Goal: Task Accomplishment & Management: Complete application form

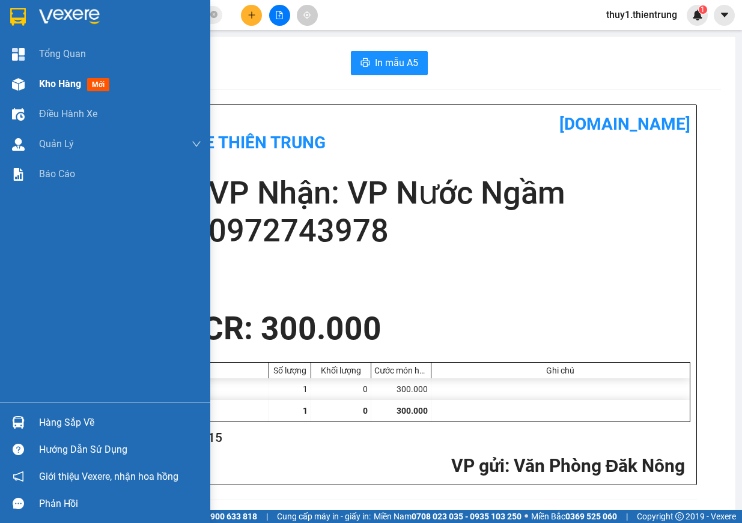
click at [40, 79] on span "Kho hàng" at bounding box center [60, 83] width 42 height 11
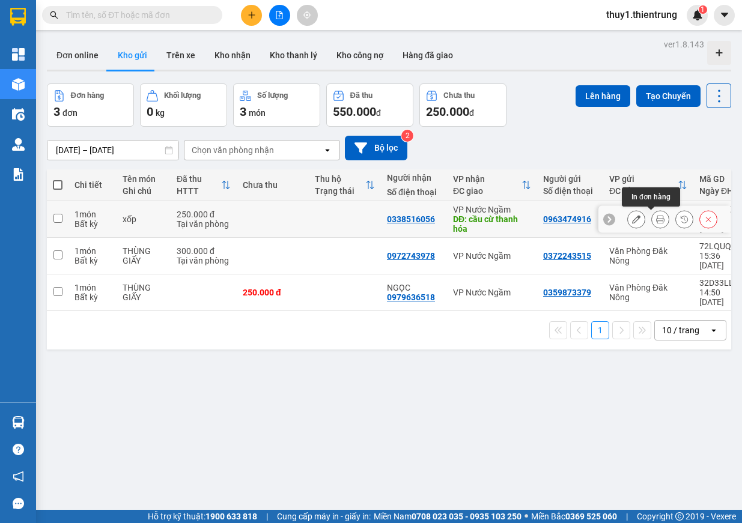
click at [656, 219] on icon at bounding box center [660, 219] width 8 height 8
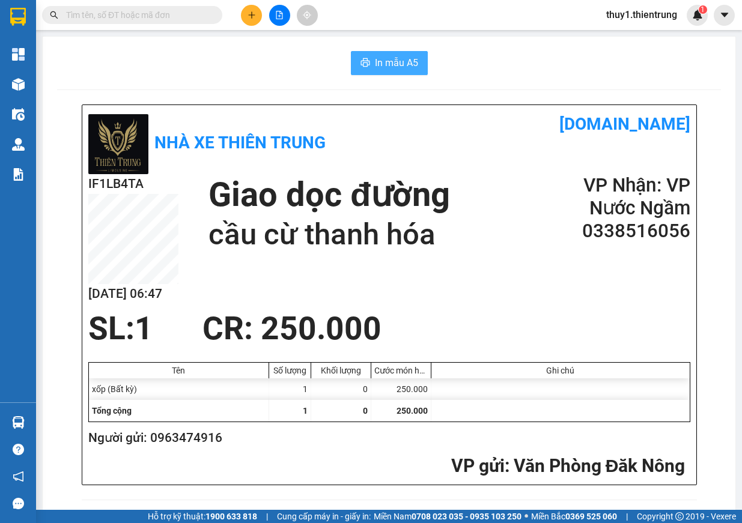
click at [409, 63] on span "In mẫu A5" at bounding box center [396, 62] width 43 height 15
click at [507, 312] on div "SL: 1 CR : 250.000" at bounding box center [382, 329] width 602 height 36
click at [268, 61] on div "In mẫu A5" at bounding box center [389, 63] width 664 height 24
click at [252, 17] on icon "plus" at bounding box center [252, 15] width 8 height 8
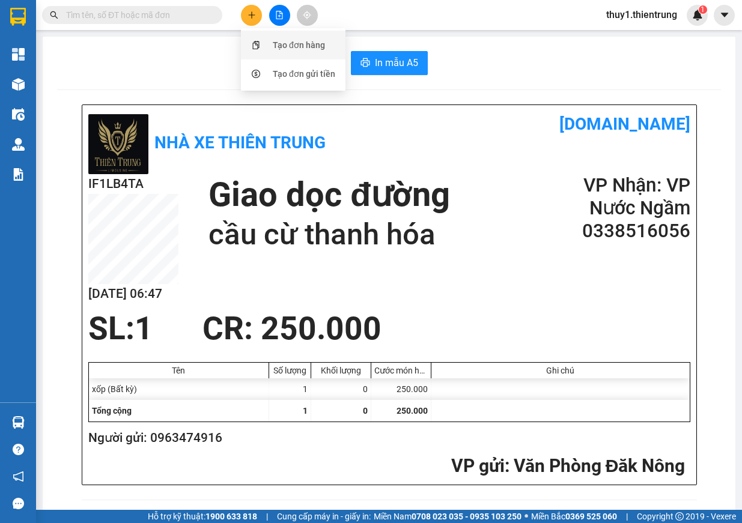
click at [299, 49] on div "Tạo đơn hàng" at bounding box center [299, 44] width 52 height 13
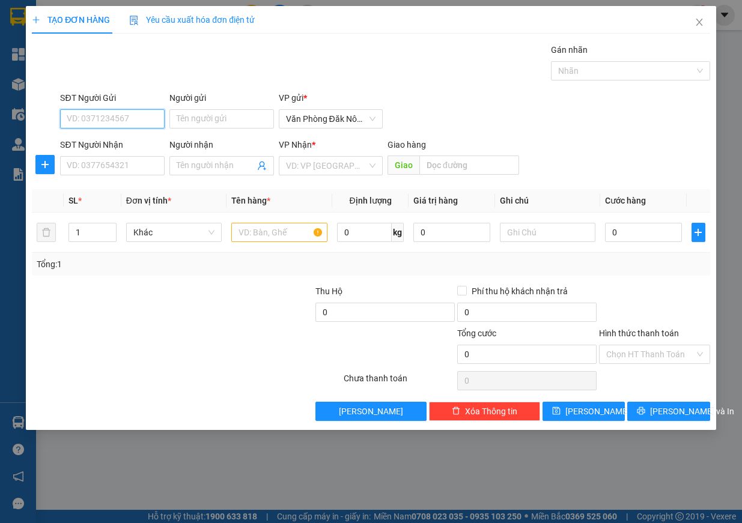
click at [78, 118] on input "SĐT Người Gửi" at bounding box center [112, 118] width 105 height 19
type input "0912466247"
click at [85, 136] on div "0912466247" at bounding box center [112, 142] width 90 height 13
type input "0919306310"
type input "phủ lý"
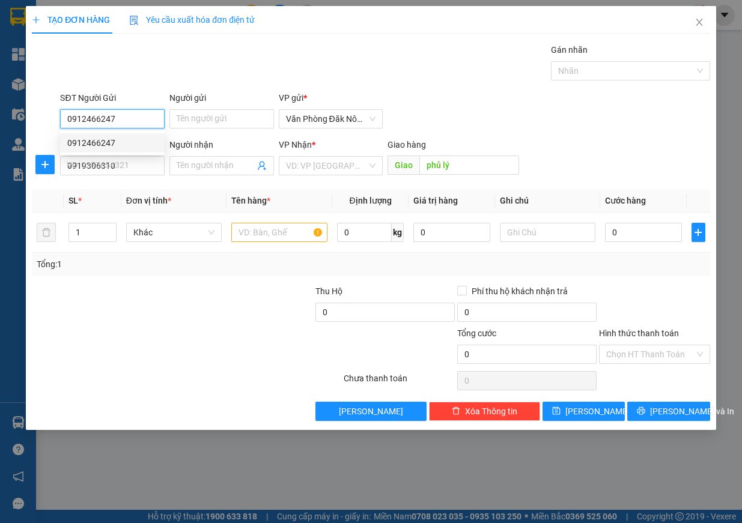
type input "250.000"
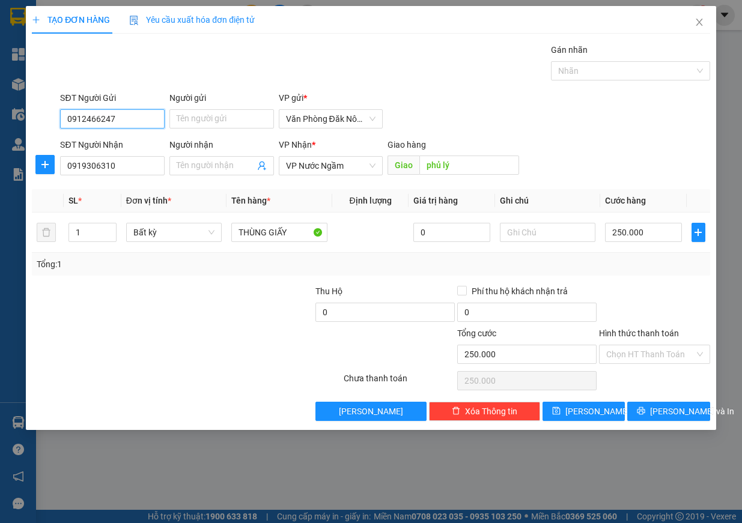
type input "0912466247"
click at [132, 276] on div "Transit Pickup Surcharge Ids Transit Deliver Surcharge Ids Transit Deliver Surc…" at bounding box center [371, 232] width 679 height 378
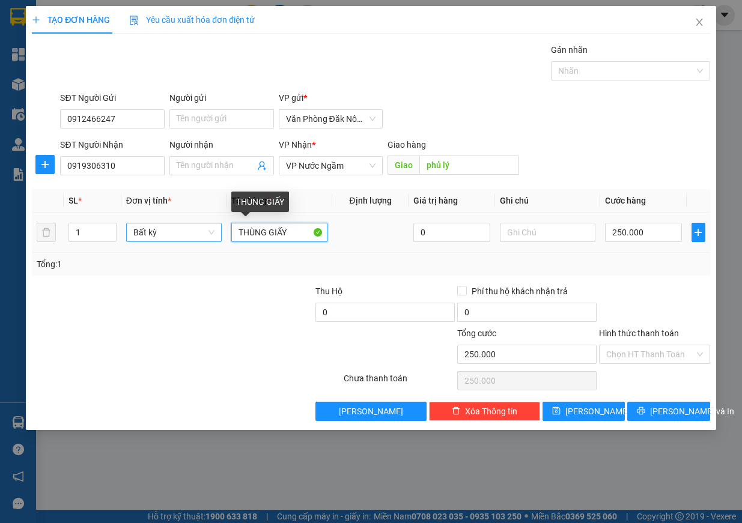
drag, startPoint x: 295, startPoint y: 230, endPoint x: 199, endPoint y: 242, distance: 96.8
click at [199, 242] on tr "1 Bất kỳ THÙNG GIẤY 0 250.000" at bounding box center [371, 233] width 679 height 40
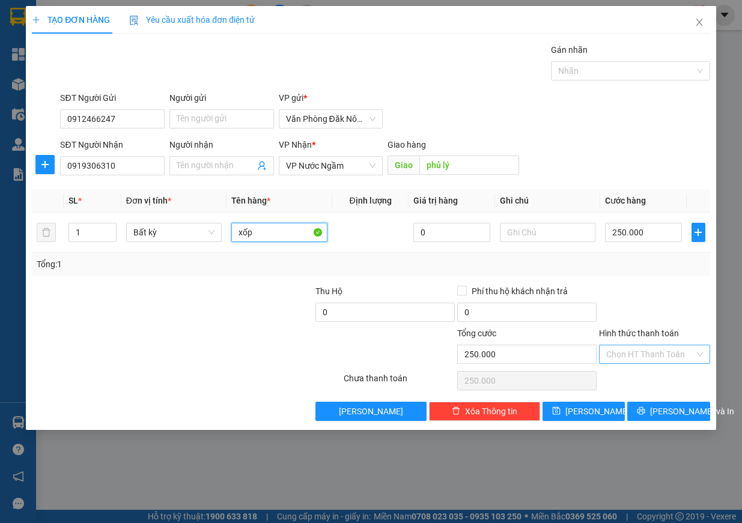
type input "xốp"
click at [686, 349] on input "Hình thức thanh toán" at bounding box center [650, 355] width 88 height 18
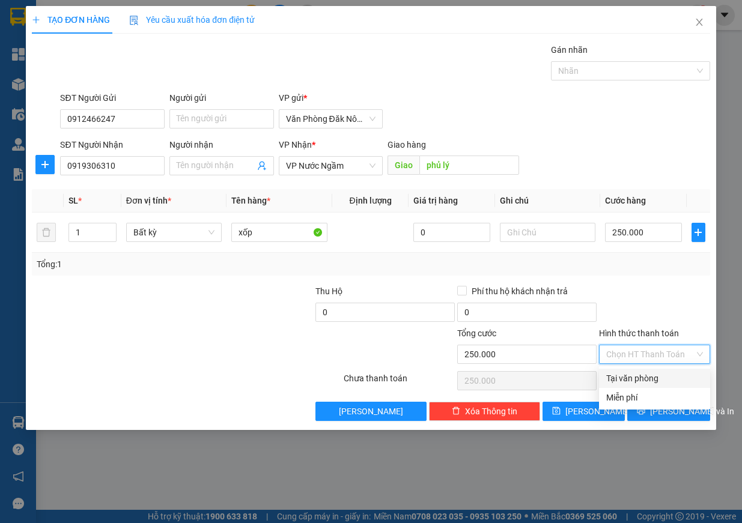
click at [658, 379] on div "Tại văn phòng" at bounding box center [654, 378] width 97 height 13
type input "0"
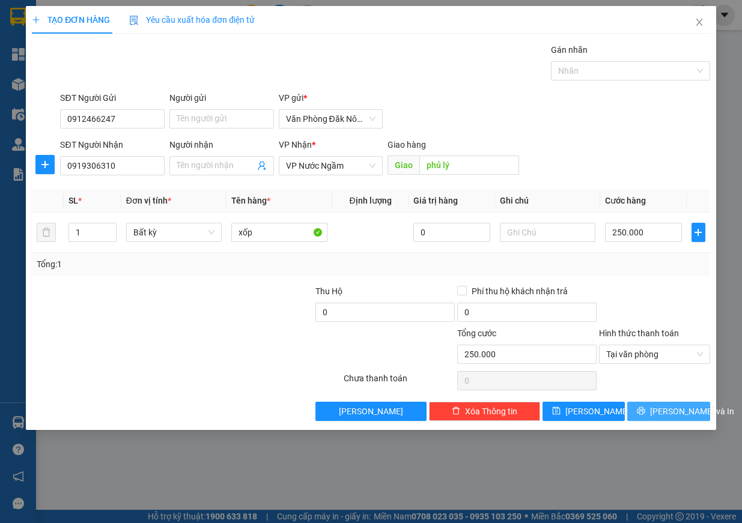
drag, startPoint x: 654, startPoint y: 407, endPoint x: 351, endPoint y: 189, distance: 373.3
click at [645, 407] on icon "printer" at bounding box center [641, 411] width 8 height 8
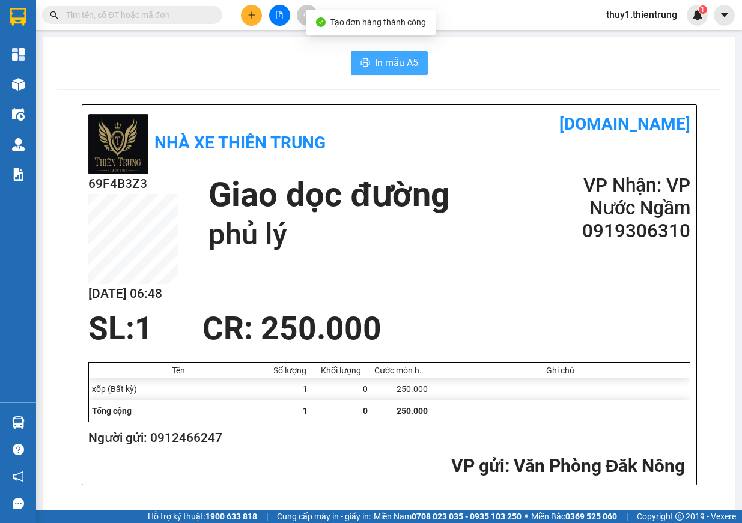
click at [375, 65] on span "In mẫu A5" at bounding box center [396, 62] width 43 height 15
drag, startPoint x: 199, startPoint y: 75, endPoint x: 240, endPoint y: 53, distance: 46.5
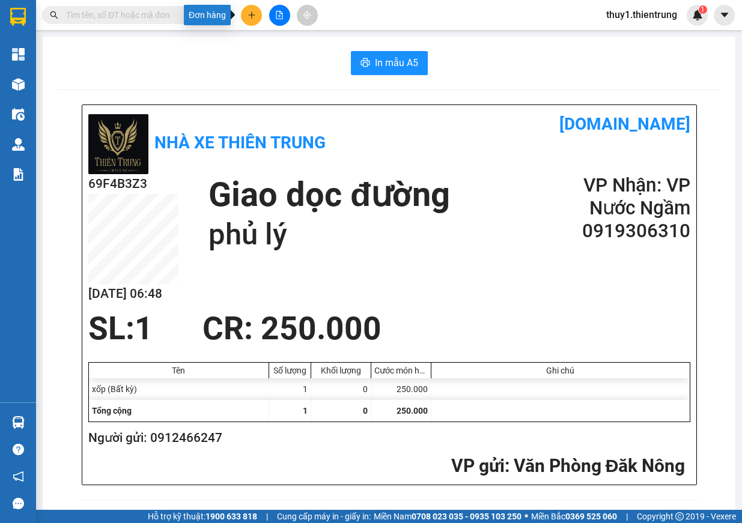
drag, startPoint x: 252, startPoint y: 17, endPoint x: 335, endPoint y: 76, distance: 100.9
click at [253, 17] on icon "plus" at bounding box center [252, 15] width 8 height 8
click at [298, 46] on div "Tạo đơn hàng" at bounding box center [299, 44] width 52 height 13
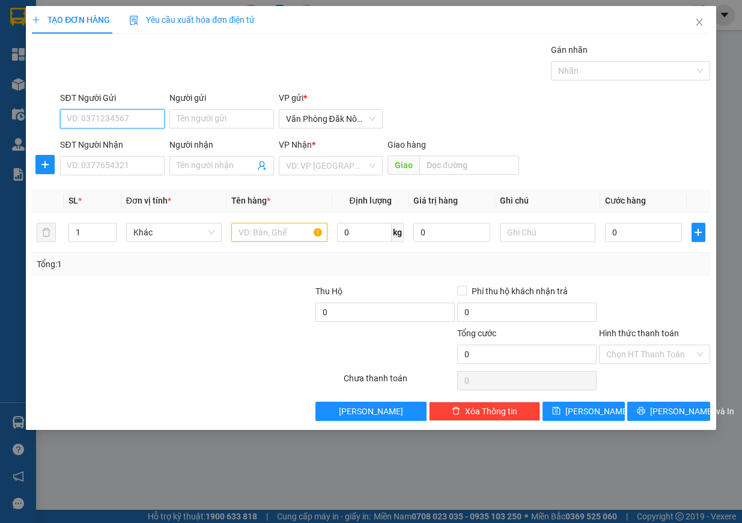
click at [155, 118] on input "SĐT Người Gửi" at bounding box center [112, 118] width 105 height 19
type input "0913997078"
click at [105, 137] on div "0913997078" at bounding box center [112, 142] width 90 height 13
type input "0377079221"
type input "CẦU NGUYỆT VIÊN"
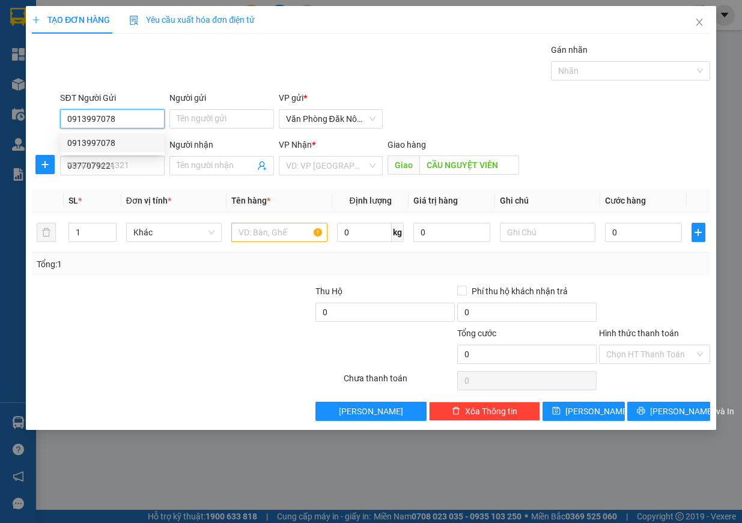
type input "350.000"
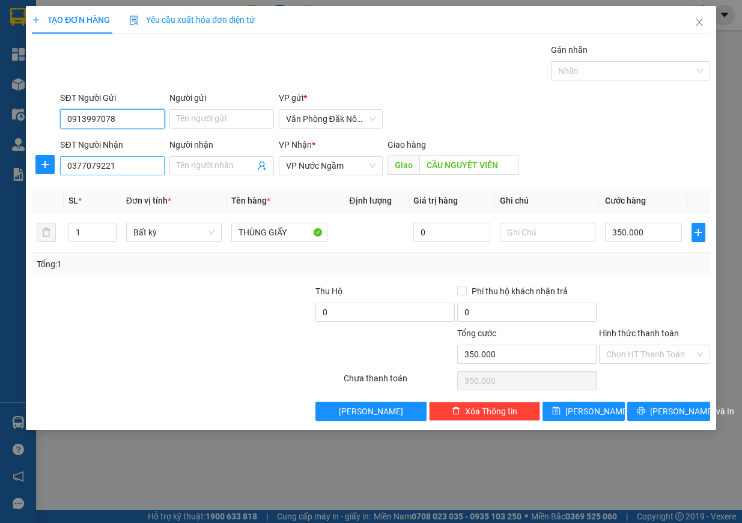
type input "0913997078"
click at [121, 166] on input "0377079221" at bounding box center [112, 165] width 105 height 19
click at [122, 165] on input "0377079221" at bounding box center [112, 165] width 105 height 19
type input "0912507396"
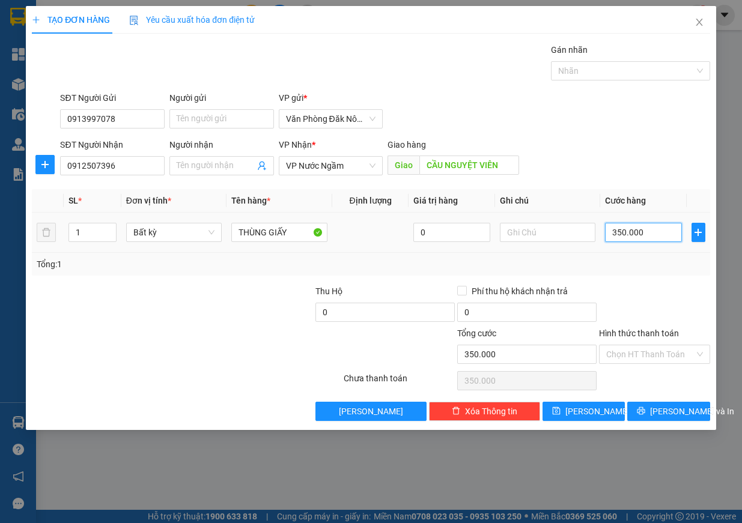
click at [659, 236] on input "350.000" at bounding box center [643, 232] width 77 height 19
type input "2"
type input "20"
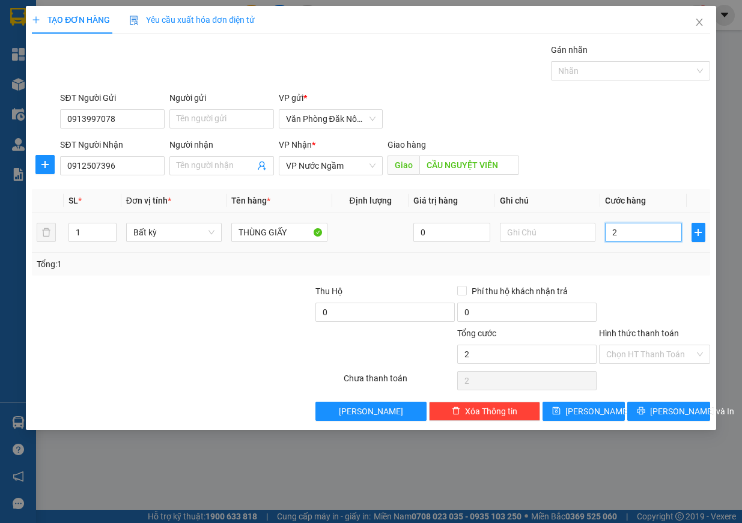
type input "20"
type input "200"
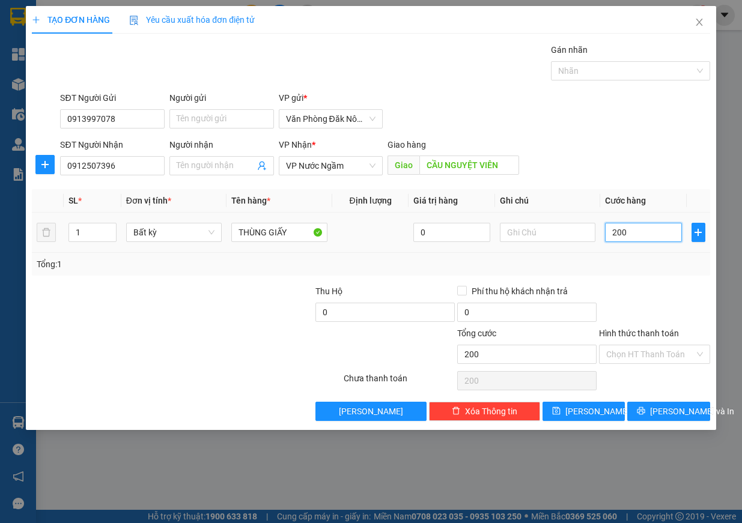
type input "2.000"
type input "20.000"
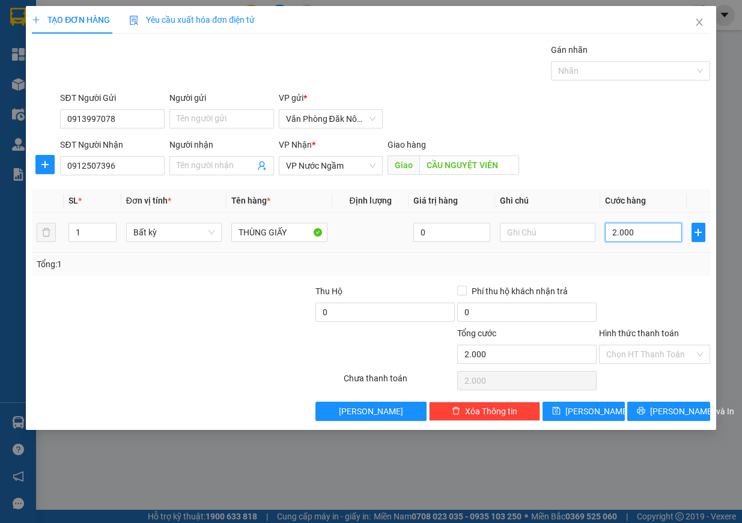
type input "20.000"
type input "200.000"
click at [684, 276] on div "Transit Pickup Surcharge Ids Transit Deliver Surcharge Ids Transit Deliver Surc…" at bounding box center [371, 232] width 679 height 378
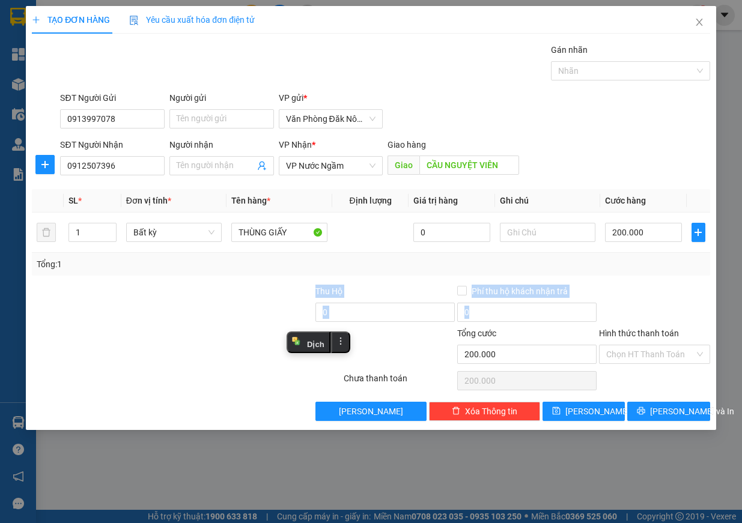
click at [680, 292] on div at bounding box center [655, 306] width 114 height 42
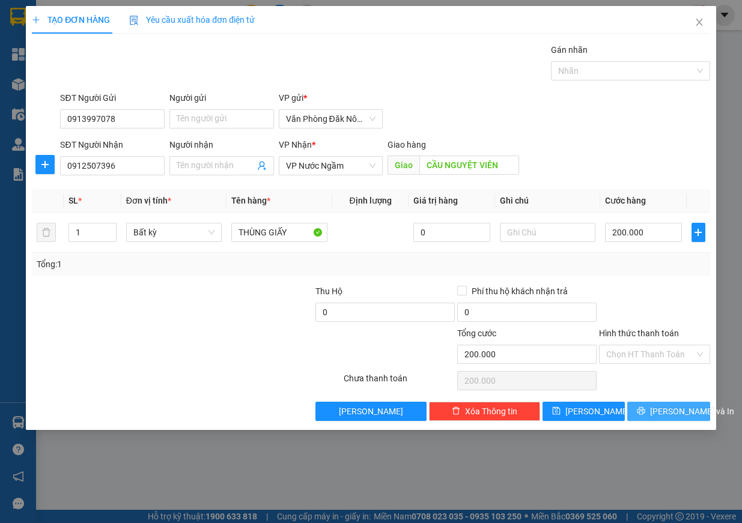
click at [673, 405] on span "[PERSON_NAME] và In" at bounding box center [692, 411] width 84 height 13
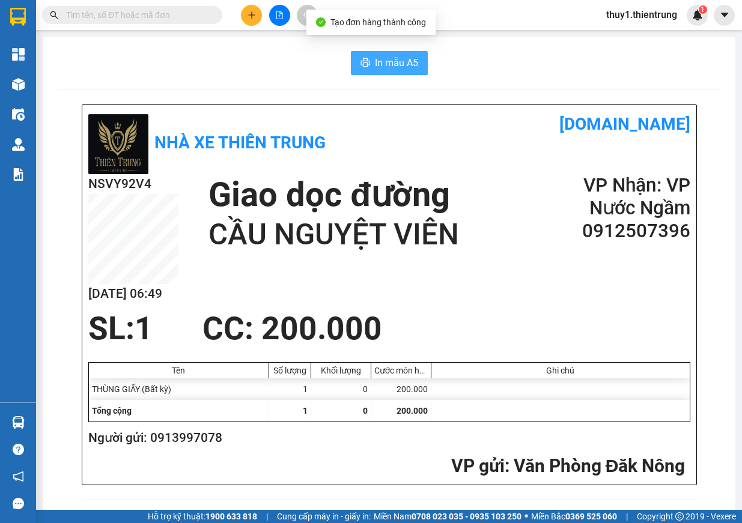
click at [407, 64] on span "In mẫu A5" at bounding box center [396, 62] width 43 height 15
drag, startPoint x: 663, startPoint y: 328, endPoint x: 593, endPoint y: 316, distance: 70.9
click at [659, 328] on div "SL: 1 CC : 200.000" at bounding box center [382, 329] width 602 height 36
drag, startPoint x: 593, startPoint y: 316, endPoint x: 602, endPoint y: 310, distance: 10.3
click at [594, 316] on div "SL: 1 CC : 200.000" at bounding box center [382, 329] width 602 height 36
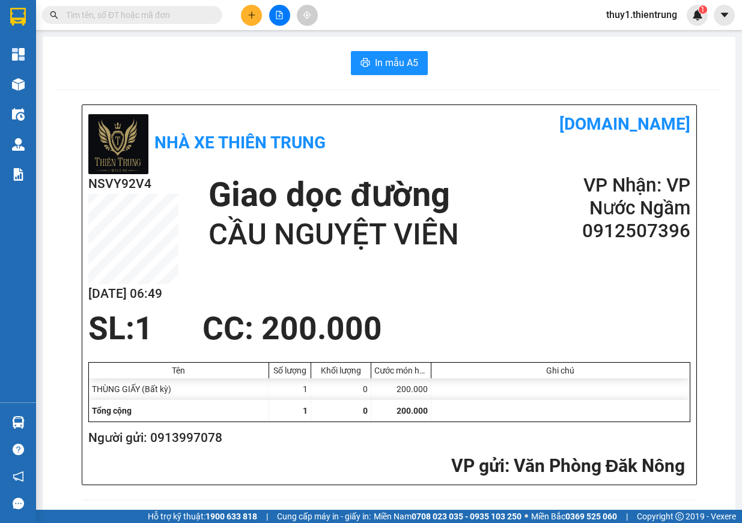
drag, startPoint x: 442, startPoint y: 290, endPoint x: 346, endPoint y: 294, distance: 96.2
click at [442, 291] on div "NSVY92V4 [DATE] 06:49 Giao dọc đường CẦU NGUYỆT VIÊN VP Nhận: VP Nước Ngầm 09…" at bounding box center [389, 242] width 602 height 136
click at [346, 294] on div "NSVY92V4 [DATE] 06:49 Giao dọc đường CẦU NGUYỆT VIÊN VP Nhận: VP Nước Ngầm 09…" at bounding box center [389, 242] width 602 height 136
click at [250, 17] on icon "plus" at bounding box center [252, 15] width 8 height 8
click at [272, 46] on div "Tạo đơn hàng" at bounding box center [293, 45] width 90 height 23
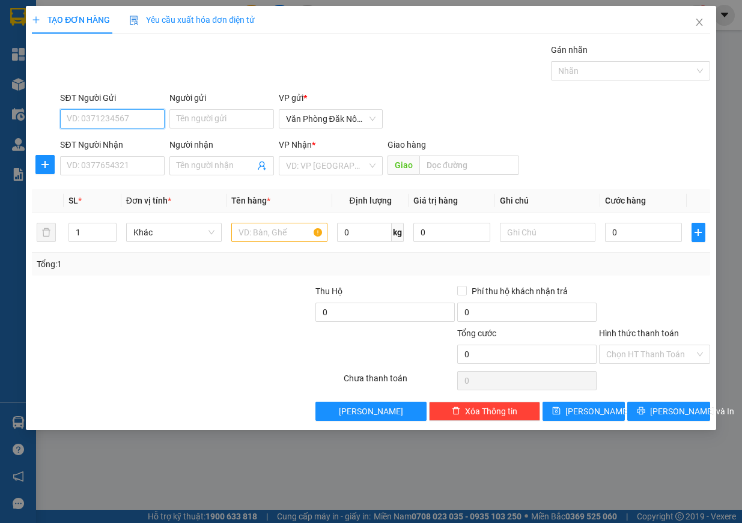
click at [106, 120] on input "SĐT Người Gửi" at bounding box center [112, 118] width 105 height 19
click at [104, 165] on input "SĐT Người Nhận" at bounding box center [112, 165] width 105 height 19
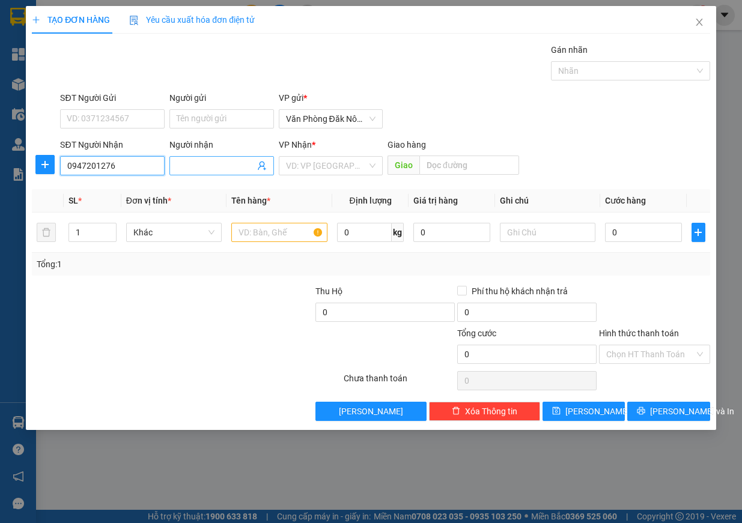
type input "0947201276"
click at [189, 163] on input "Người nhận" at bounding box center [216, 165] width 78 height 13
click at [199, 195] on th "Đơn vị tính *" at bounding box center [174, 200] width 106 height 23
click at [228, 171] on input "0812790" at bounding box center [216, 165] width 78 height 13
type input "0812790653"
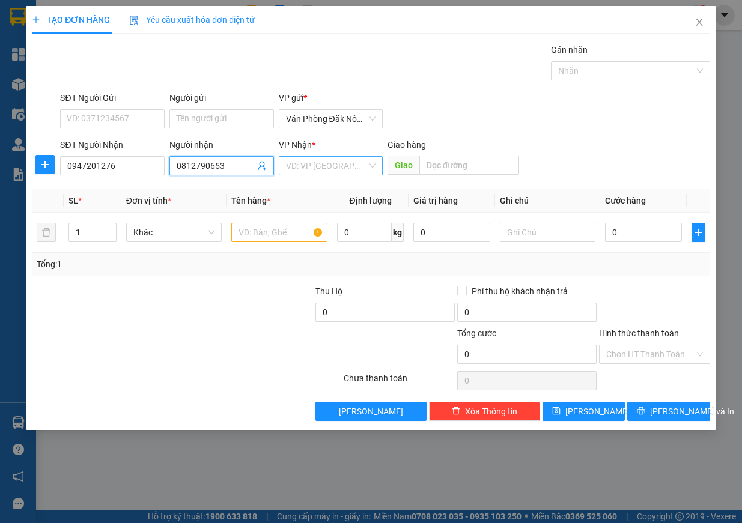
click at [330, 169] on input "search" at bounding box center [327, 166] width 82 height 18
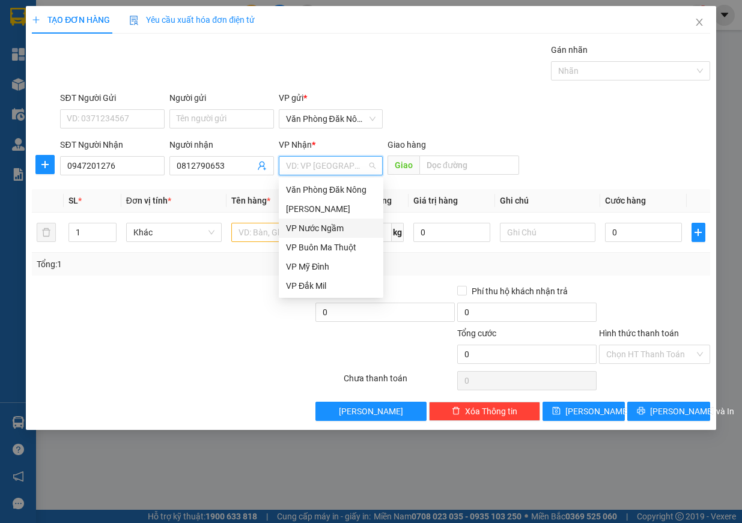
click at [317, 226] on div "VP Nước Ngầm" at bounding box center [331, 228] width 90 height 13
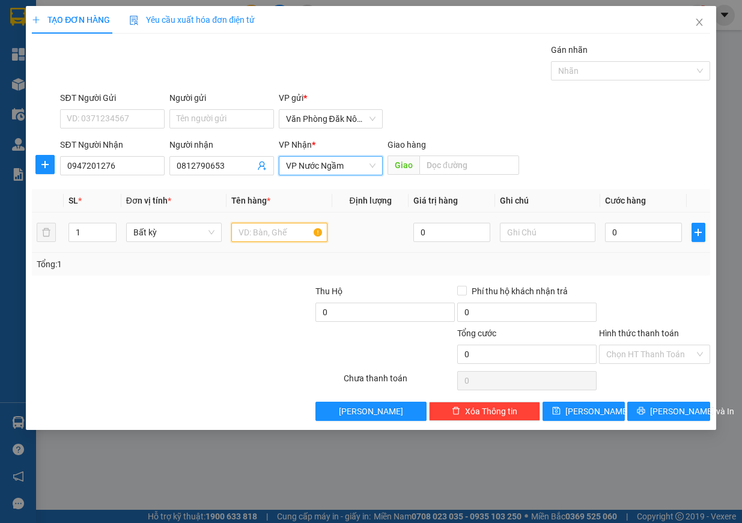
click at [240, 234] on input "text" at bounding box center [279, 232] width 96 height 19
click at [86, 232] on input "1" at bounding box center [92, 233] width 47 height 18
type input "3"
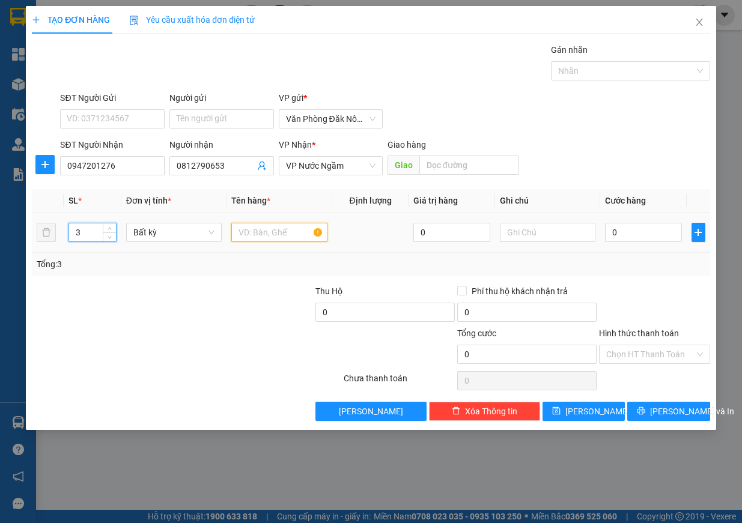
click at [261, 230] on input "text" at bounding box center [279, 232] width 96 height 19
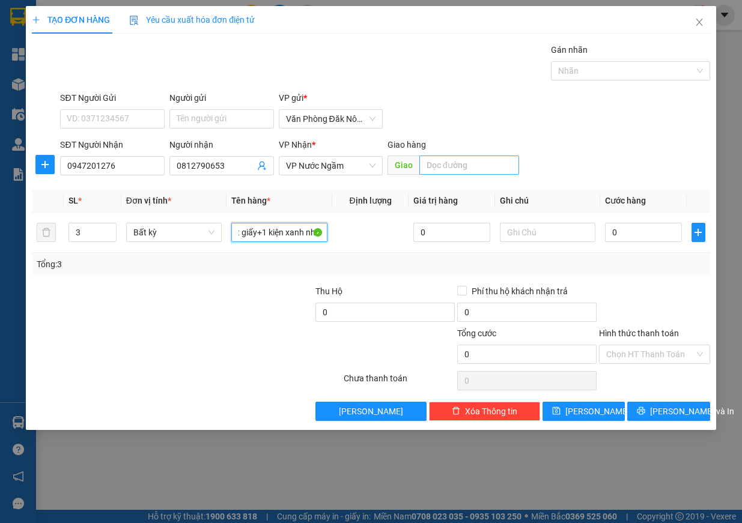
type input "2t giấy+1 kiện xanh nhỏ"
click at [482, 160] on input "text" at bounding box center [470, 165] width 100 height 19
type input "[PERSON_NAME]"
click at [640, 236] on input "0" at bounding box center [643, 232] width 77 height 19
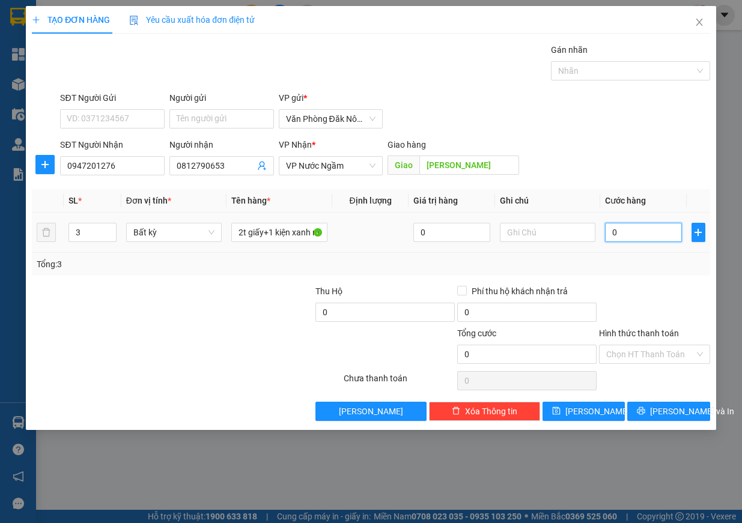
type input "6"
type input "60"
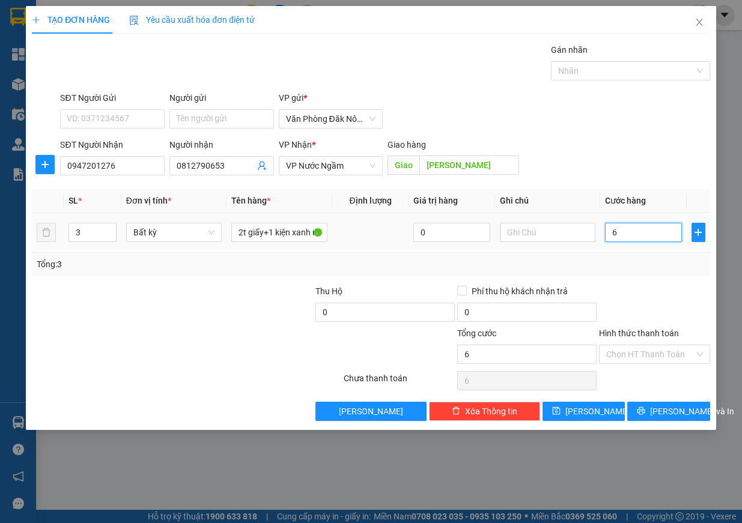
type input "60"
type input "600"
type input "6.000"
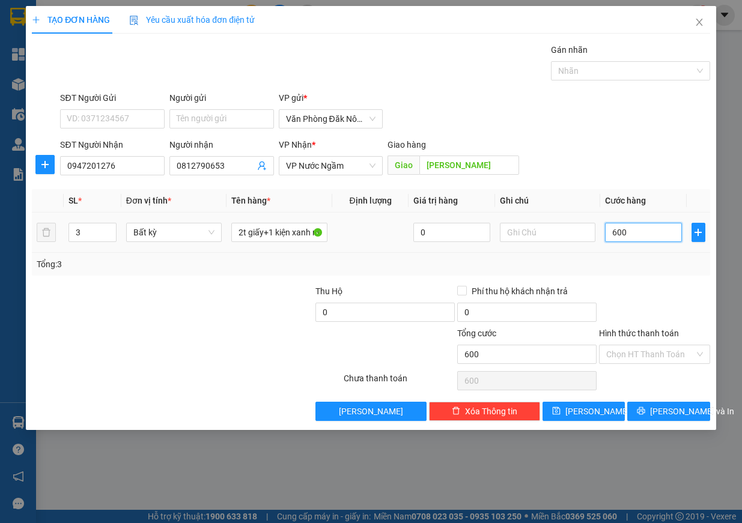
type input "6.000"
type input "60.000"
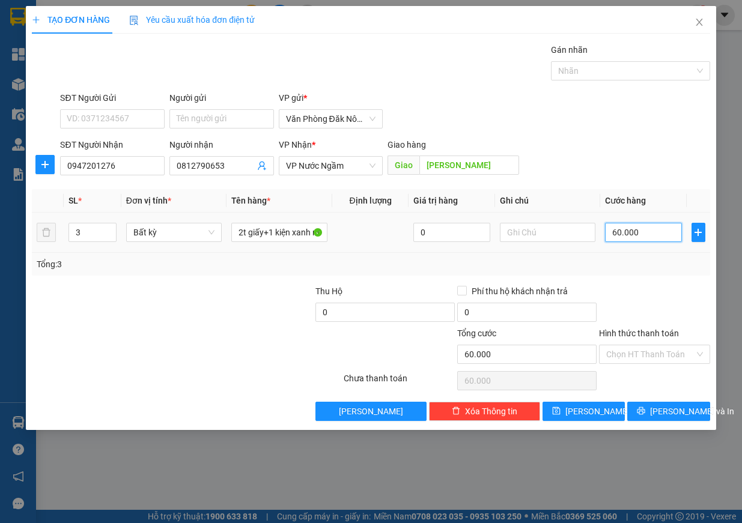
type input "600.000"
click at [665, 405] on span "[PERSON_NAME] và In" at bounding box center [692, 411] width 84 height 13
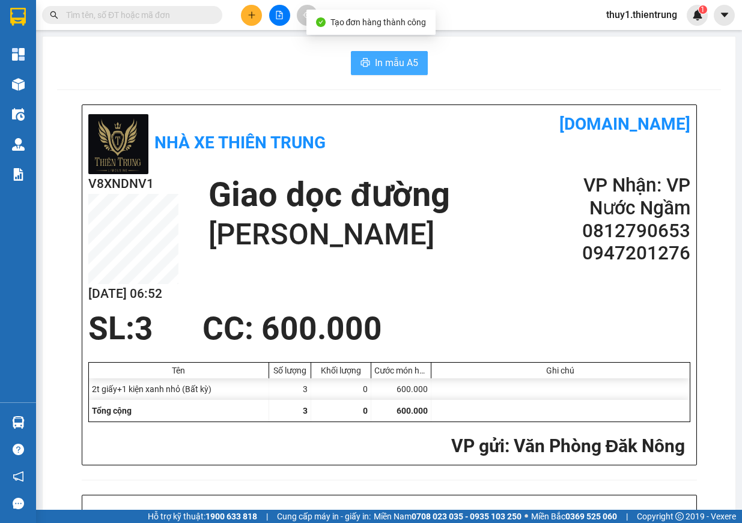
click at [389, 63] on span "In mẫu A5" at bounding box center [396, 62] width 43 height 15
drag, startPoint x: 426, startPoint y: 276, endPoint x: 269, endPoint y: 127, distance: 216.4
click at [383, 232] on div "V8XNDNV1 [DATE] 06:52 Giao dọc đường hoằng minh VP Nhận: VP Nước Ngầm 0812790…" at bounding box center [389, 242] width 602 height 136
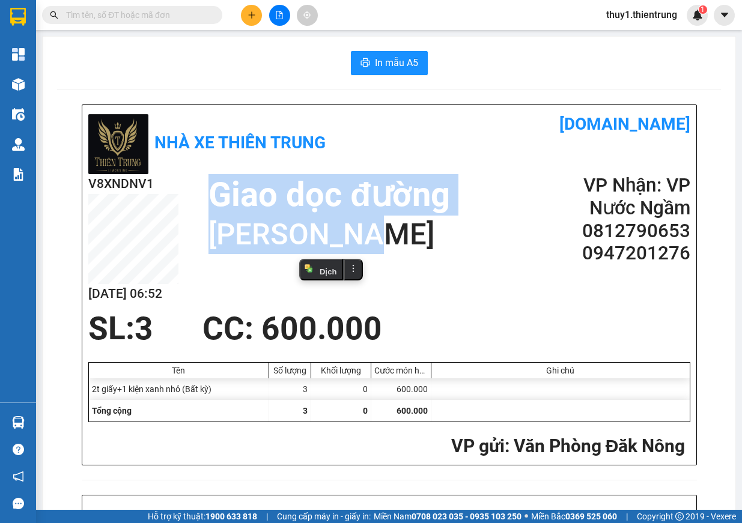
drag, startPoint x: 254, startPoint y: 16, endPoint x: 263, endPoint y: 34, distance: 20.2
click at [254, 19] on button at bounding box center [251, 15] width 21 height 21
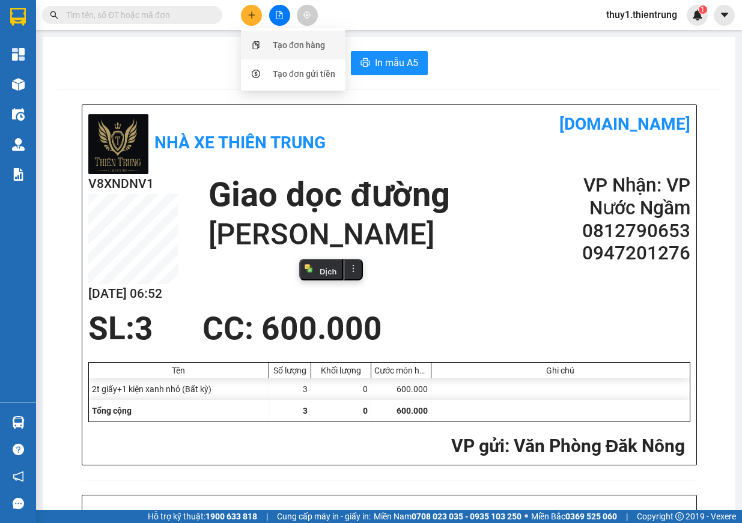
click at [266, 50] on div "Tạo đơn hàng" at bounding box center [293, 45] width 90 height 23
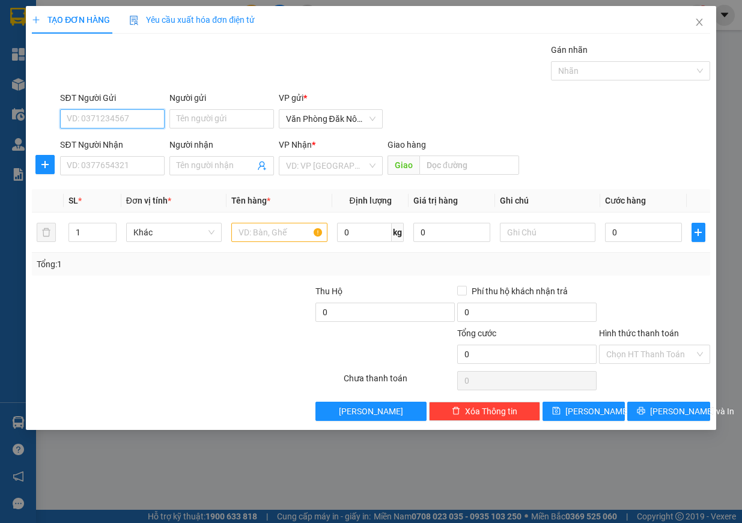
click at [129, 117] on input "SĐT Người Gửi" at bounding box center [112, 118] width 105 height 19
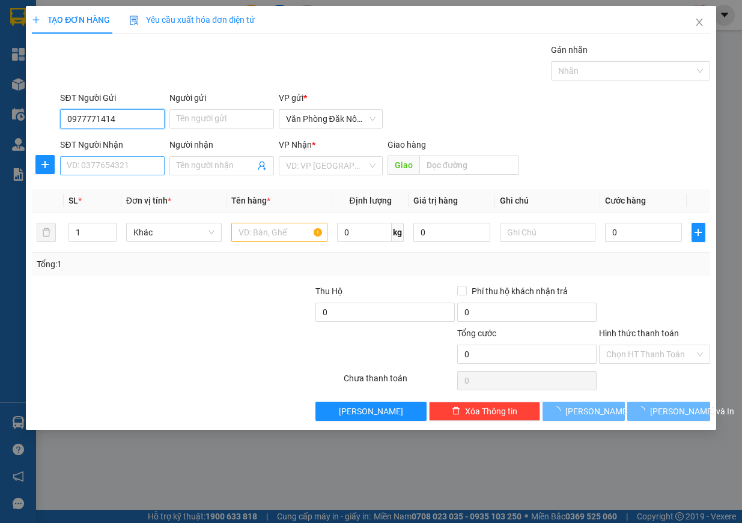
type input "0977771414"
click at [133, 165] on input "SĐT Người Nhận" at bounding box center [112, 165] width 105 height 19
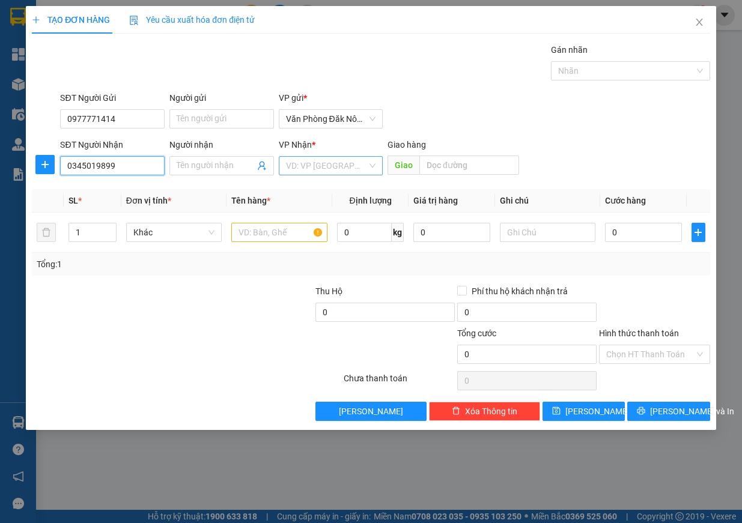
type input "0345019899"
click at [339, 164] on input "search" at bounding box center [327, 166] width 82 height 18
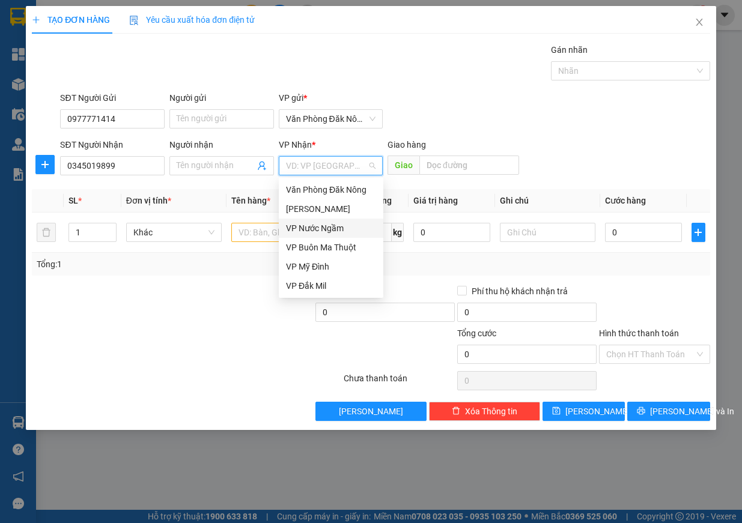
drag, startPoint x: 320, startPoint y: 221, endPoint x: 309, endPoint y: 223, distance: 11.7
click at [319, 222] on div "VP Nước Ngầm" at bounding box center [331, 228] width 105 height 19
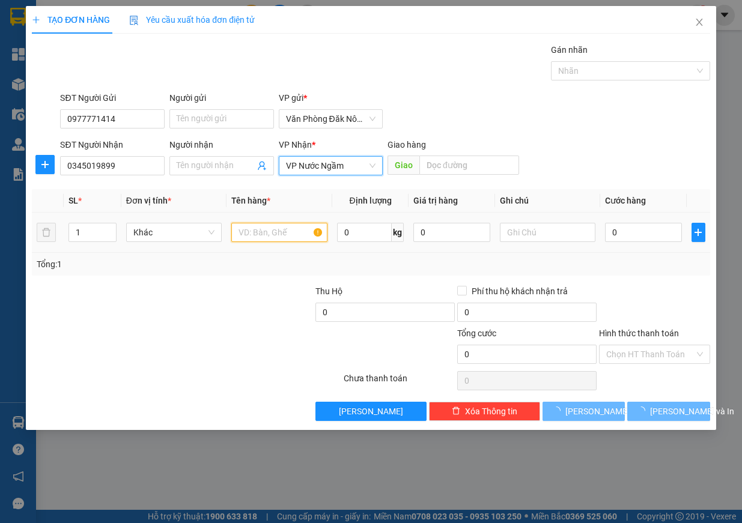
click at [257, 233] on input "text" at bounding box center [279, 232] width 96 height 19
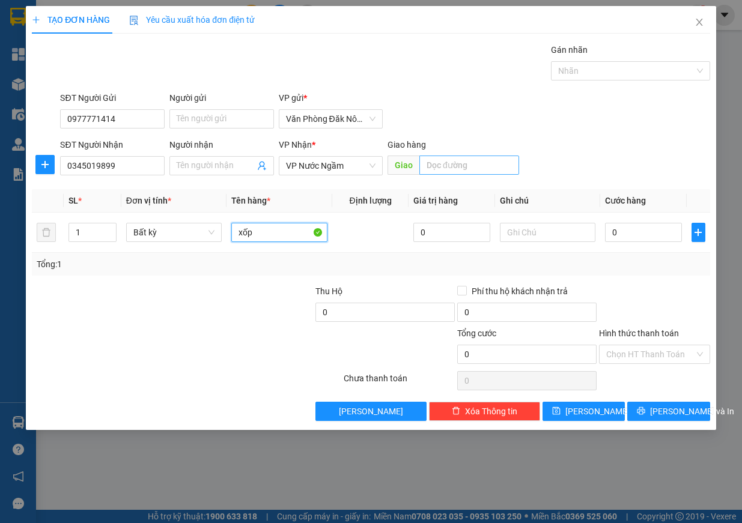
type input "xốp"
click at [460, 162] on input "text" at bounding box center [470, 165] width 100 height 19
type input "d"
type input "đt vinh"
click at [638, 232] on input "0" at bounding box center [643, 232] width 77 height 19
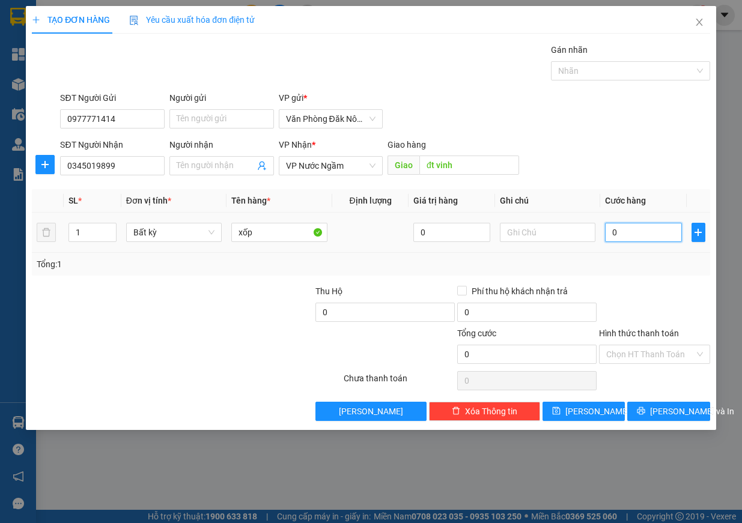
type input "2"
type input "20"
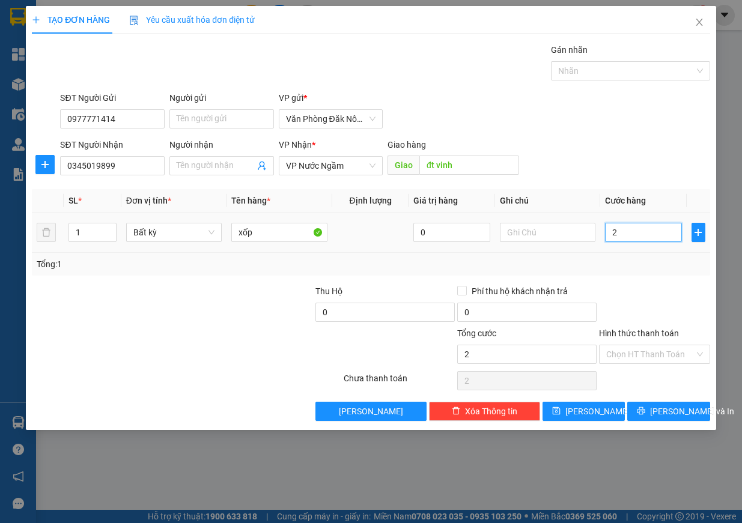
type input "20"
type input "200"
type input "2.000"
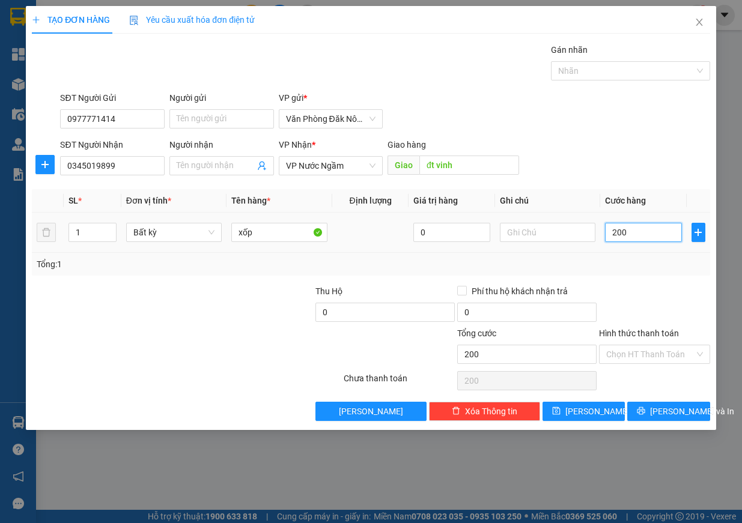
type input "2.000"
type input "20.000"
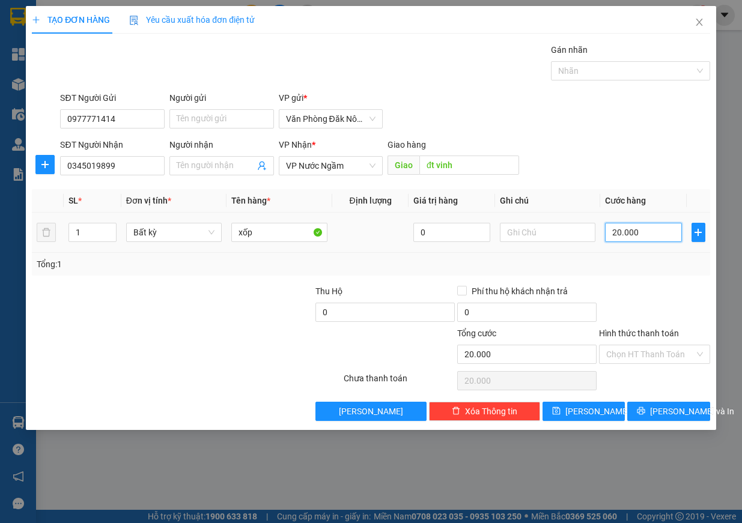
type input "200.000"
click at [665, 358] on input "Hình thức thanh toán" at bounding box center [650, 355] width 88 height 18
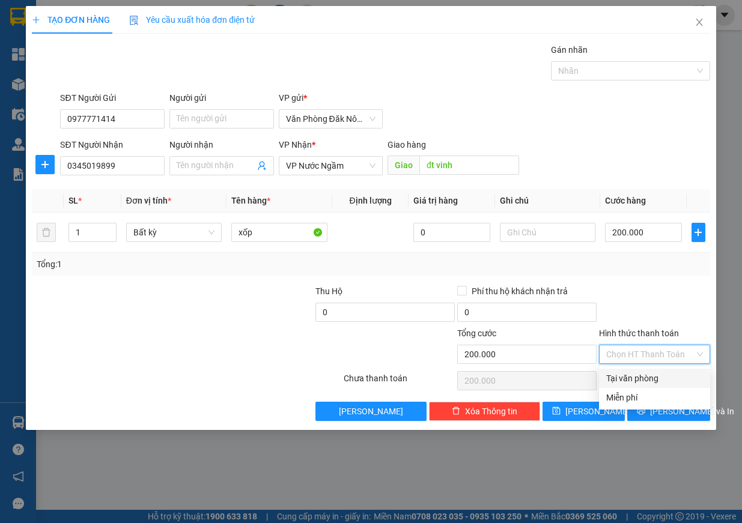
click at [658, 383] on div "Tại văn phòng" at bounding box center [654, 378] width 97 height 13
type input "0"
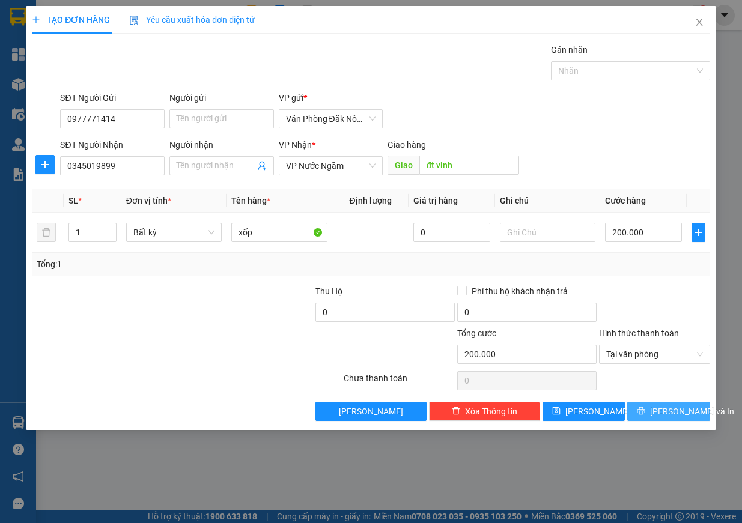
click at [668, 416] on span "[PERSON_NAME] và In" at bounding box center [692, 411] width 84 height 13
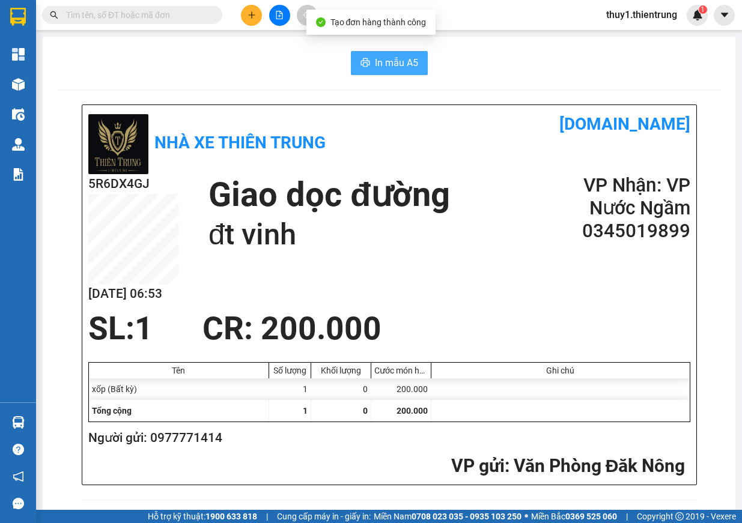
drag, startPoint x: 360, startPoint y: 70, endPoint x: 590, endPoint y: 236, distance: 284.1
click at [362, 69] on button "In mẫu A5" at bounding box center [389, 63] width 77 height 24
drag, startPoint x: 374, startPoint y: 262, endPoint x: 420, endPoint y: 192, distance: 83.3
click at [375, 262] on div "5R6DX4GJ [DATE] 06:53 Giao dọc đường đt vinh VP Nhận: VP Nước Ngầm 0345019899" at bounding box center [389, 242] width 602 height 136
click at [437, 174] on h1 "Giao dọc đường" at bounding box center [330, 194] width 242 height 41
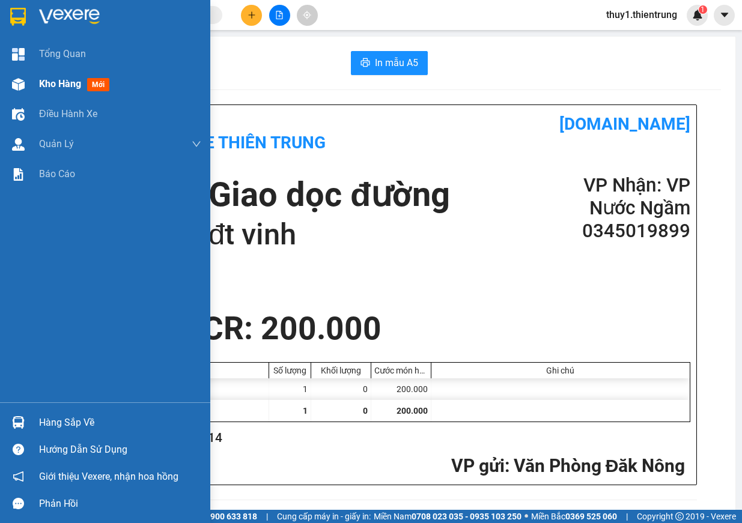
click at [30, 88] on div "Kho hàng mới" at bounding box center [105, 84] width 210 height 30
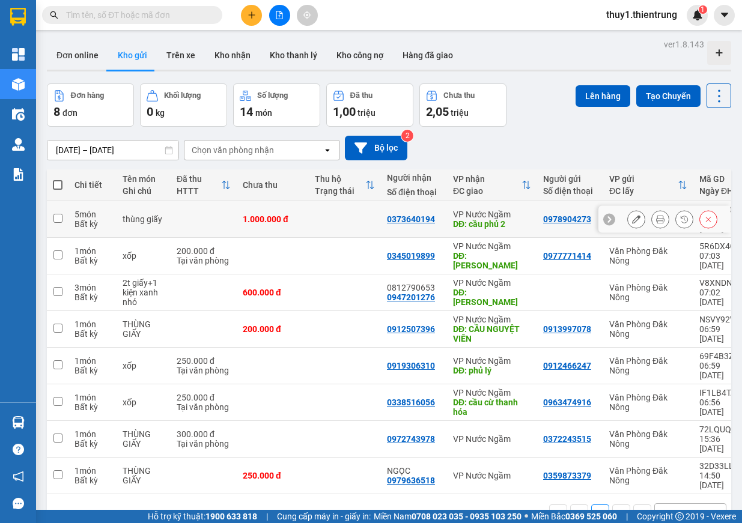
click at [656, 215] on icon at bounding box center [660, 219] width 8 height 8
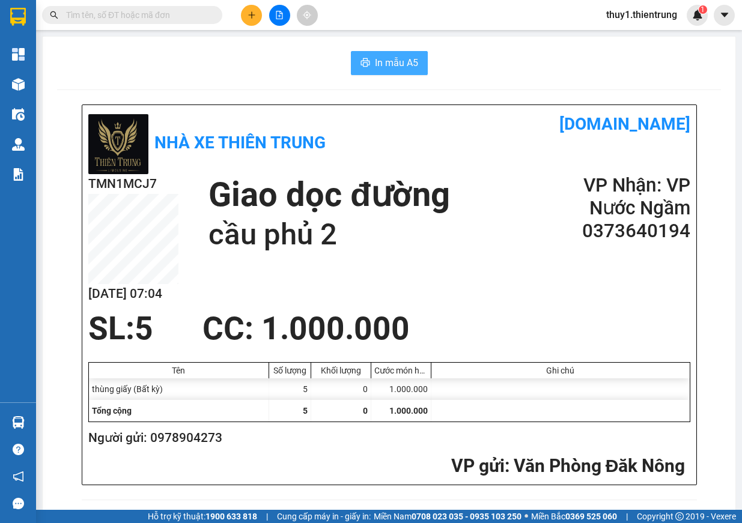
drag, startPoint x: 377, startPoint y: 56, endPoint x: 390, endPoint y: 63, distance: 14.5
click at [378, 60] on span "In mẫu A5" at bounding box center [396, 62] width 43 height 15
click at [257, 13] on button at bounding box center [251, 15] width 21 height 21
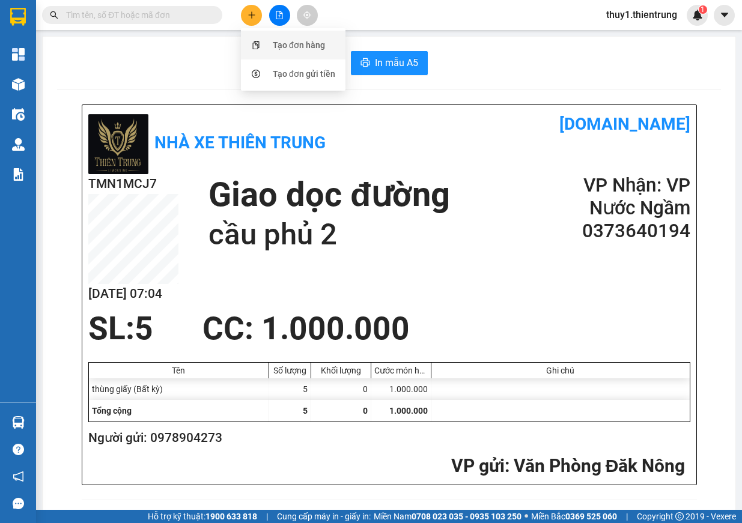
click at [269, 33] on li "Tạo đơn hàng" at bounding box center [293, 45] width 105 height 29
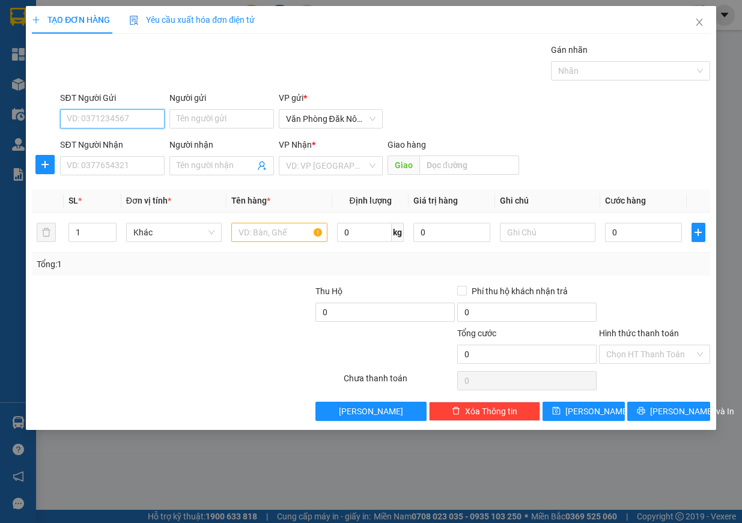
click at [122, 118] on input "SĐT Người Gửi" at bounding box center [112, 118] width 105 height 19
type input "0854990308"
click at [115, 159] on input "SĐT Người Nhận" at bounding box center [112, 165] width 105 height 19
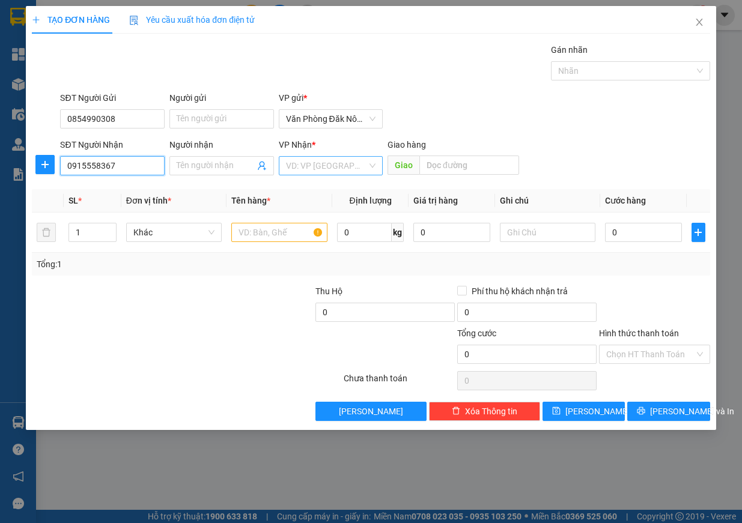
type input "0915558367"
click at [310, 169] on input "search" at bounding box center [327, 166] width 82 height 18
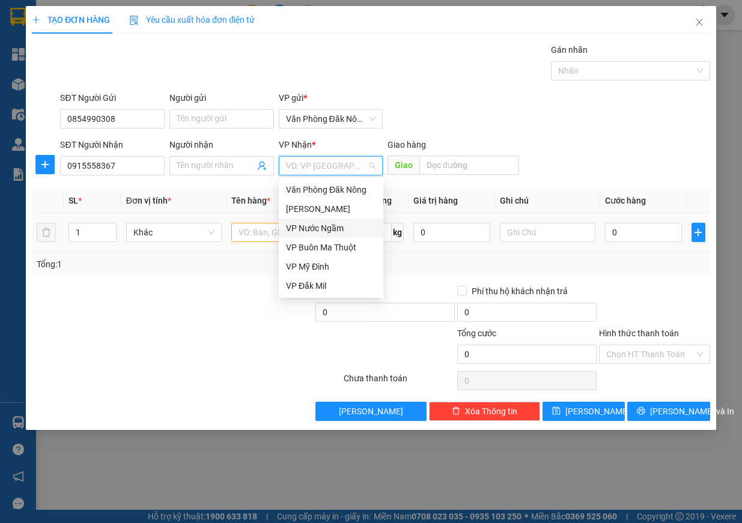
drag, startPoint x: 323, startPoint y: 228, endPoint x: 358, endPoint y: 215, distance: 36.7
click at [328, 227] on div "VP Nước Ngầm" at bounding box center [331, 228] width 90 height 13
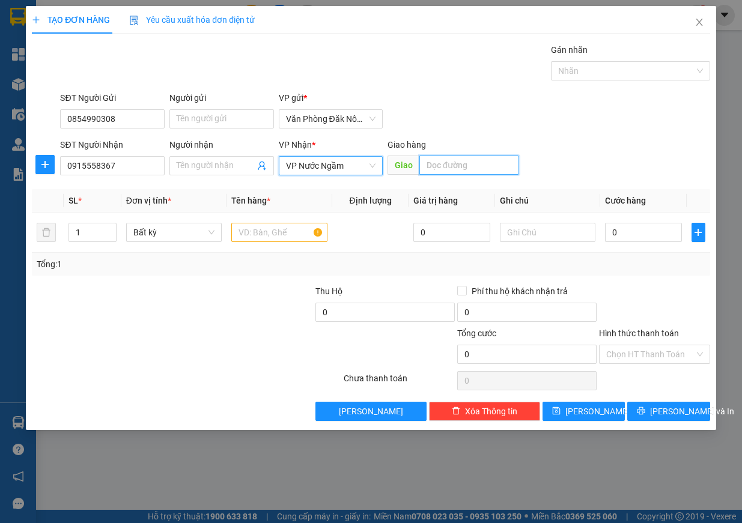
click at [471, 172] on input "text" at bounding box center [470, 165] width 100 height 19
type input "d"
type input "đt qbinh"
click at [256, 237] on input "text" at bounding box center [279, 232] width 96 height 19
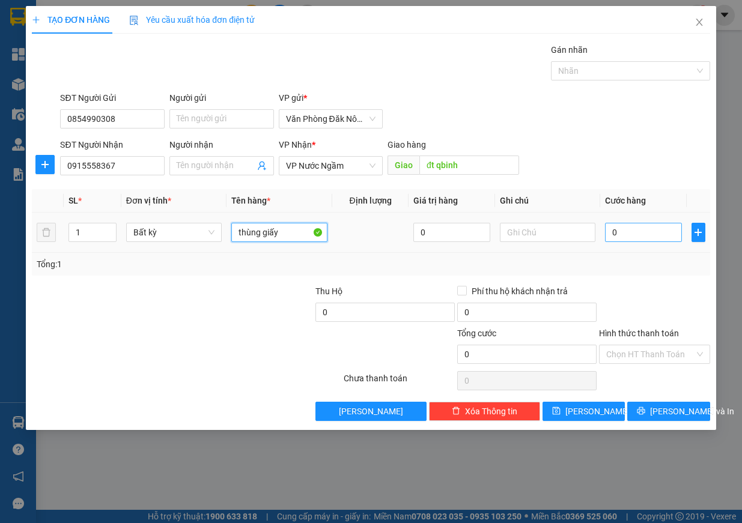
type input "thùng giấy"
click at [617, 231] on input "0" at bounding box center [643, 232] width 77 height 19
type input "1"
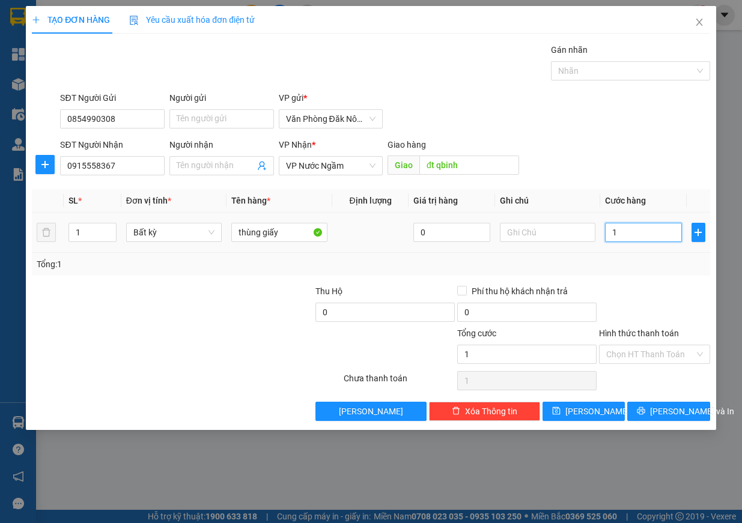
type input "15"
type input "150"
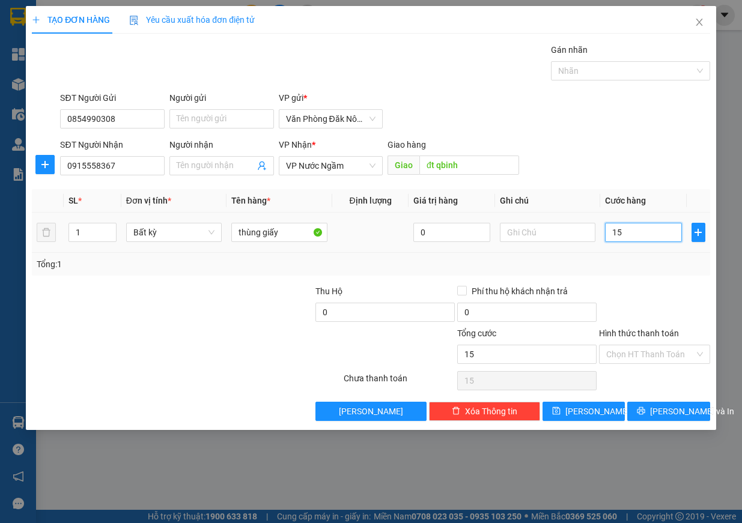
type input "150"
type input "1.500"
type input "15.000"
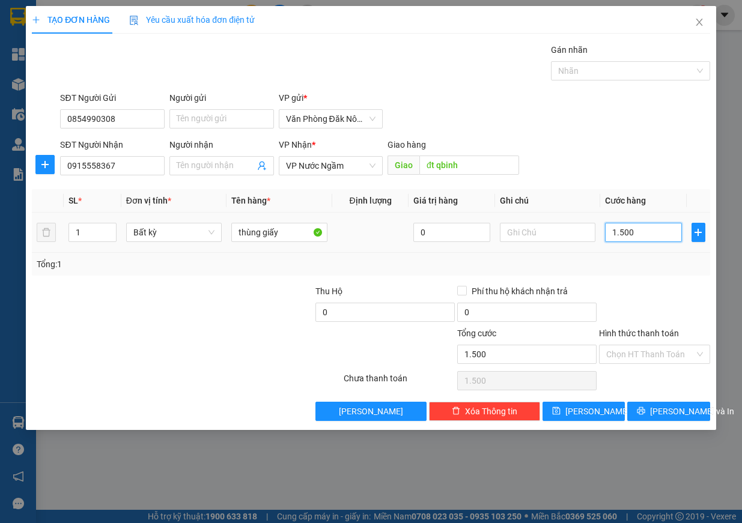
type input "15.000"
type input "150.000"
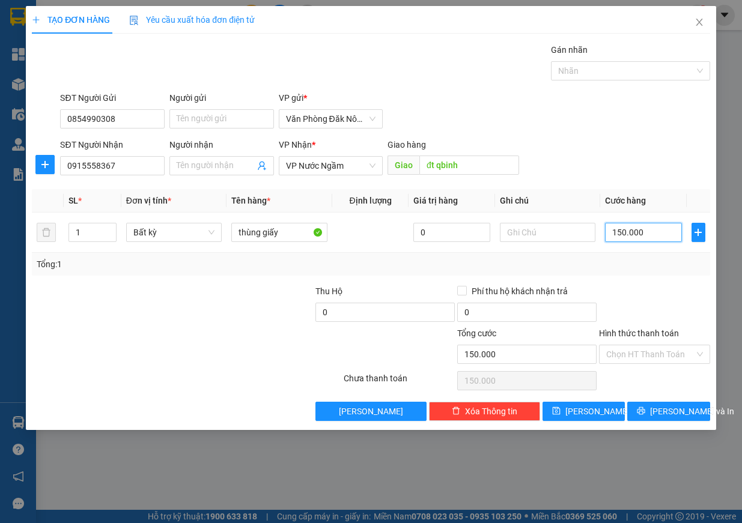
type input "150.000"
click at [228, 334] on div at bounding box center [130, 348] width 198 height 42
click at [666, 408] on span "[PERSON_NAME] và In" at bounding box center [692, 411] width 84 height 13
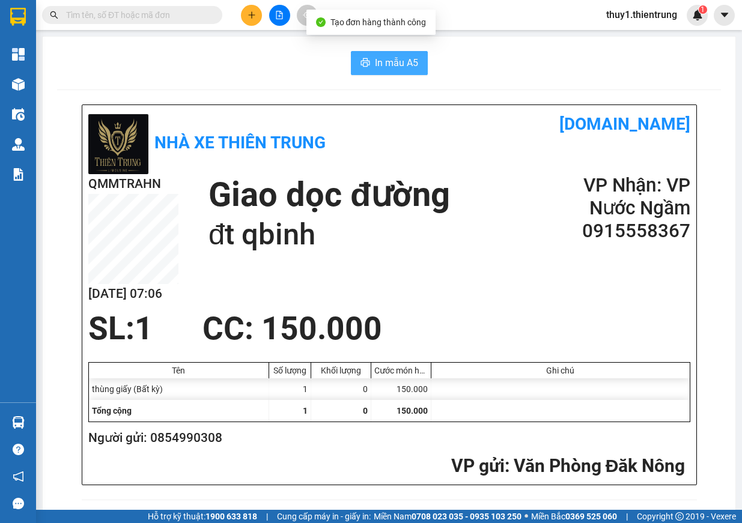
click at [386, 64] on span "In mẫu A5" at bounding box center [396, 62] width 43 height 15
click at [432, 326] on div "SL: 1 CC : 150.000" at bounding box center [382, 329] width 602 height 36
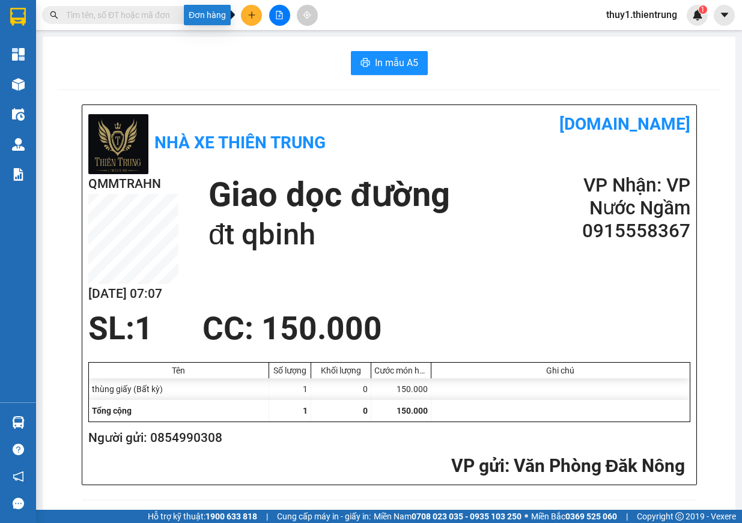
click at [248, 16] on icon "plus" at bounding box center [252, 15] width 8 height 8
click at [291, 44] on div "Tạo đơn hàng" at bounding box center [299, 44] width 52 height 13
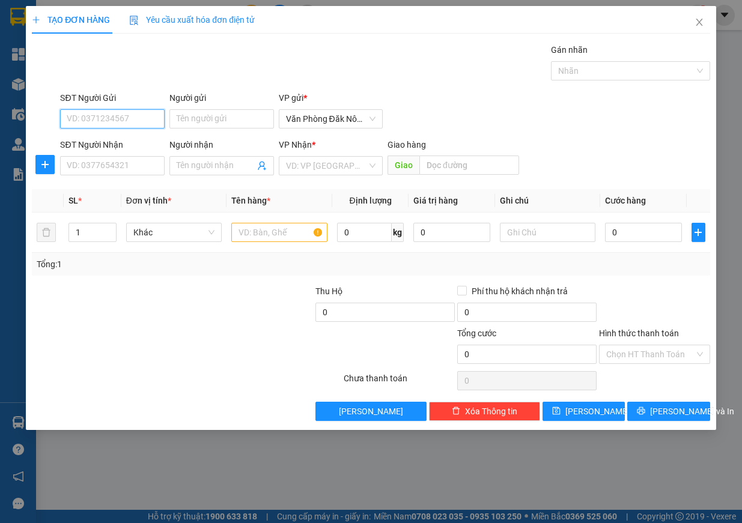
click at [138, 121] on input "SĐT Người Gửi" at bounding box center [112, 118] width 105 height 19
type input "0935730460"
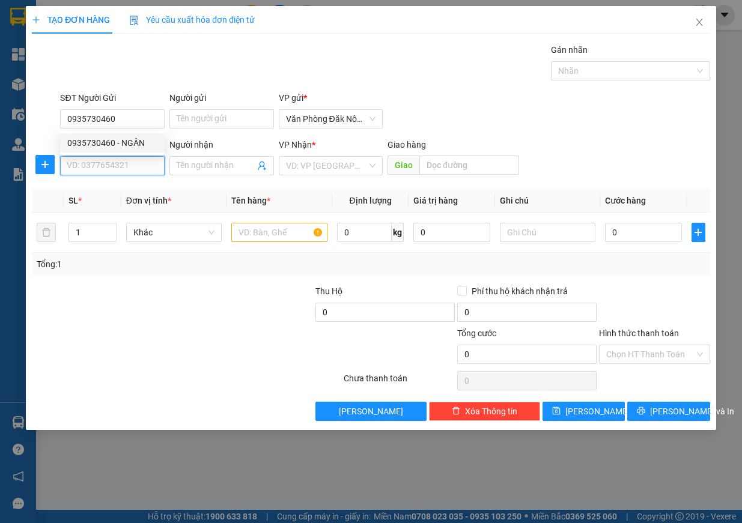
click at [135, 157] on input "SĐT Người Nhận" at bounding box center [112, 165] width 105 height 19
type input "0378392581"
click at [237, 278] on div "Transit Pickup Surcharge Ids Transit Deliver Surcharge Ids Transit Deliver Surc…" at bounding box center [371, 232] width 679 height 378
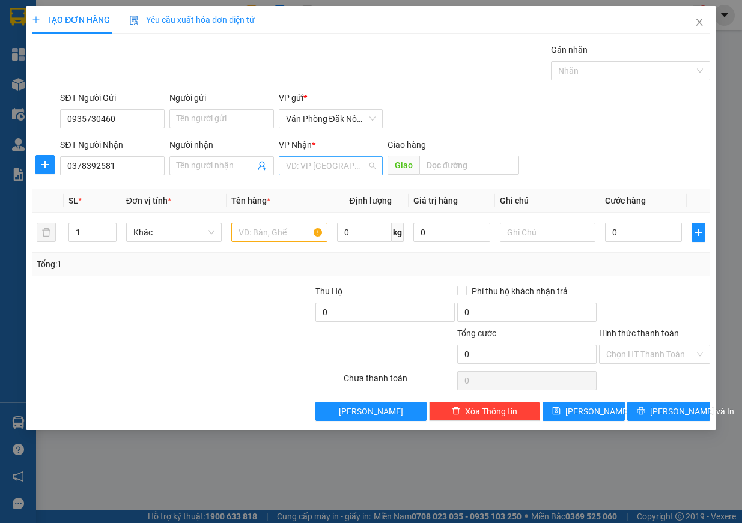
click at [348, 168] on input "search" at bounding box center [327, 166] width 82 height 18
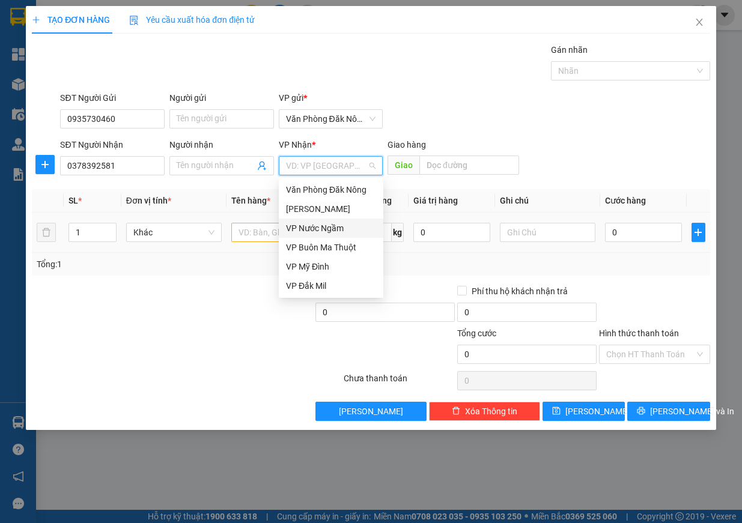
click at [296, 228] on div "VP Nước Ngầm" at bounding box center [331, 228] width 90 height 13
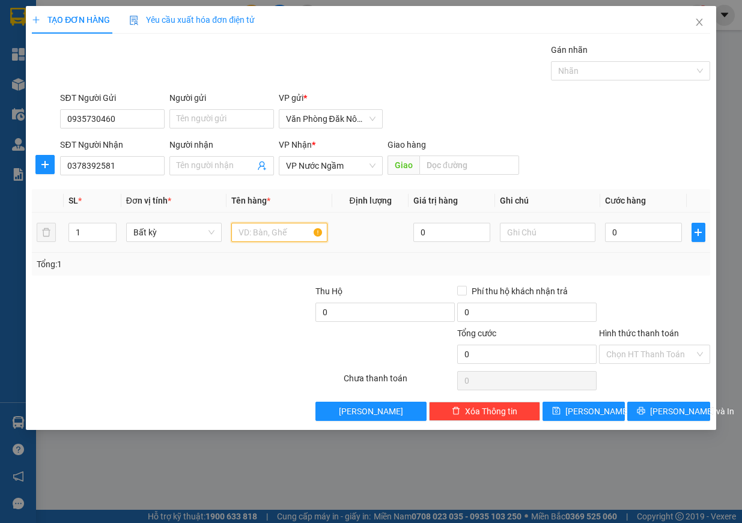
click at [255, 236] on input "text" at bounding box center [279, 232] width 96 height 19
type input "thùng giấy"
click at [460, 159] on input "text" at bounding box center [470, 165] width 100 height 19
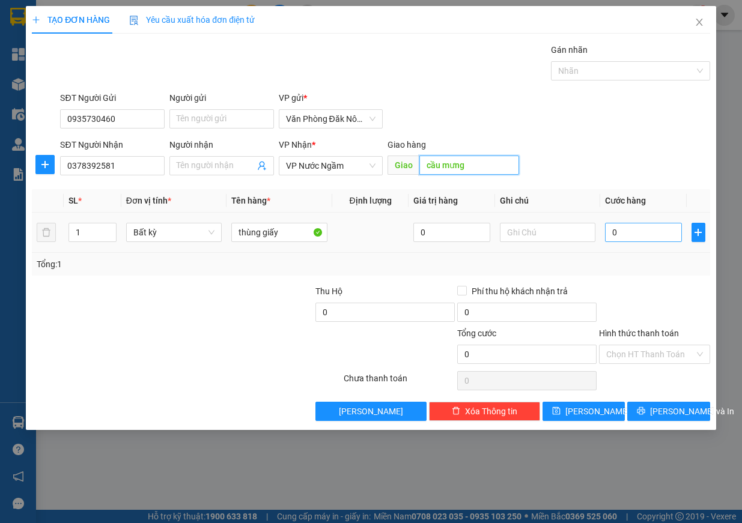
type input "cầu mưng"
click at [647, 229] on input "0" at bounding box center [643, 232] width 77 height 19
type input "2"
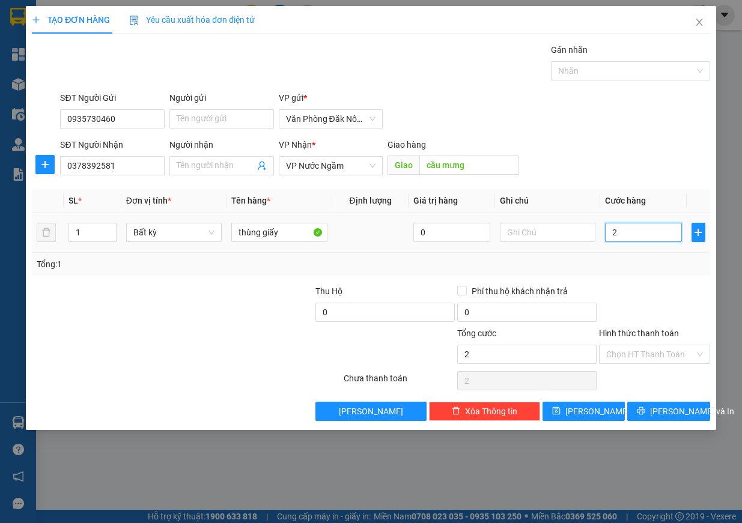
type input "20"
type input "200"
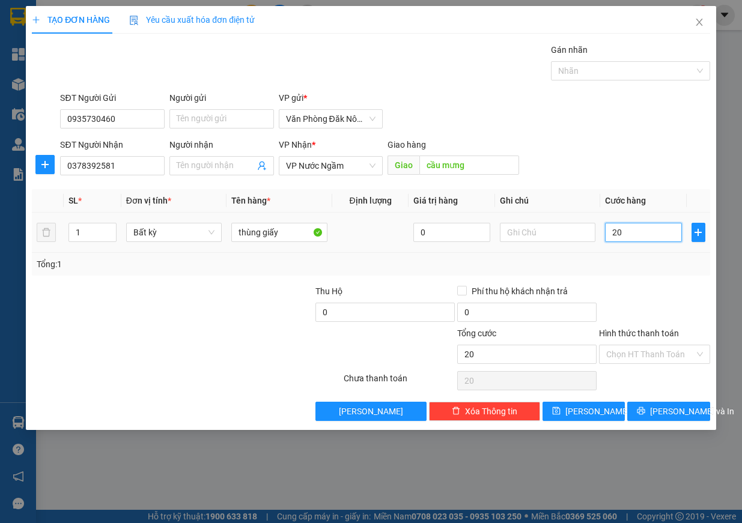
type input "200"
type input "2.000"
type input "20.000"
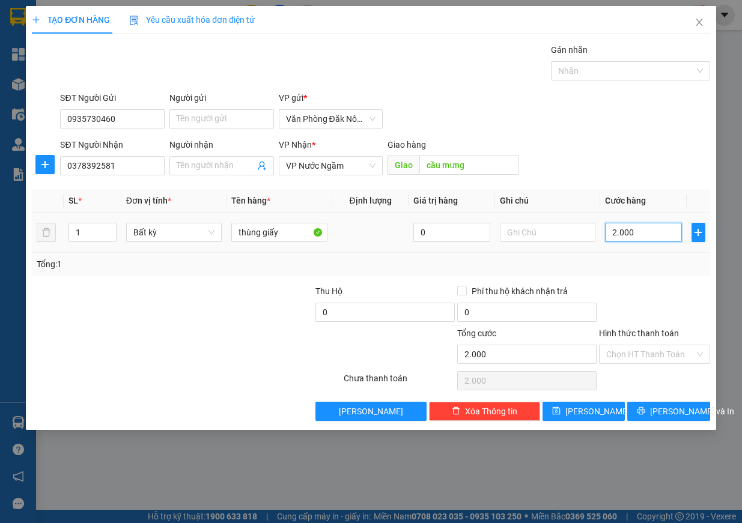
type input "20.000"
type input "200.000"
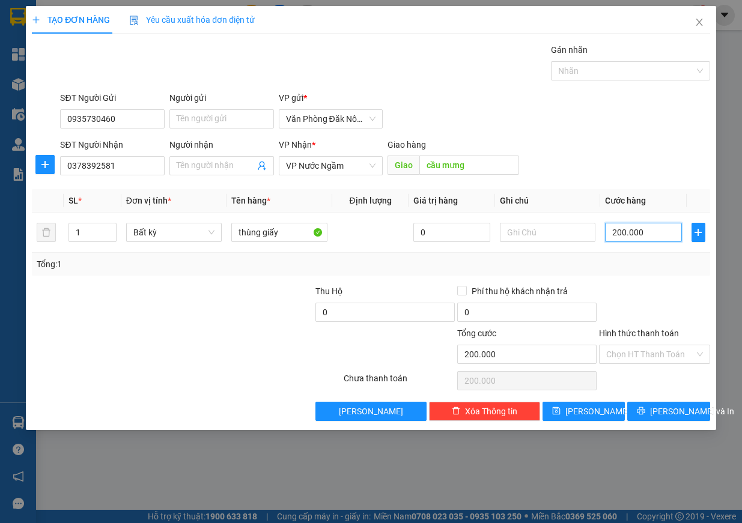
type input "200.000"
click at [636, 268] on div "Tổng: 1" at bounding box center [371, 264] width 669 height 13
click at [658, 414] on button "[PERSON_NAME] và In" at bounding box center [668, 411] width 83 height 19
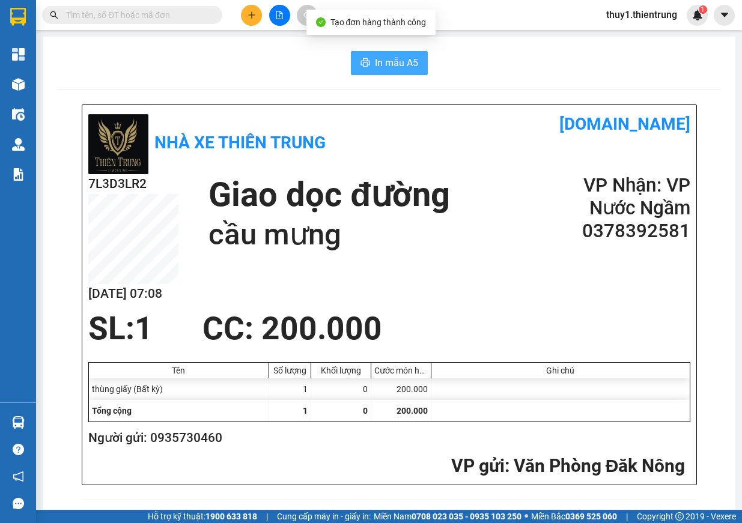
click at [391, 69] on span "In mẫu A5" at bounding box center [396, 62] width 43 height 15
click at [462, 292] on div "7L3D3LR2 [DATE] 07:08 Giao dọc đường cầu mưng VP Nhận: VP Nước Ngầm 0378392581" at bounding box center [389, 242] width 602 height 136
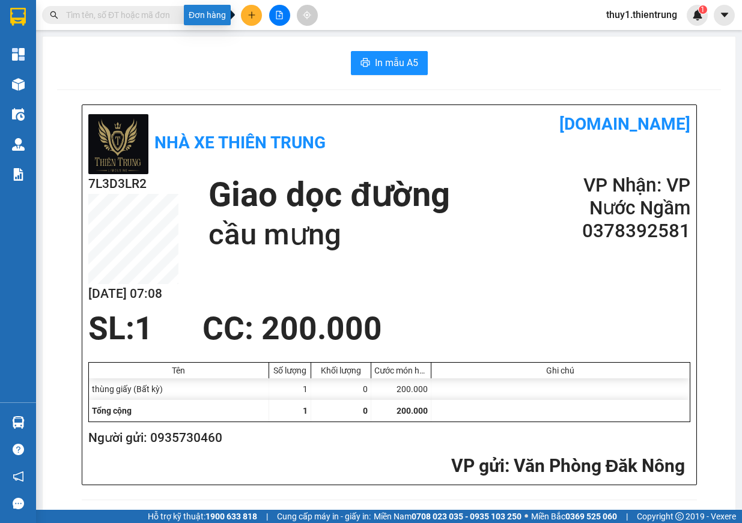
click at [251, 16] on icon "plus" at bounding box center [252, 15] width 8 height 8
click at [303, 43] on div "Tạo đơn hàng" at bounding box center [299, 44] width 52 height 13
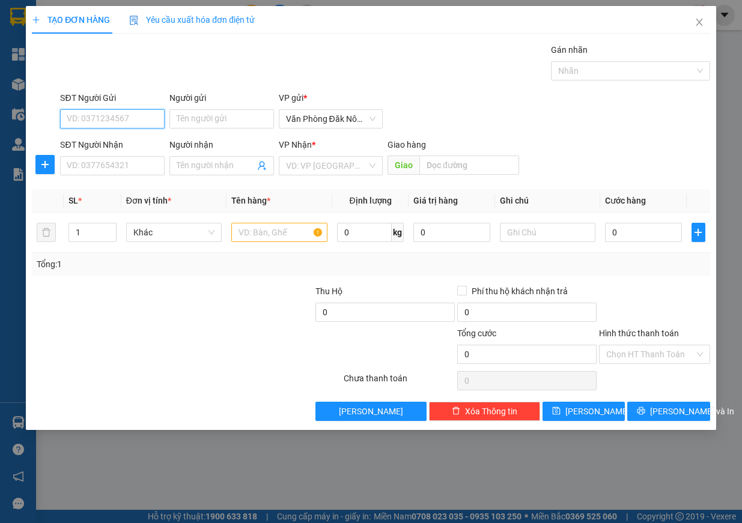
click at [127, 121] on input "SĐT Người Gửi" at bounding box center [112, 118] width 105 height 19
type input "0935994542"
click at [103, 144] on div "0935994542" at bounding box center [112, 142] width 90 height 13
type input "0967620062"
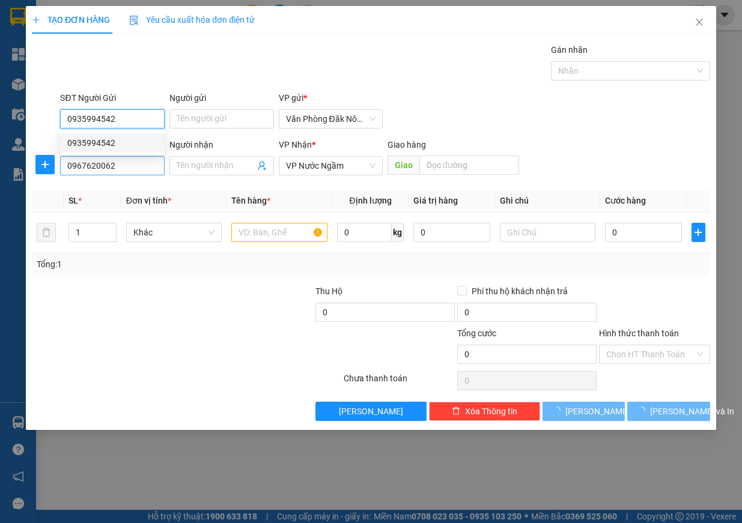
type input "600.000"
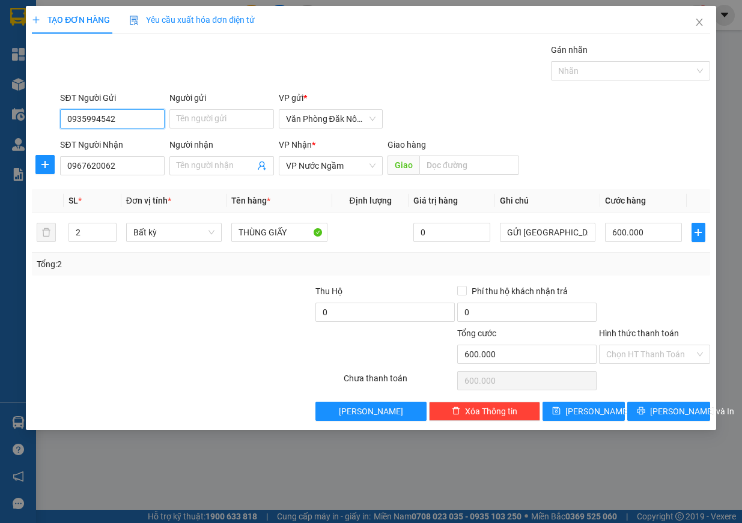
type input "0935994542"
click at [216, 347] on div at bounding box center [130, 348] width 198 height 42
click at [650, 235] on input "600.000" at bounding box center [643, 232] width 77 height 19
type input "7"
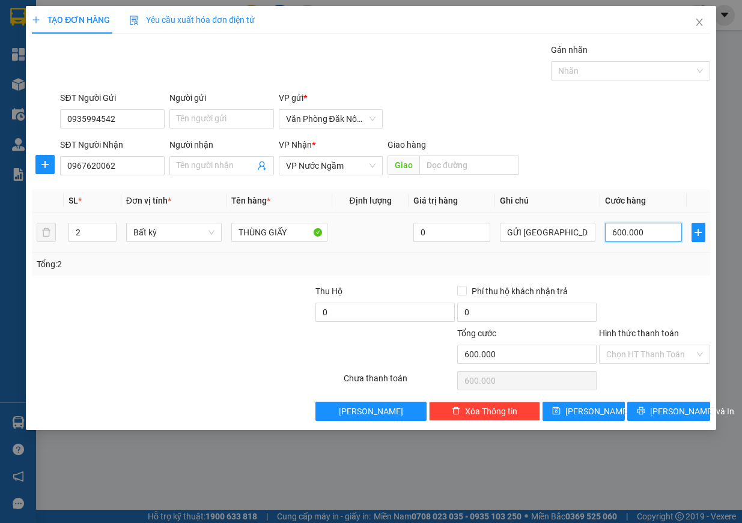
type input "7"
type input "70"
type input "700"
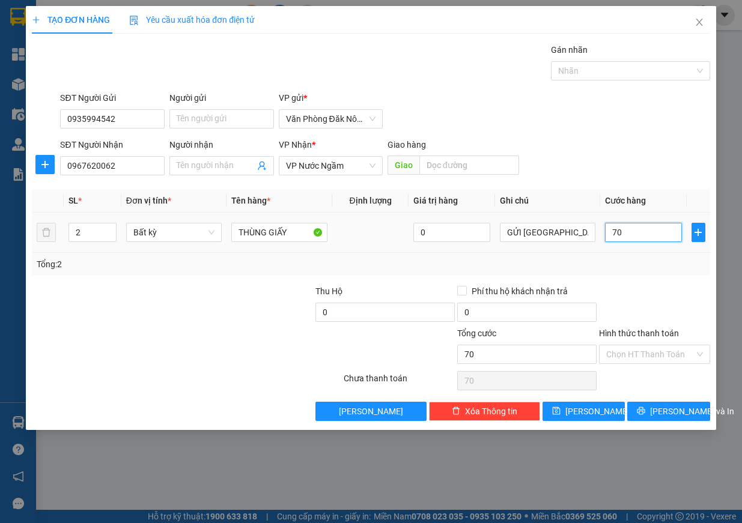
type input "700"
type input "7.000"
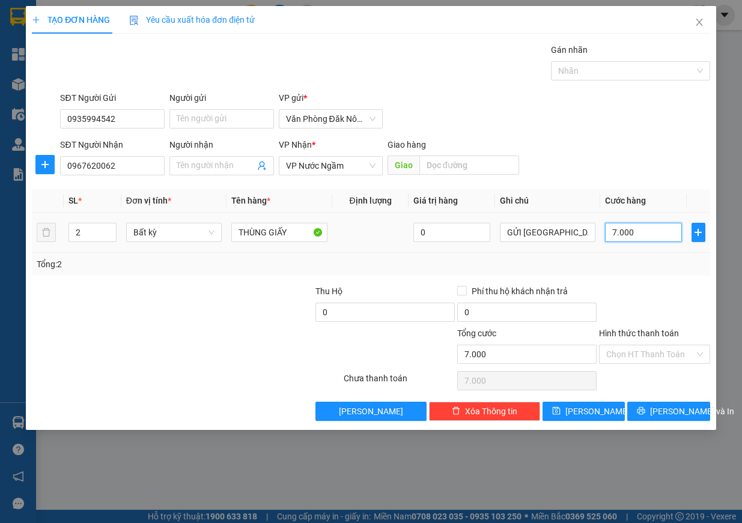
type input "70.000"
type input "700.000"
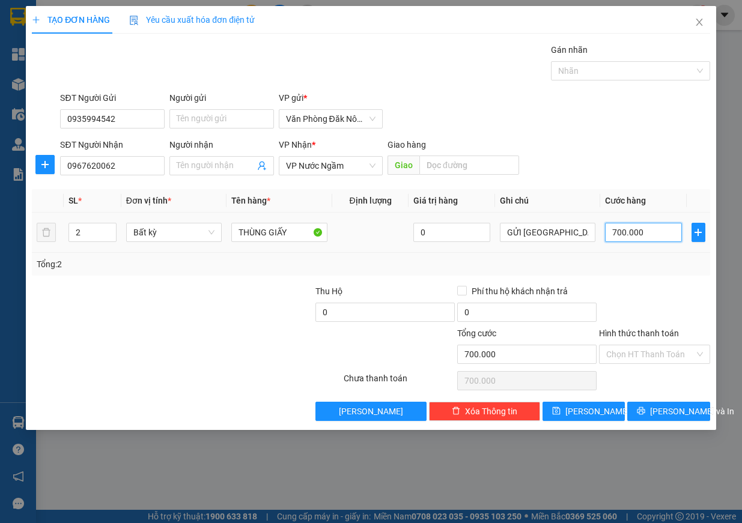
type input "700.000"
click at [643, 296] on div at bounding box center [655, 306] width 114 height 42
click at [657, 416] on button "[PERSON_NAME] và In" at bounding box center [668, 411] width 83 height 19
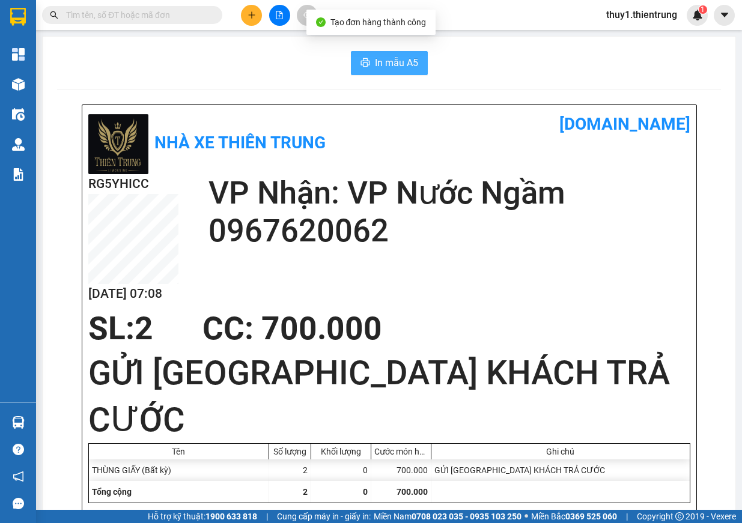
click at [395, 73] on button "In mẫu A5" at bounding box center [389, 63] width 77 height 24
drag, startPoint x: 339, startPoint y: 139, endPoint x: 272, endPoint y: 65, distance: 100.0
click at [339, 139] on div "Nhà xe Thiên Trung" at bounding box center [238, 142] width 301 height 63
click at [250, 21] on button at bounding box center [251, 15] width 21 height 21
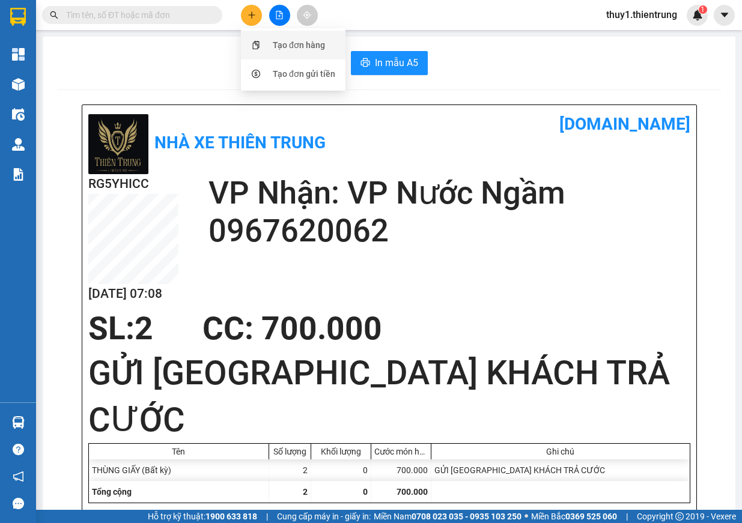
click at [257, 41] on div at bounding box center [255, 44] width 15 height 13
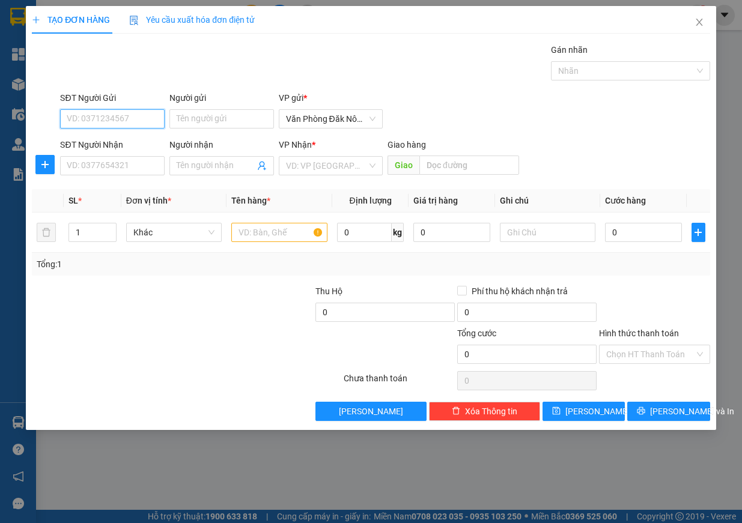
click at [105, 121] on input "SĐT Người Gửi" at bounding box center [112, 118] width 105 height 19
click at [108, 143] on div "0363019842" at bounding box center [112, 142] width 90 height 13
type input "0363019842"
type input "0985966557"
type input "QUẢNG XƯƠNG"
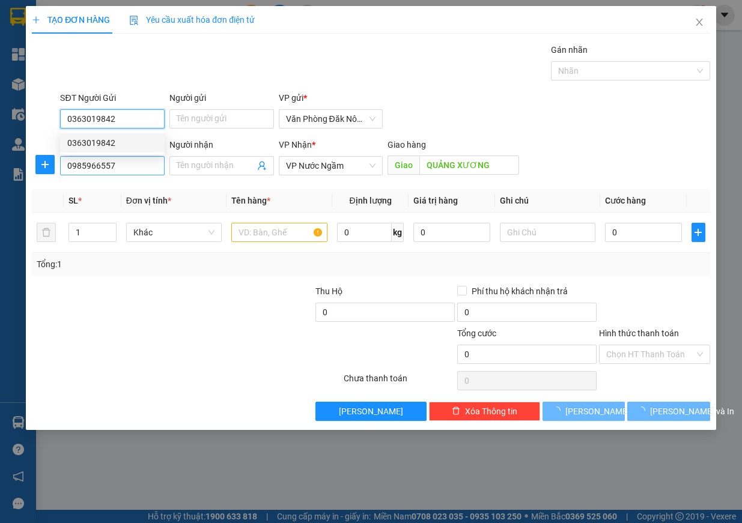
type input "0363019842"
click at [124, 168] on input "0985966557" at bounding box center [112, 165] width 105 height 19
type input "250.000"
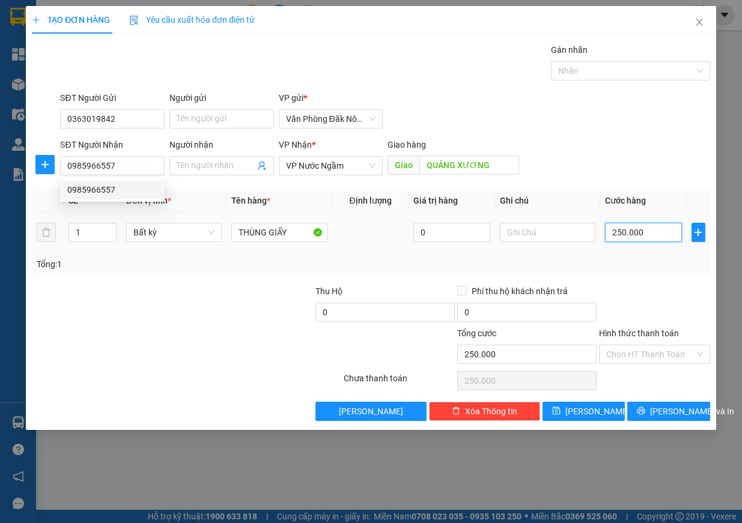
click at [664, 229] on input "250.000" at bounding box center [643, 232] width 77 height 19
type input "2"
type input "20"
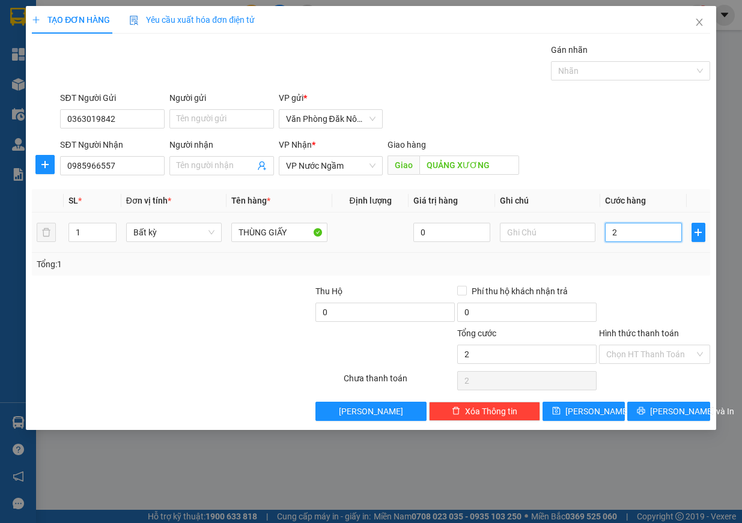
type input "20"
type input "200"
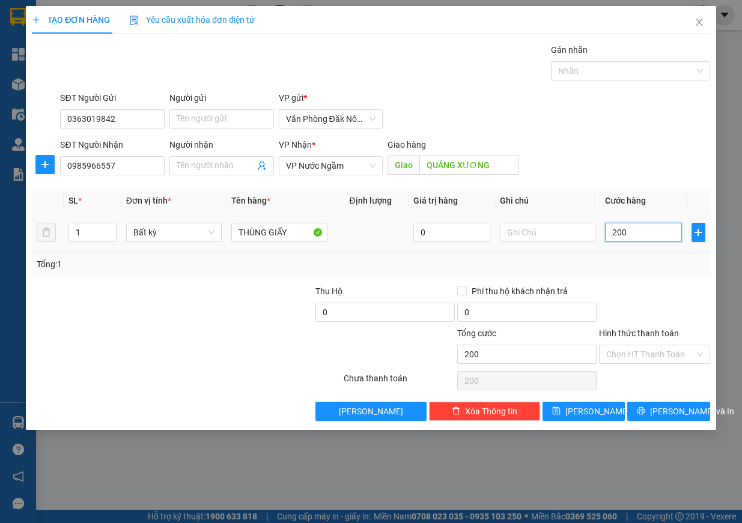
type input "2.000"
type input "20.000"
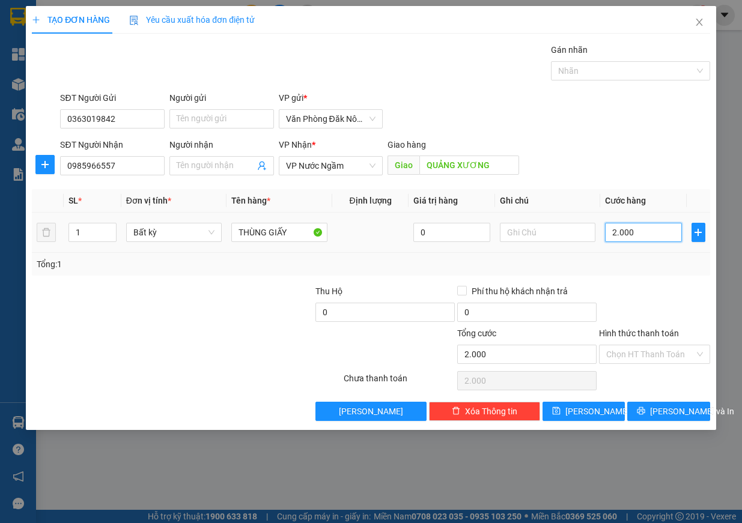
type input "20.000"
type input "200.000"
click at [676, 285] on div at bounding box center [655, 306] width 114 height 42
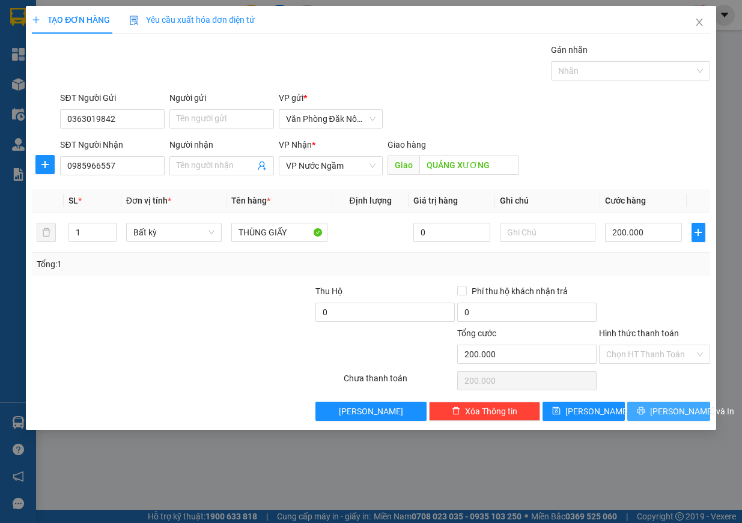
drag, startPoint x: 648, startPoint y: 410, endPoint x: 557, endPoint y: 376, distance: 98.3
click at [645, 411] on button "[PERSON_NAME] và In" at bounding box center [668, 411] width 83 height 19
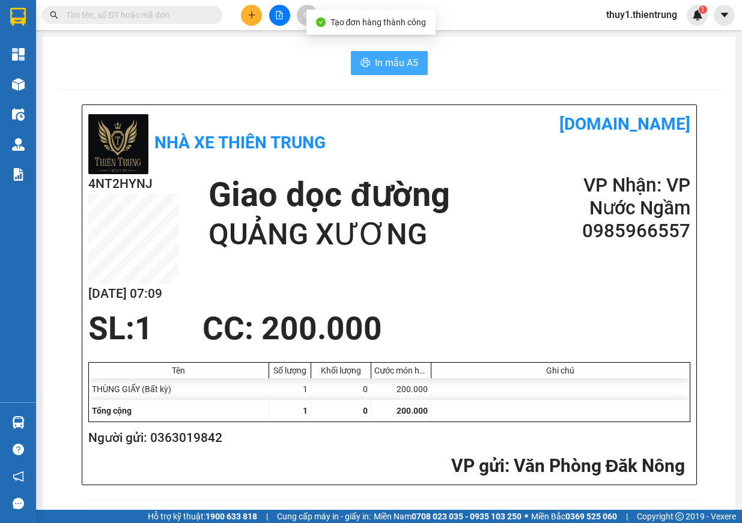
drag, startPoint x: 391, startPoint y: 55, endPoint x: 504, endPoint y: 142, distance: 142.3
click at [391, 55] on button "In mẫu A5" at bounding box center [389, 63] width 77 height 24
drag, startPoint x: 421, startPoint y: 168, endPoint x: 237, endPoint y: 68, distance: 210.0
click at [400, 156] on div "Nhà xe Thiên Trung [DOMAIN_NAME]" at bounding box center [389, 142] width 602 height 63
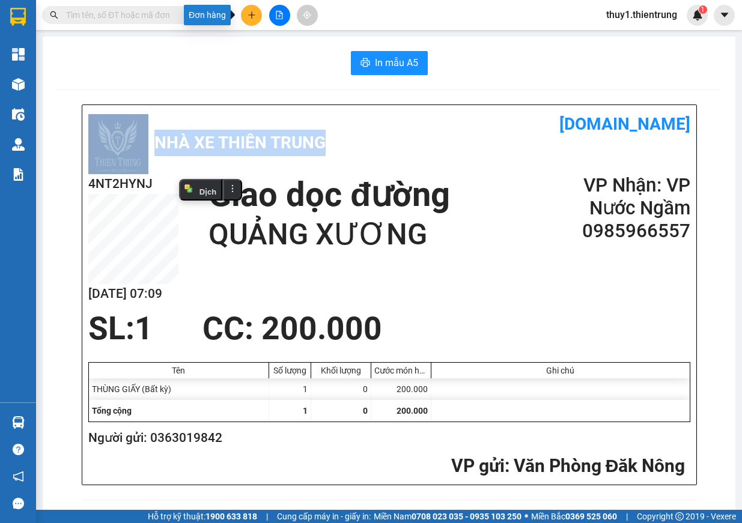
click at [255, 17] on icon "plus" at bounding box center [252, 15] width 8 height 8
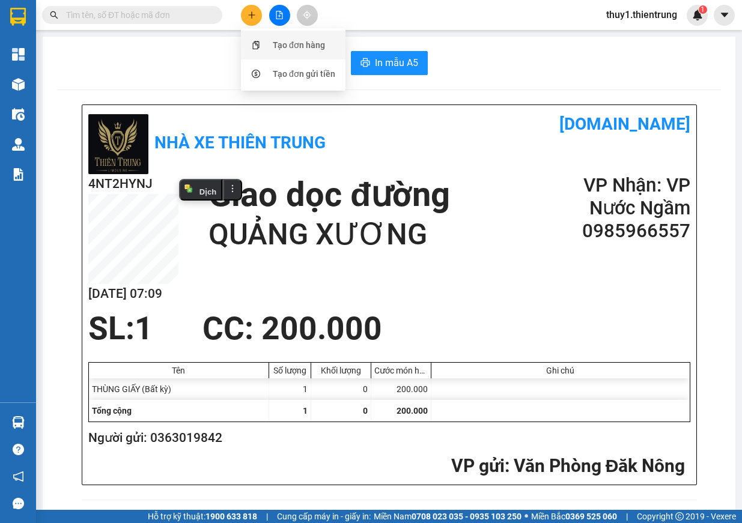
click at [257, 46] on icon "snippets" at bounding box center [255, 45] width 7 height 8
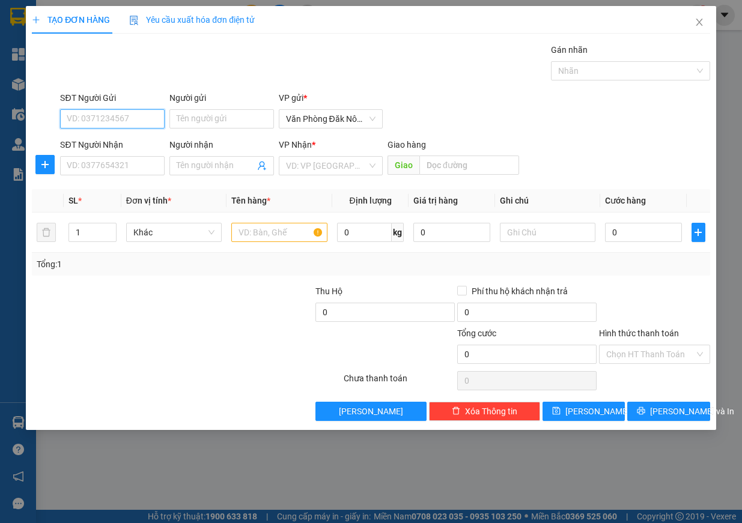
click at [108, 115] on input "SĐT Người Gửi" at bounding box center [112, 118] width 105 height 19
type input "0973576905"
click at [87, 140] on div "0973576905" at bounding box center [112, 142] width 90 height 13
type input "0985033988"
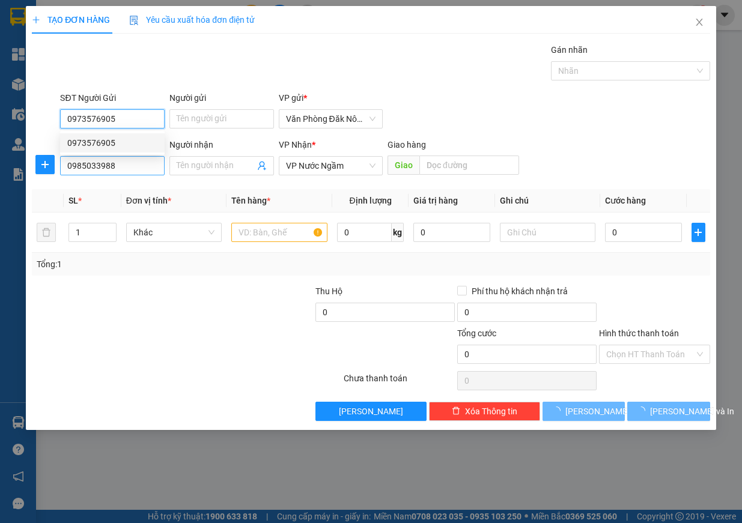
type input "250.000"
type input "0973576905"
click at [131, 174] on input "0985033988" at bounding box center [112, 165] width 105 height 19
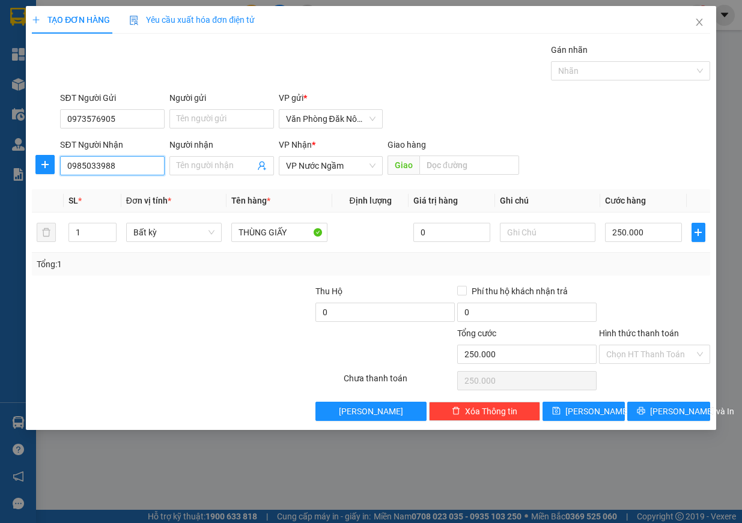
click at [131, 174] on input "0985033988" at bounding box center [112, 165] width 105 height 19
type input "0963807479"
click at [71, 188] on div "0963807479" at bounding box center [112, 189] width 90 height 13
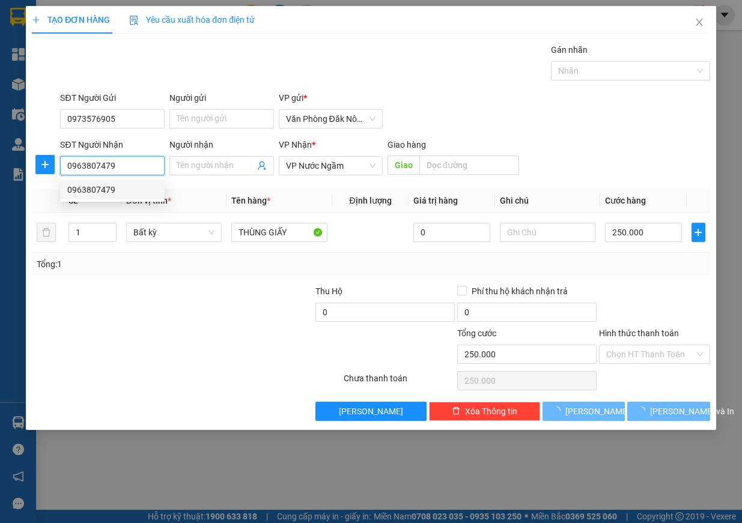
type input "200.000"
type input "0963807479"
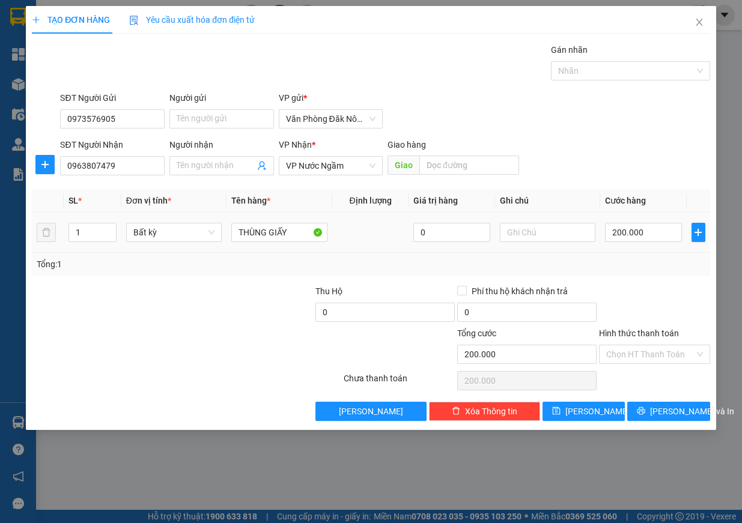
click at [225, 323] on div at bounding box center [243, 306] width 142 height 42
click at [652, 234] on input "200.000" at bounding box center [643, 232] width 77 height 19
type input "3"
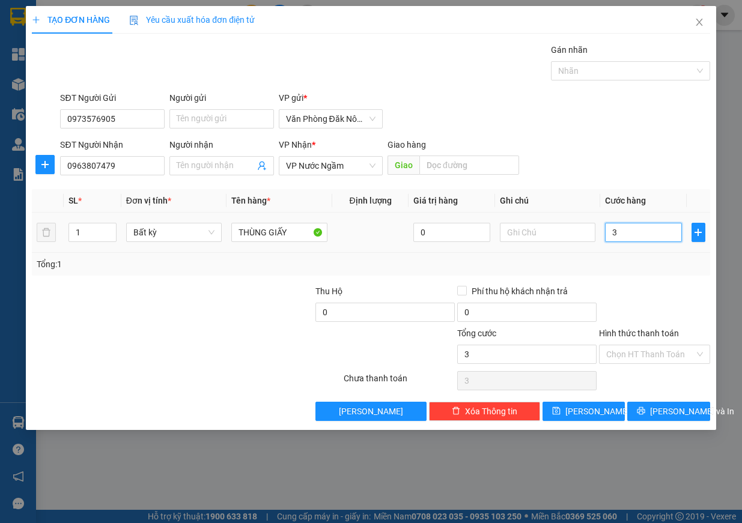
type input "30"
type input "300"
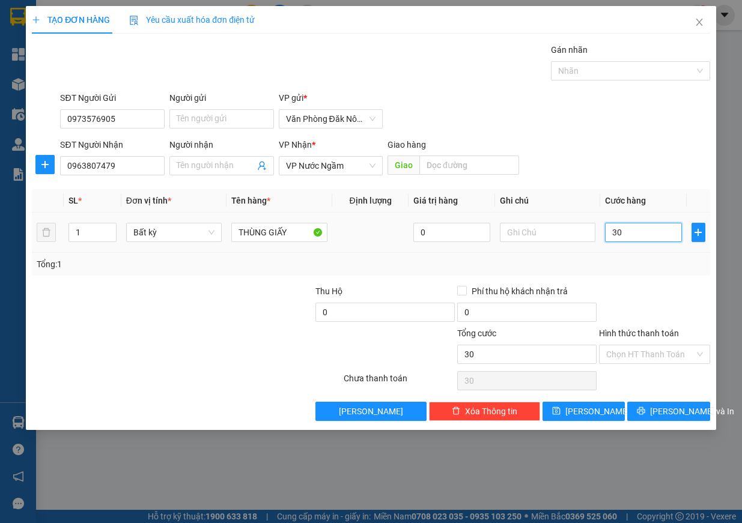
type input "300"
type input "3.000"
type input "30.000"
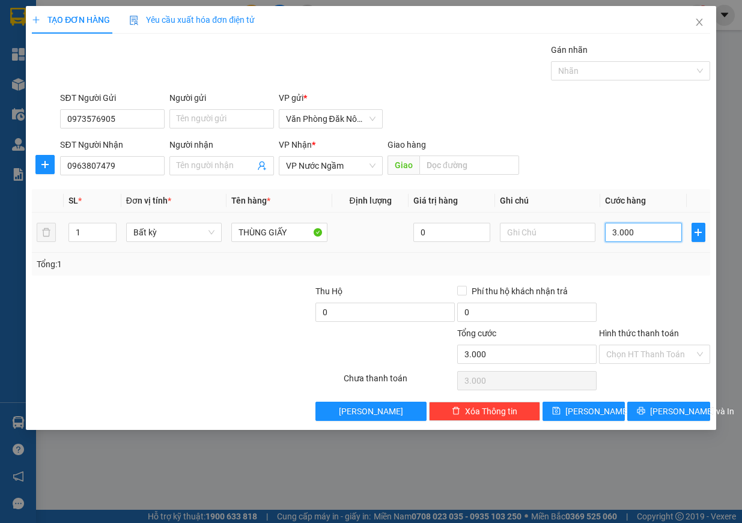
type input "30.000"
click at [670, 297] on div at bounding box center [655, 306] width 114 height 42
click at [670, 413] on span "[PERSON_NAME] và In" at bounding box center [692, 411] width 84 height 13
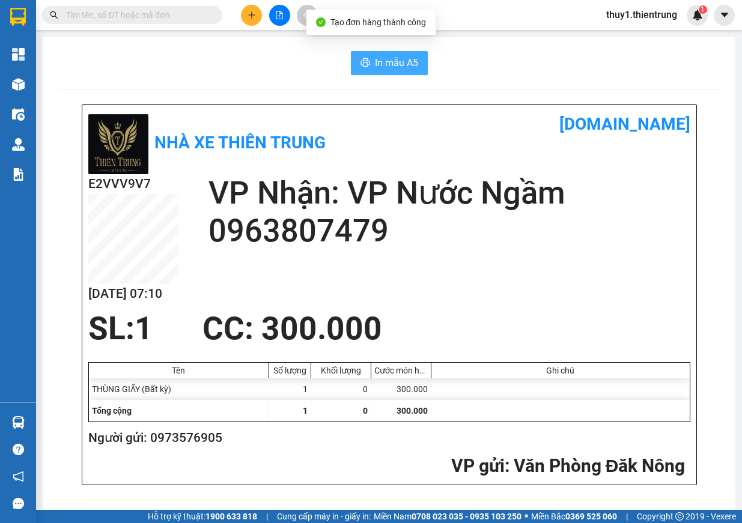
click at [364, 65] on icon "printer" at bounding box center [366, 63] width 10 height 10
click at [402, 267] on div "E2VVV9V7 [DATE] 07:10 VP Nhận: VP Nước Ngầm 0963807479" at bounding box center [389, 242] width 602 height 136
drag, startPoint x: 420, startPoint y: 272, endPoint x: 446, endPoint y: 191, distance: 84.6
click at [429, 263] on div "E2VVV9V7 [DATE] 07:10 VP Nhận: VP Nước Ngầm 0963807479" at bounding box center [389, 242] width 602 height 136
drag, startPoint x: 446, startPoint y: 168, endPoint x: 395, endPoint y: 167, distance: 51.1
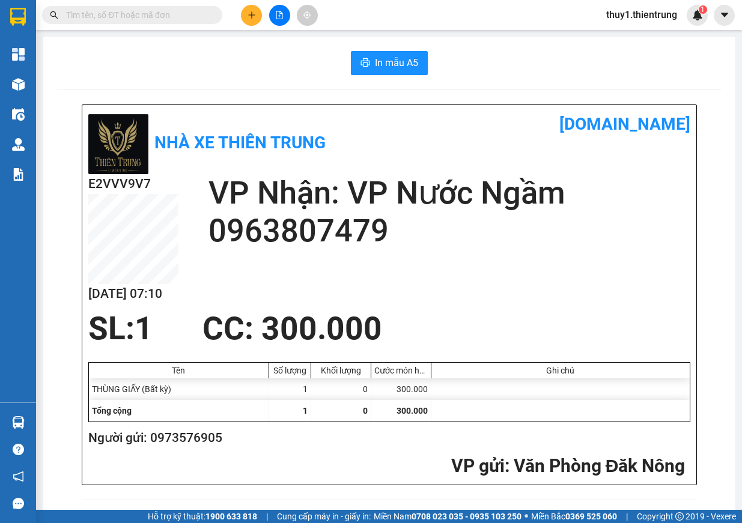
click at [444, 168] on div "Nhà xe Thiên Trung [DOMAIN_NAME]" at bounding box center [389, 142] width 602 height 63
click at [379, 138] on div "Nhà xe Thiên Trung" at bounding box center [238, 142] width 301 height 63
click at [376, 135] on div "Nhà xe Thiên Trung" at bounding box center [238, 142] width 301 height 63
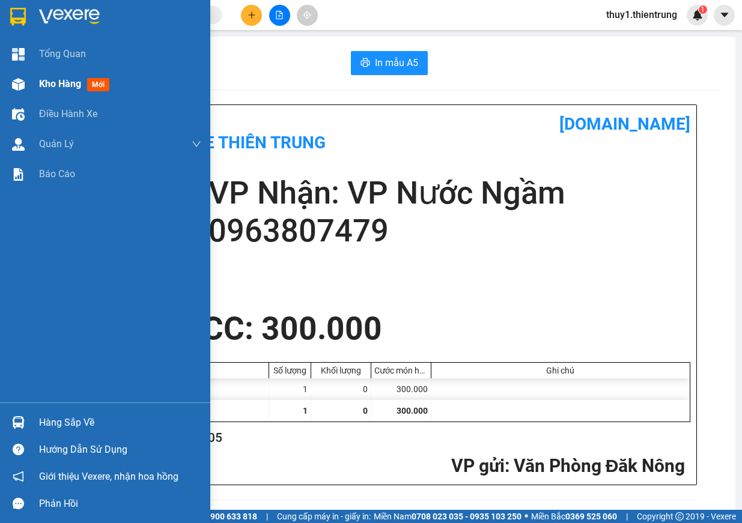
click at [11, 77] on div at bounding box center [18, 84] width 21 height 21
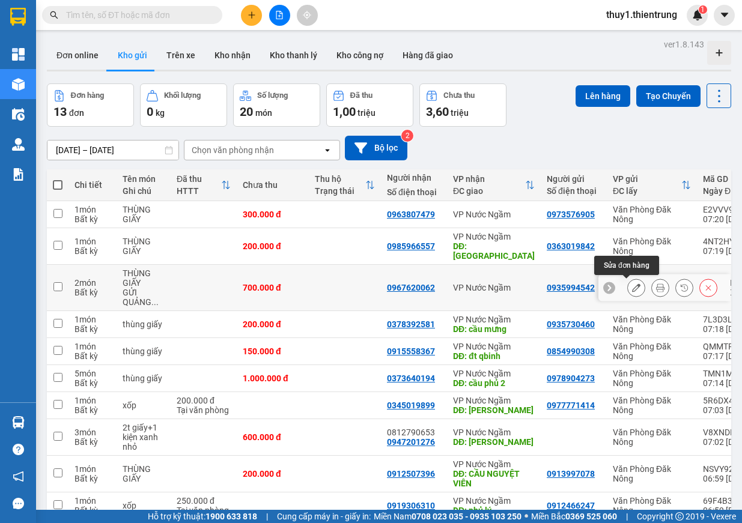
click at [628, 291] on button at bounding box center [636, 288] width 17 height 21
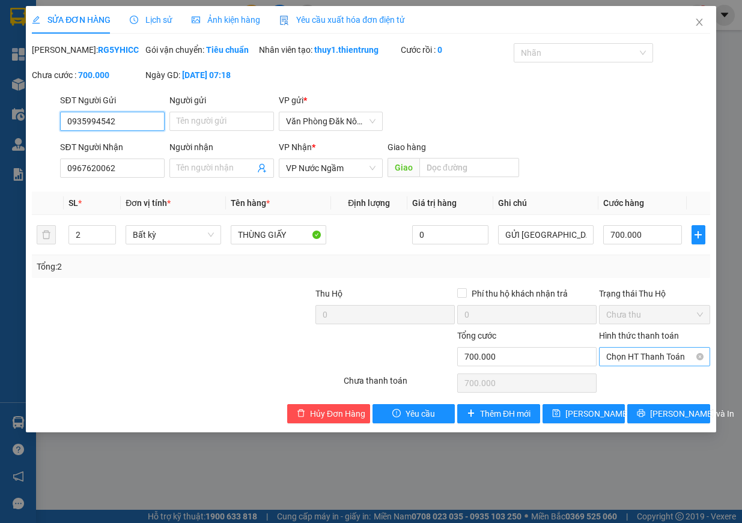
click at [647, 366] on span "Chọn HT Thanh Toán" at bounding box center [654, 357] width 97 height 18
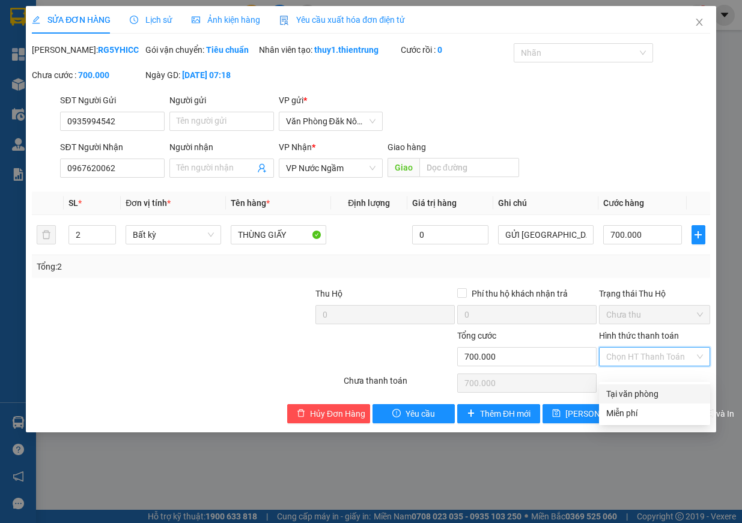
click at [634, 394] on div "Tại văn phòng" at bounding box center [654, 394] width 97 height 13
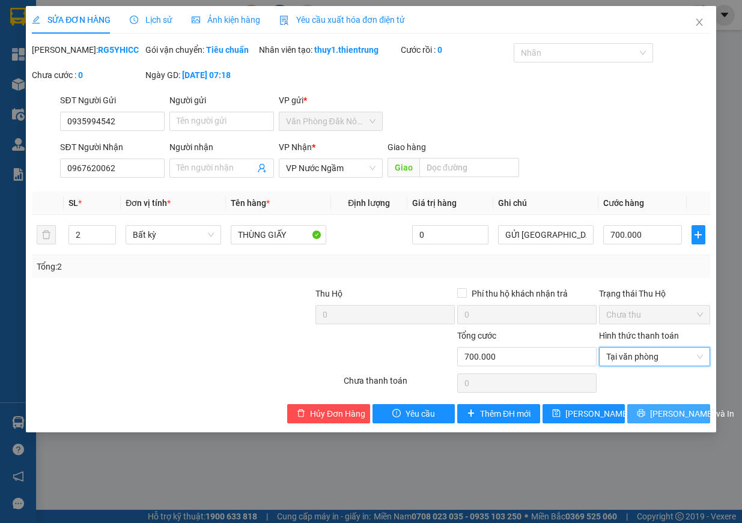
click at [637, 423] on button "[PERSON_NAME] và In" at bounding box center [668, 413] width 83 height 19
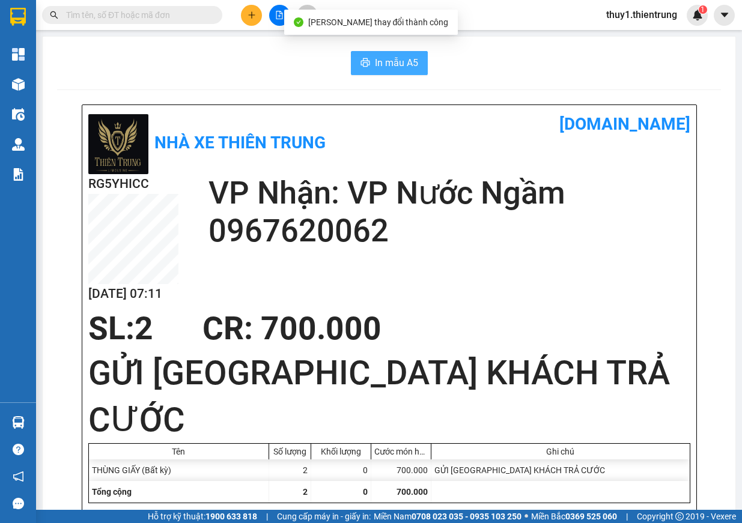
click at [406, 71] on button "In mẫu A5" at bounding box center [389, 63] width 77 height 24
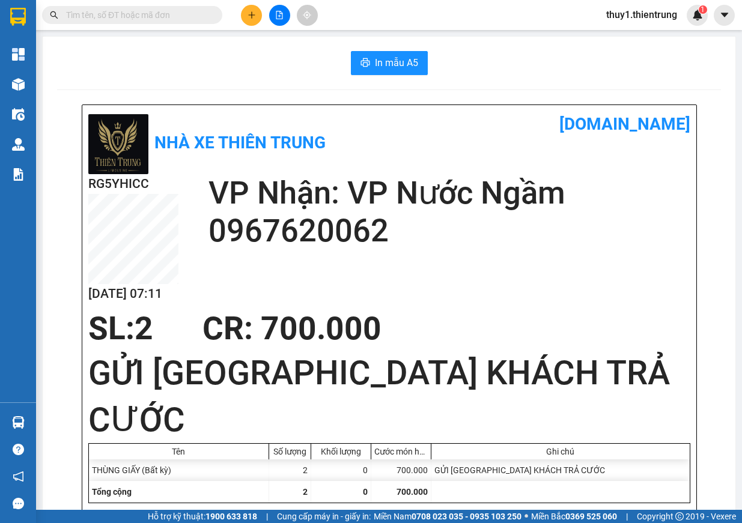
click at [450, 312] on div "SL: 2 CR : 700.000" at bounding box center [382, 329] width 602 height 36
drag, startPoint x: 252, startPoint y: 14, endPoint x: 276, endPoint y: 37, distance: 33.2
click at [254, 17] on icon "plus" at bounding box center [252, 15] width 8 height 8
click at [276, 39] on div "Tạo đơn hàng" at bounding box center [299, 44] width 52 height 13
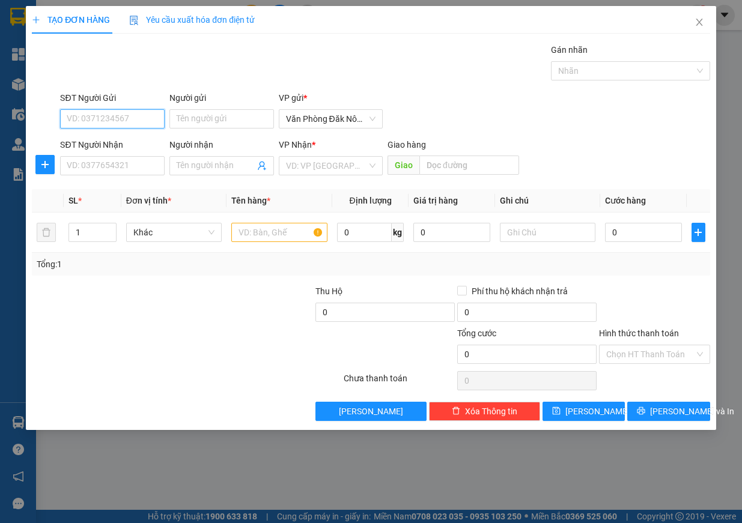
click at [94, 118] on input "SĐT Người Gửi" at bounding box center [112, 118] width 105 height 19
click at [109, 139] on div "0813014288" at bounding box center [112, 142] width 90 height 13
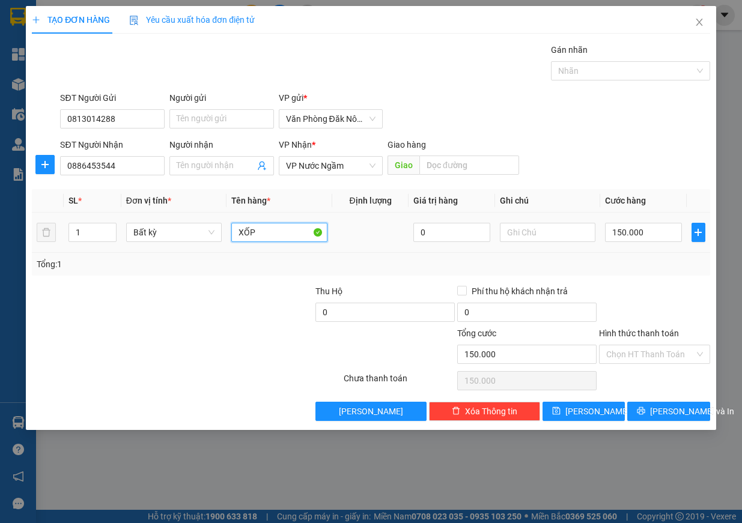
click at [260, 226] on input "XỐP" at bounding box center [279, 232] width 96 height 19
click at [260, 222] on div "XỐP" at bounding box center [279, 233] width 96 height 24
click at [263, 234] on input "XỐP" at bounding box center [279, 232] width 96 height 19
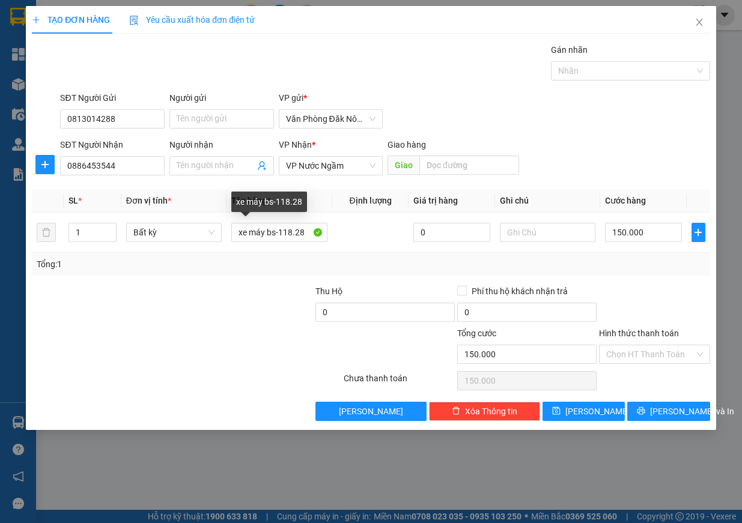
click at [269, 287] on div at bounding box center [243, 306] width 142 height 42
click at [654, 233] on input "150.000" at bounding box center [643, 232] width 77 height 19
click at [159, 335] on div at bounding box center [130, 348] width 198 height 42
click at [508, 236] on input "text" at bounding box center [548, 232] width 96 height 19
click at [227, 326] on div at bounding box center [243, 306] width 142 height 42
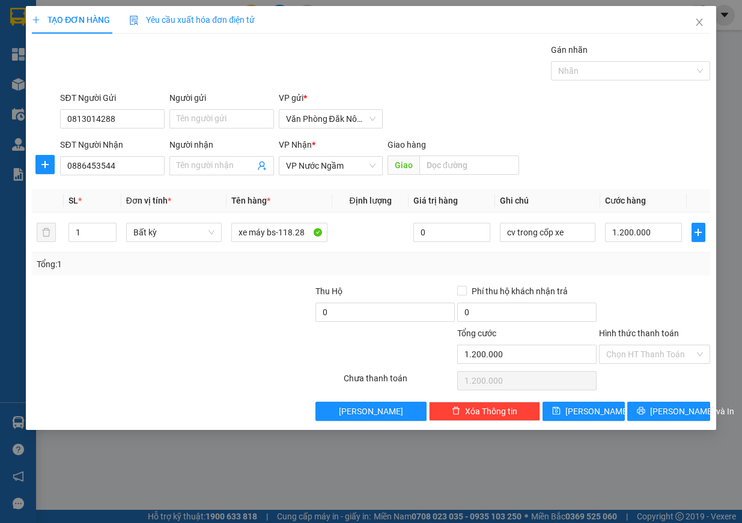
click at [686, 293] on div at bounding box center [655, 306] width 114 height 42
click at [486, 127] on div "SĐT Người Gửi 0813014288 Người gửi Tên người gửi VP gửi * Văn Phòng Đăk Nông" at bounding box center [385, 112] width 655 height 42
click at [615, 168] on div "SĐT Người Nhận 0886453544 Người nhận Tên người nhận VP Nhận * VP Nước Ngầm Gi…" at bounding box center [385, 159] width 655 height 42
click at [659, 297] on div at bounding box center [655, 306] width 114 height 42
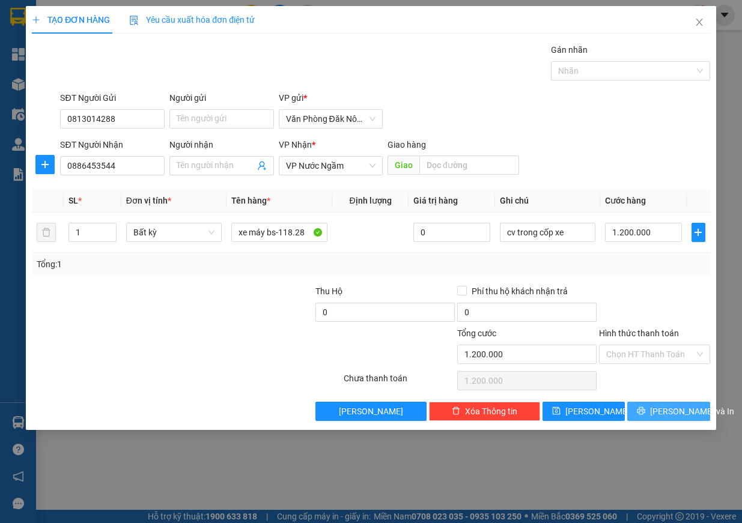
click at [677, 407] on span "[PERSON_NAME] và In" at bounding box center [692, 411] width 84 height 13
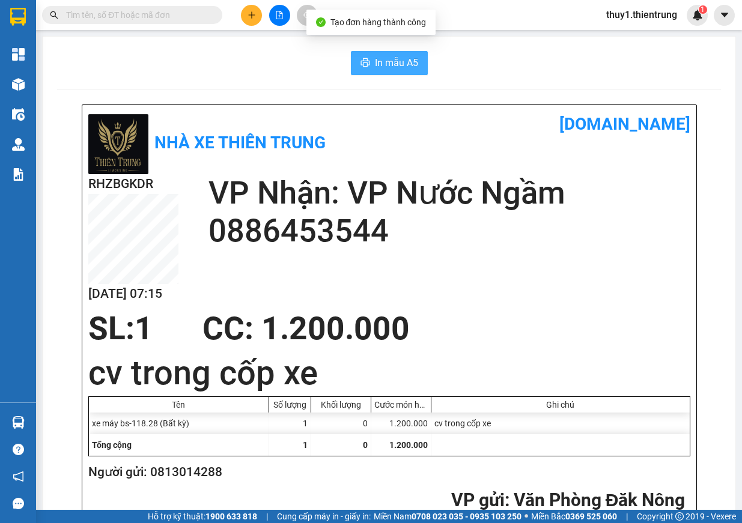
click at [355, 61] on button "In mẫu A5" at bounding box center [389, 63] width 77 height 24
click at [445, 321] on div "SL: 1 CC : 1.200.000" at bounding box center [382, 329] width 602 height 36
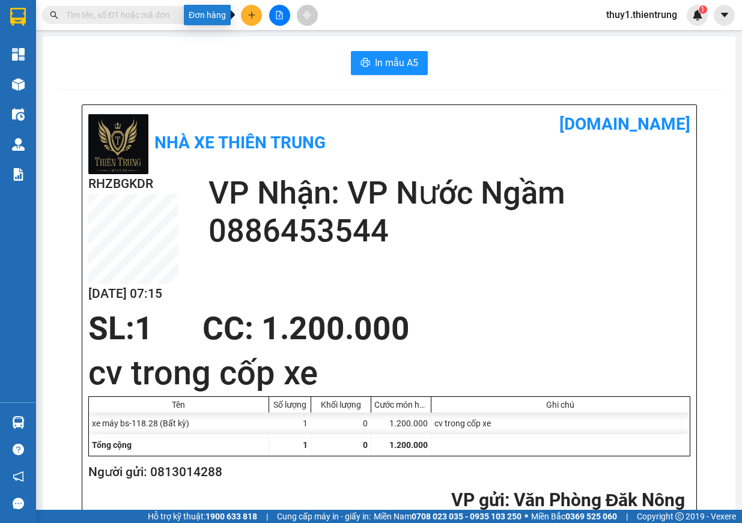
click at [245, 14] on button at bounding box center [251, 15] width 21 height 21
click at [306, 53] on div "Tạo đơn hàng" at bounding box center [293, 45] width 90 height 23
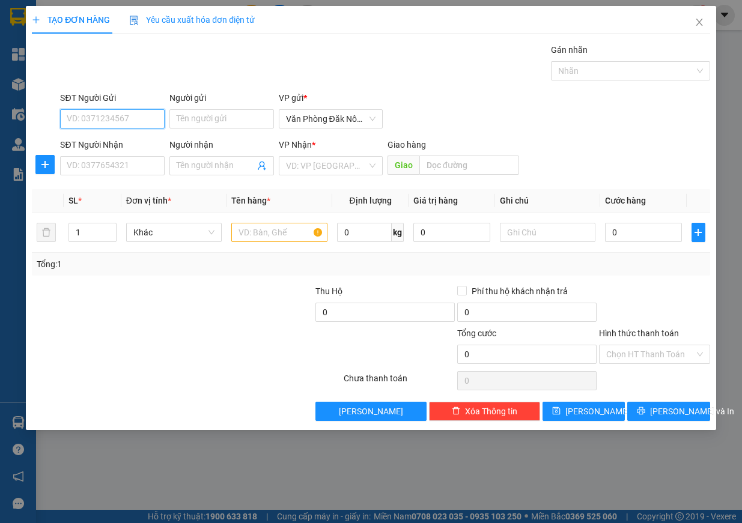
click at [117, 118] on input "SĐT Người Gửi" at bounding box center [112, 118] width 105 height 19
click at [110, 145] on div "0941334338" at bounding box center [112, 142] width 90 height 13
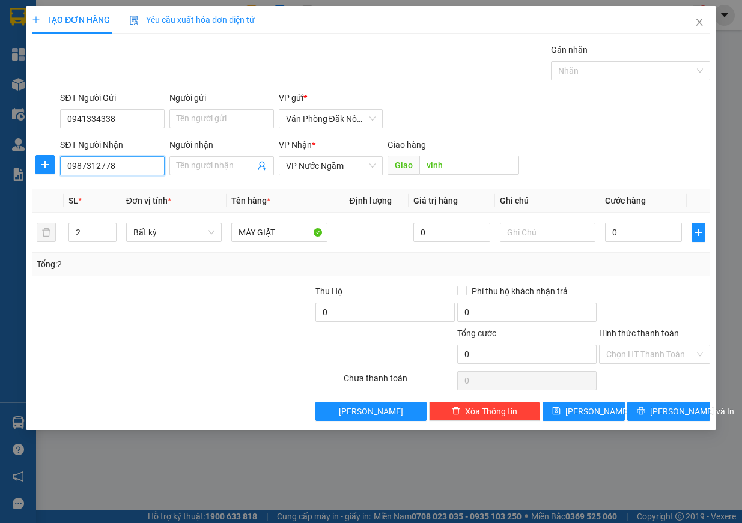
click at [132, 159] on input "0987312778" at bounding box center [112, 165] width 105 height 19
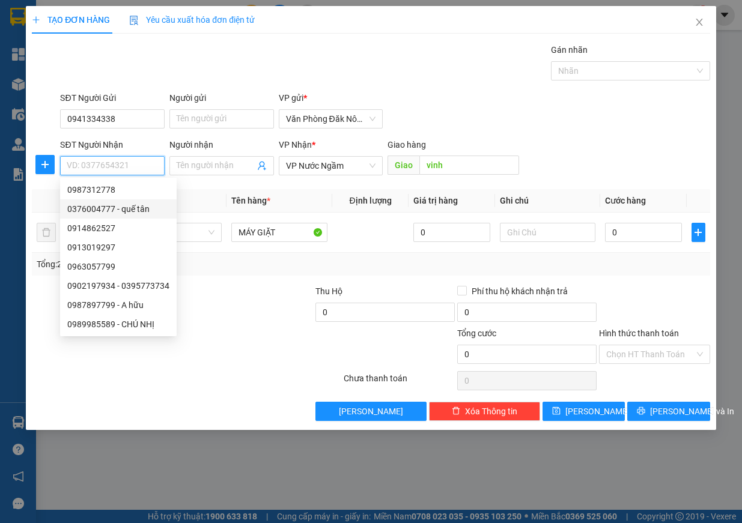
click at [135, 204] on div "0376004777 - quế tân" at bounding box center [118, 209] width 102 height 13
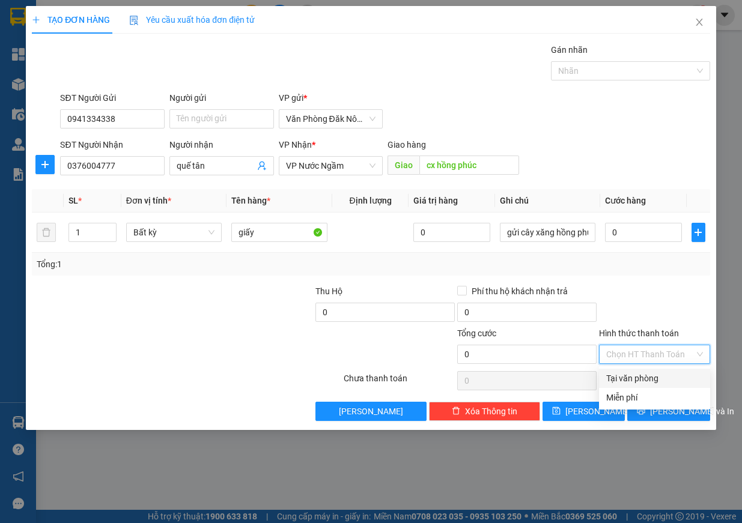
click at [686, 357] on input "Hình thức thanh toán" at bounding box center [650, 355] width 88 height 18
click at [638, 380] on div "Tại văn phòng" at bounding box center [654, 378] width 97 height 13
click at [682, 355] on input "Hình thức thanh toán" at bounding box center [650, 355] width 88 height 18
click at [664, 399] on div "Miễn phí" at bounding box center [654, 397] width 97 height 13
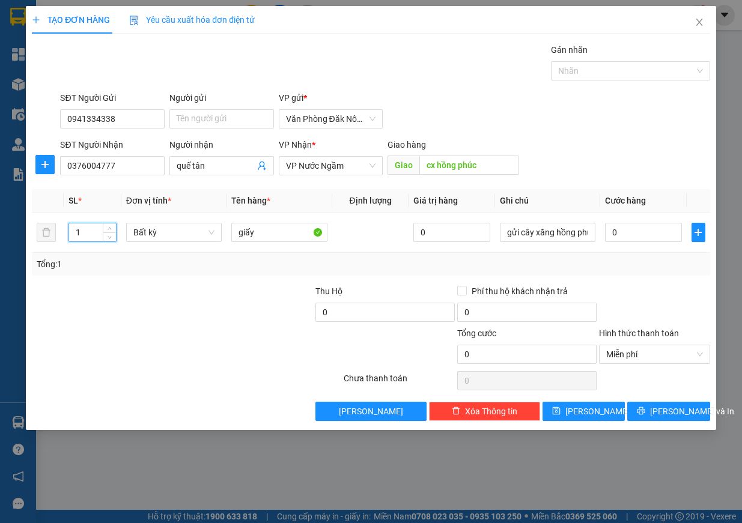
drag, startPoint x: 96, startPoint y: 233, endPoint x: 17, endPoint y: 227, distance: 78.9
click at [17, 227] on div "TẠO ĐƠN HÀNG Yêu cầu xuất hóa đơn điện tử Transit Pickup Surcharge Ids Transit …" at bounding box center [371, 261] width 742 height 523
click at [670, 420] on button "[PERSON_NAME] và In" at bounding box center [668, 411] width 83 height 19
click at [671, 406] on span "[PERSON_NAME] và In" at bounding box center [692, 411] width 84 height 13
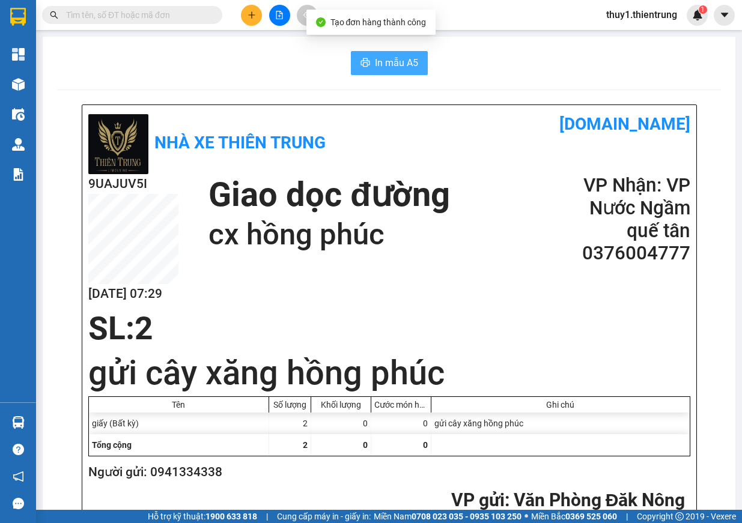
click at [394, 66] on span "In mẫu A5" at bounding box center [396, 62] width 43 height 15
click at [376, 70] on span "In mẫu A5" at bounding box center [396, 62] width 43 height 15
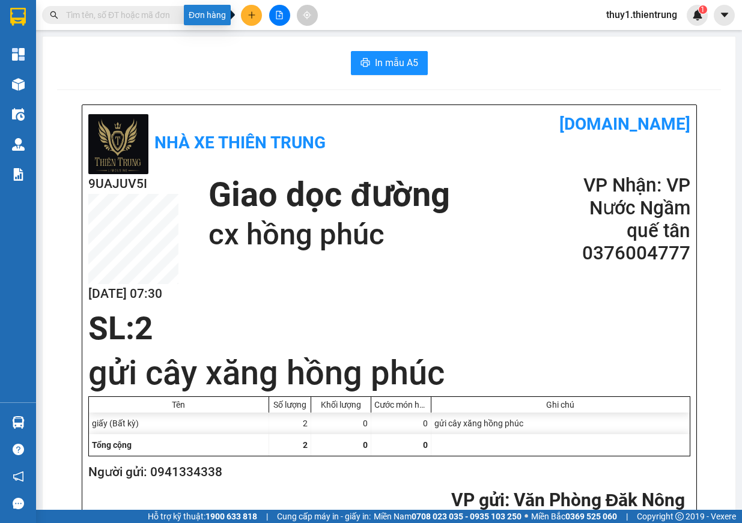
click at [251, 13] on icon "plus" at bounding box center [252, 15] width 8 height 8
click at [293, 41] on div "Tạo đơn hàng" at bounding box center [299, 44] width 52 height 13
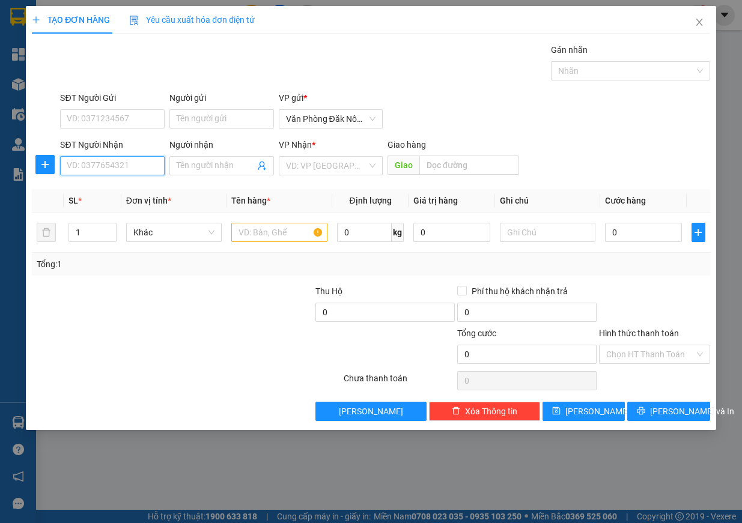
click at [96, 162] on input "SĐT Người Nhận" at bounding box center [112, 165] width 105 height 19
click at [313, 171] on input "search" at bounding box center [327, 166] width 82 height 18
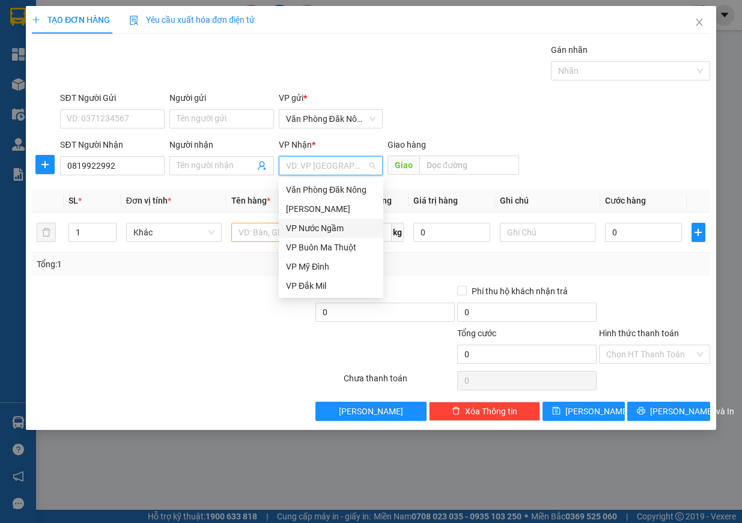
click at [331, 230] on div "VP Nước Ngầm" at bounding box center [331, 228] width 90 height 13
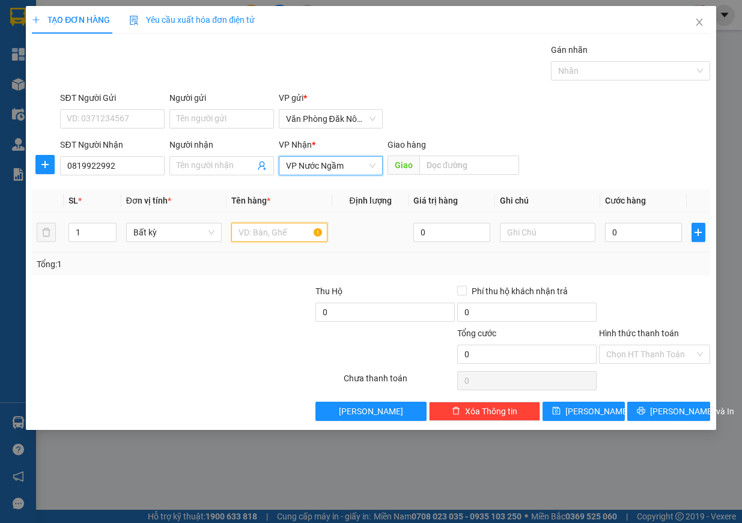
click at [245, 230] on input "text" at bounding box center [279, 232] width 96 height 19
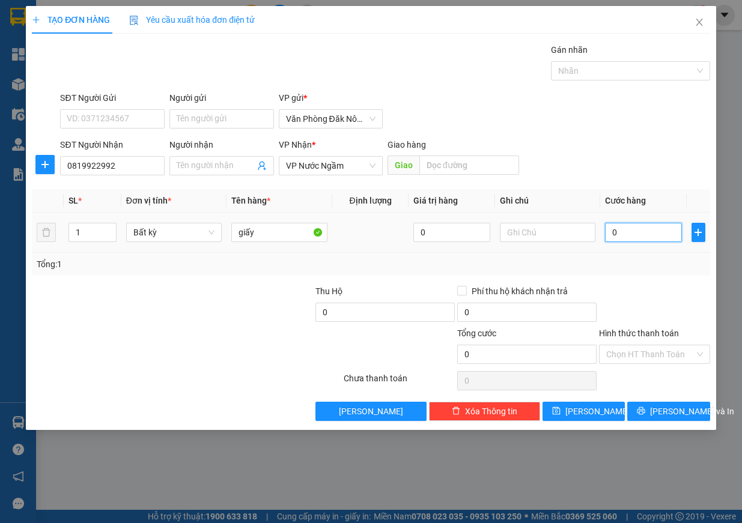
click at [632, 236] on input "0" at bounding box center [643, 232] width 77 height 19
click at [682, 411] on span "[PERSON_NAME] và In" at bounding box center [692, 411] width 84 height 13
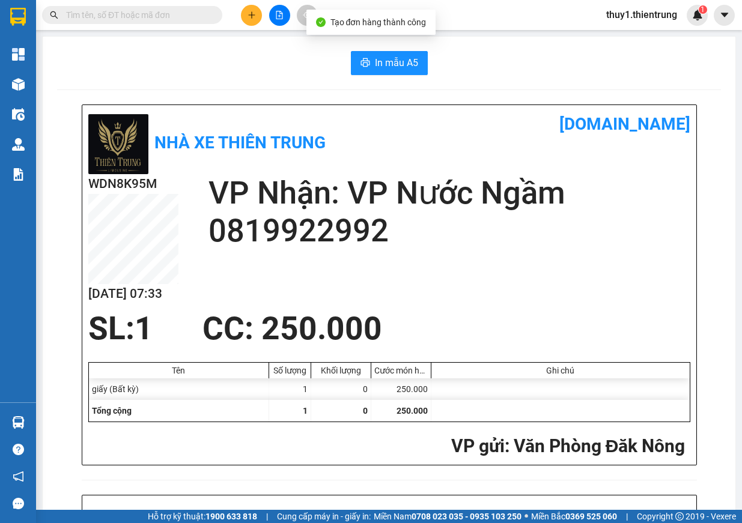
click at [397, 64] on span "In mẫu A5" at bounding box center [396, 62] width 43 height 15
drag, startPoint x: 246, startPoint y: 11, endPoint x: 260, endPoint y: 35, distance: 27.4
click at [248, 13] on button at bounding box center [251, 15] width 21 height 21
click at [286, 49] on div "Tạo đơn hàng" at bounding box center [299, 44] width 52 height 13
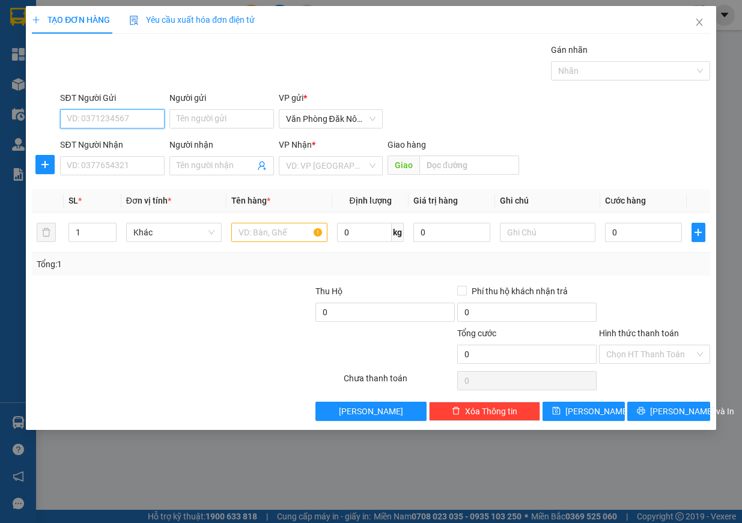
click at [129, 118] on input "SĐT Người Gửi" at bounding box center [112, 118] width 105 height 19
click at [123, 160] on input "SĐT Người Nhận" at bounding box center [112, 165] width 105 height 19
click at [349, 162] on input "search" at bounding box center [327, 166] width 82 height 18
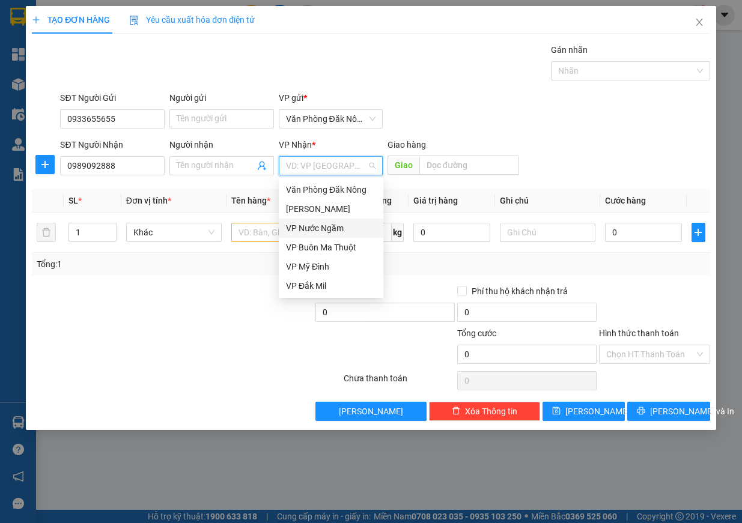
click at [332, 231] on div "VP Nước Ngầm" at bounding box center [331, 228] width 90 height 13
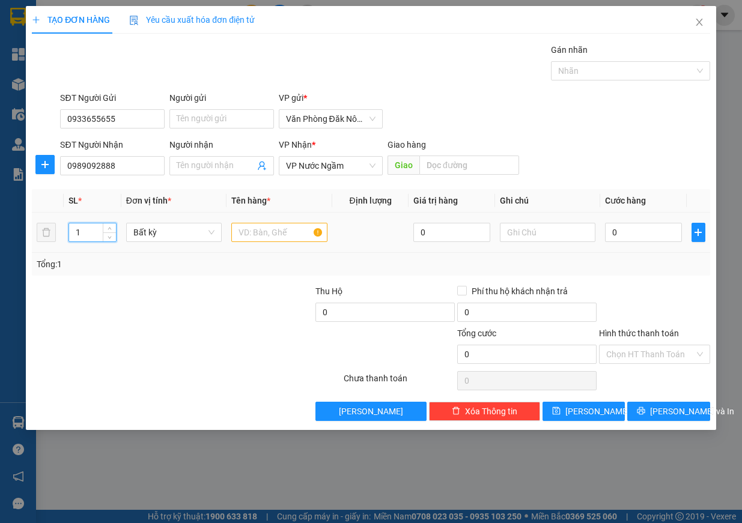
drag, startPoint x: 60, startPoint y: 231, endPoint x: 0, endPoint y: 221, distance: 61.0
click at [0, 221] on div "TẠO ĐƠN HÀNG Yêu cầu xuất hóa đơn điện tử Transit Pickup Surcharge Ids Transit …" at bounding box center [371, 261] width 742 height 523
click at [254, 231] on input "text" at bounding box center [279, 232] width 96 height 19
click at [639, 234] on input "0" at bounding box center [643, 232] width 77 height 19
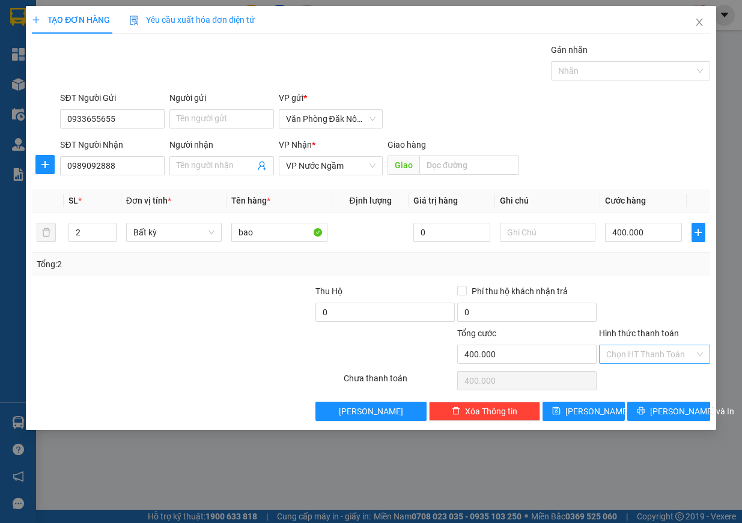
click at [647, 356] on input "Hình thức thanh toán" at bounding box center [650, 355] width 88 height 18
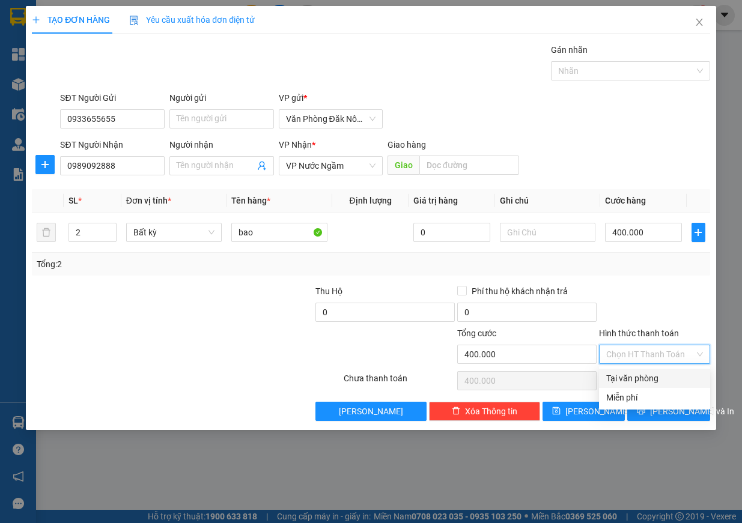
click at [642, 377] on div "Tại văn phòng" at bounding box center [654, 378] width 97 height 13
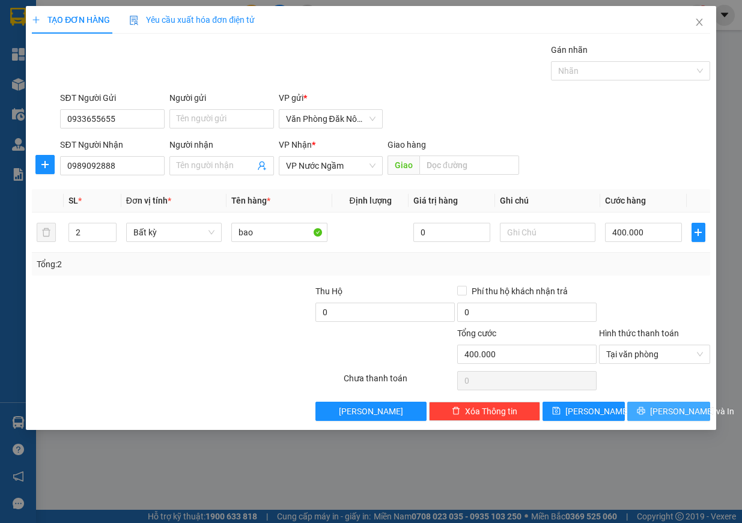
click at [664, 418] on span "[PERSON_NAME] và In" at bounding box center [692, 411] width 84 height 13
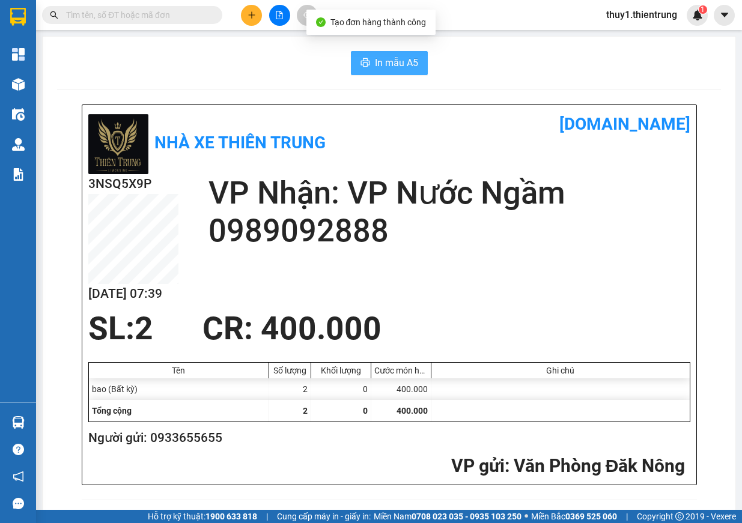
click at [398, 64] on span "In mẫu A5" at bounding box center [396, 62] width 43 height 15
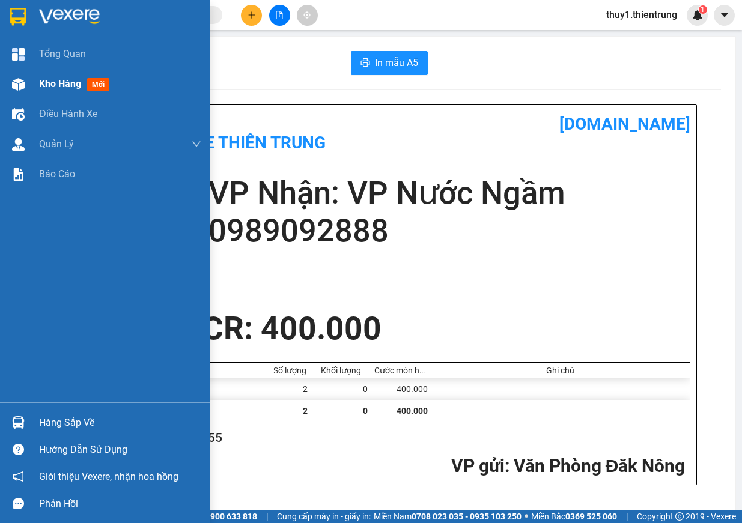
click at [25, 88] on div at bounding box center [18, 84] width 21 height 21
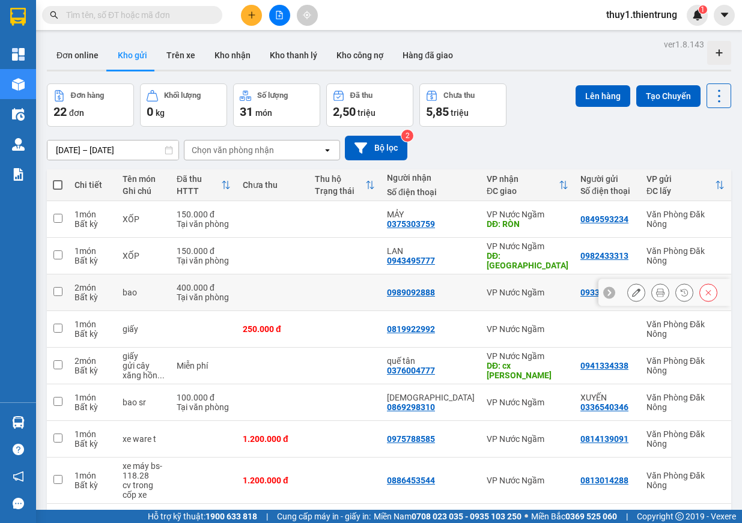
scroll to position [55, 0]
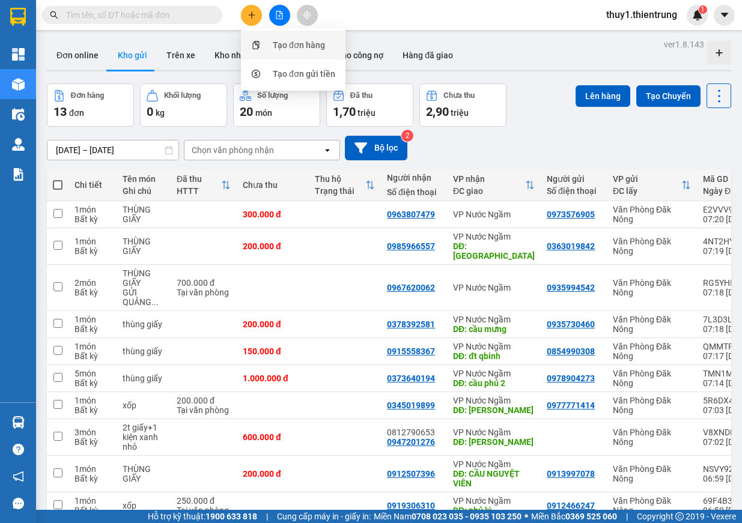
click at [273, 40] on div "Tạo đơn hàng" at bounding box center [299, 44] width 52 height 13
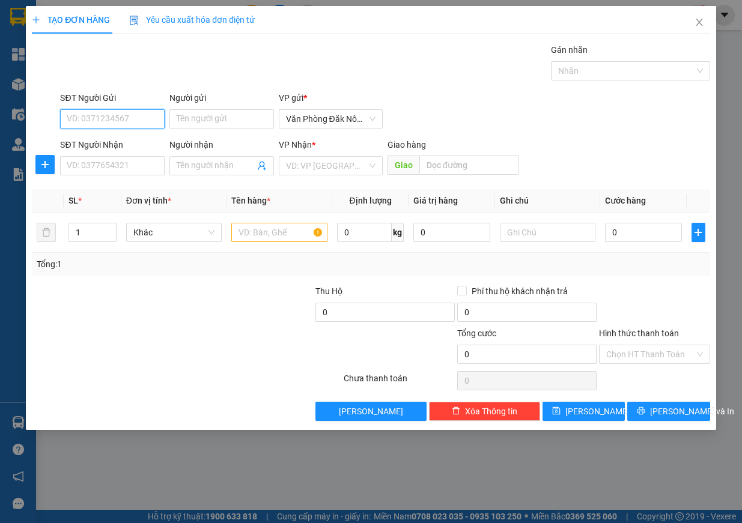
click at [121, 117] on input "SĐT Người Gửi" at bounding box center [112, 118] width 105 height 19
type input "0982740446"
click at [97, 139] on div "0982740446" at bounding box center [112, 142] width 90 height 13
type input "0979078140"
type input "THẾ"
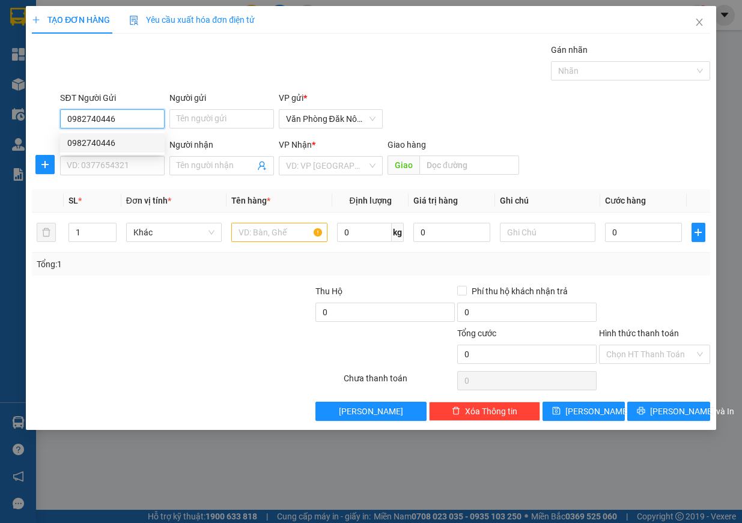
type input "HOÀN LÃO"
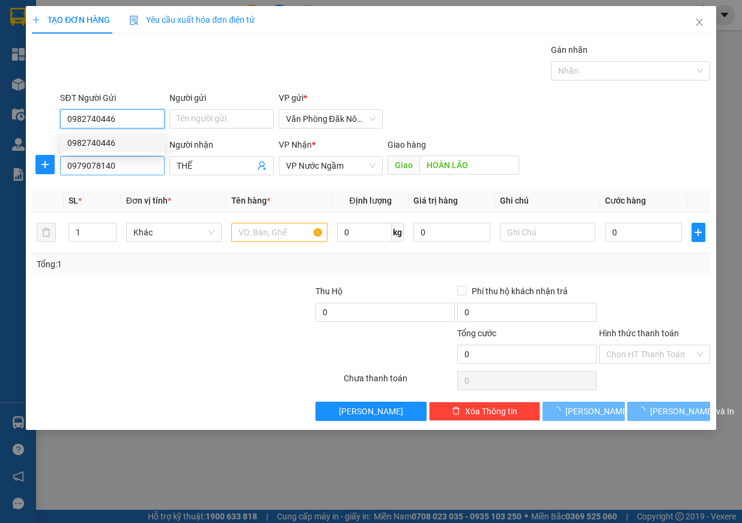
type input "400.000"
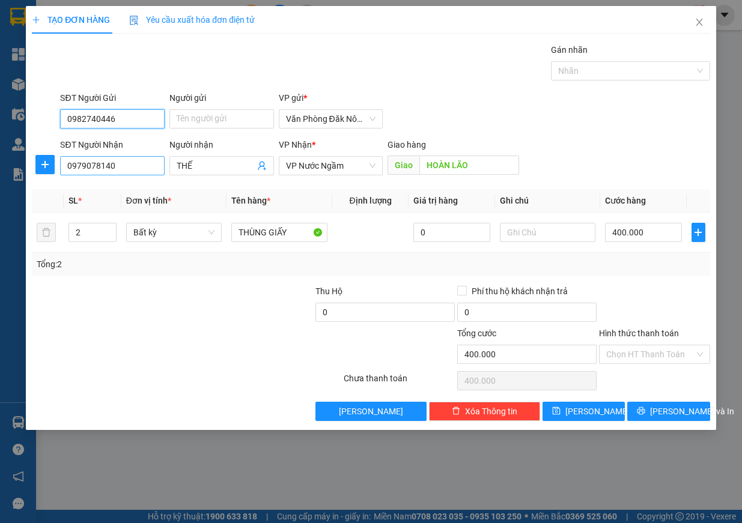
type input "0982740446"
click at [124, 164] on input "0979078140" at bounding box center [112, 165] width 105 height 19
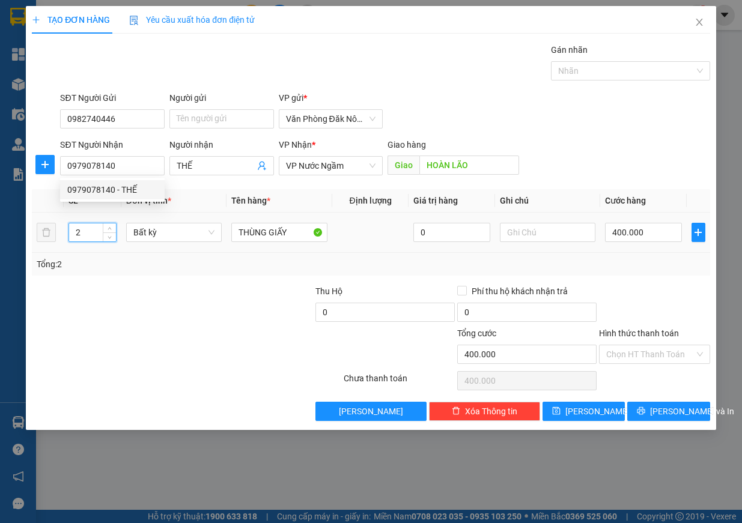
click at [86, 229] on input "2" at bounding box center [92, 233] width 47 height 18
click at [87, 229] on input "2" at bounding box center [92, 233] width 47 height 18
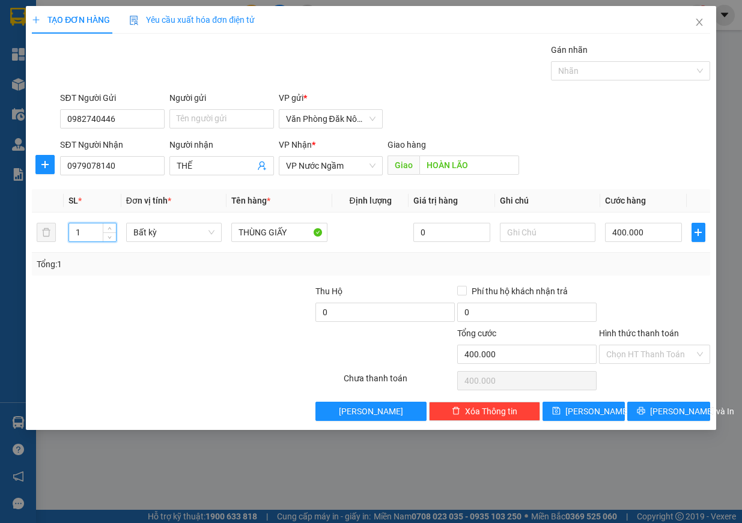
type input "1"
drag, startPoint x: 119, startPoint y: 355, endPoint x: 378, endPoint y: 291, distance: 266.8
click at [216, 332] on div at bounding box center [130, 348] width 198 height 42
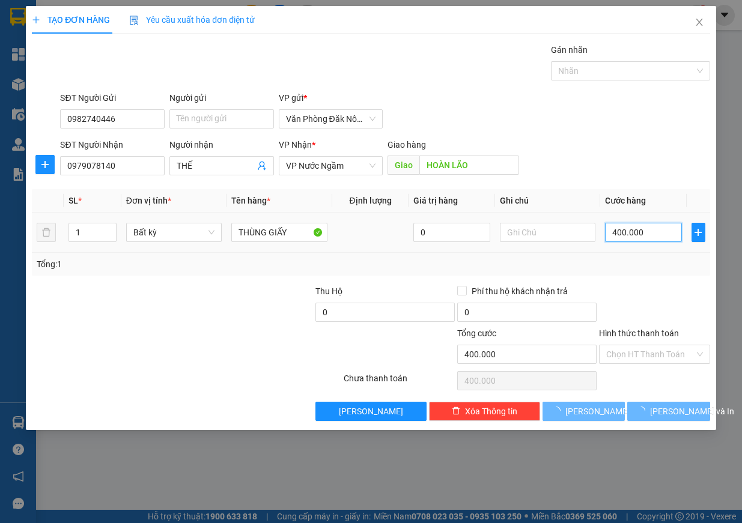
click at [656, 228] on input "400.000" at bounding box center [643, 232] width 77 height 19
type input "0"
type input "2"
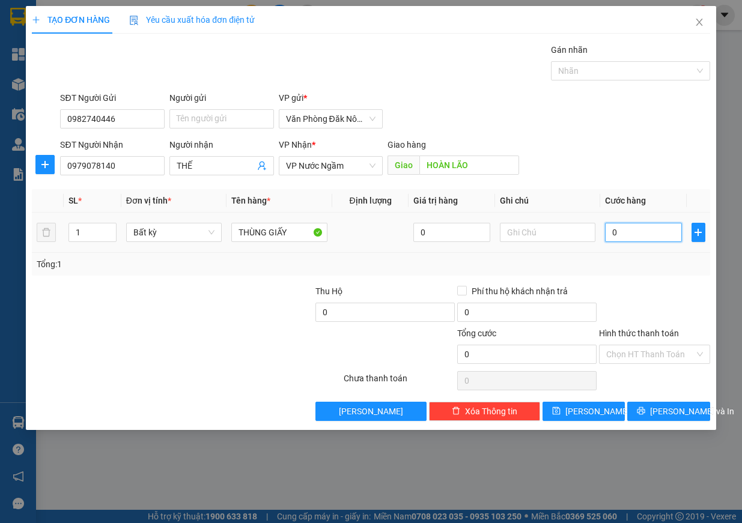
type input "2"
type input "25"
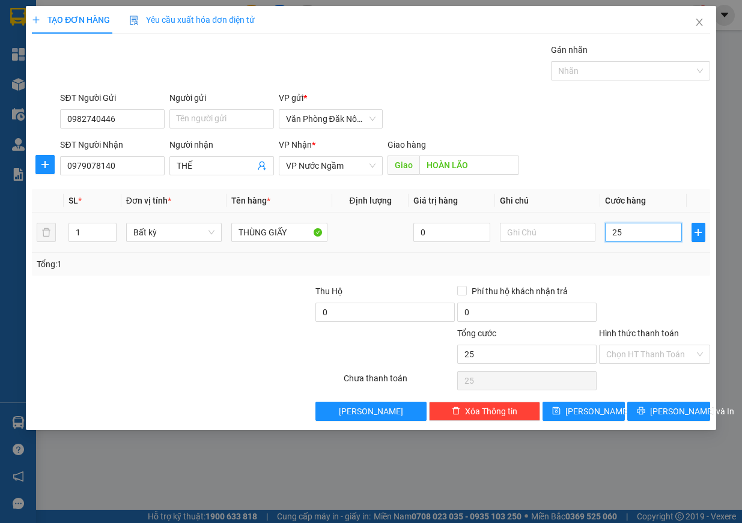
type input "250"
type input "2.500"
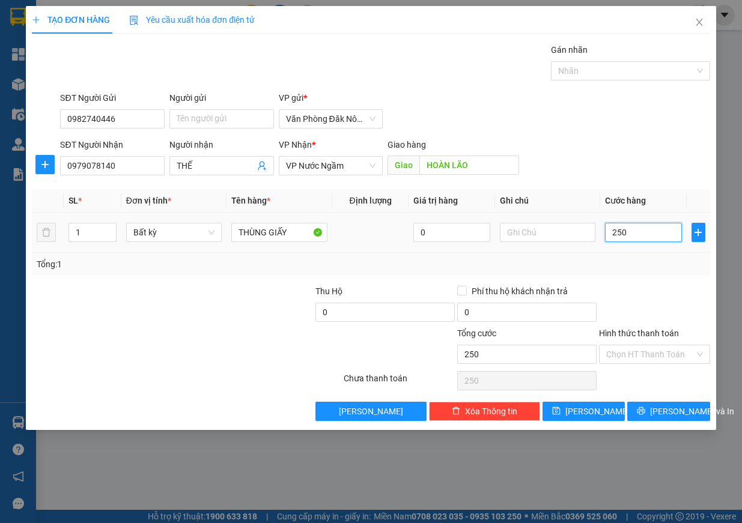
type input "2.500"
type input "25.000"
type input "250.000"
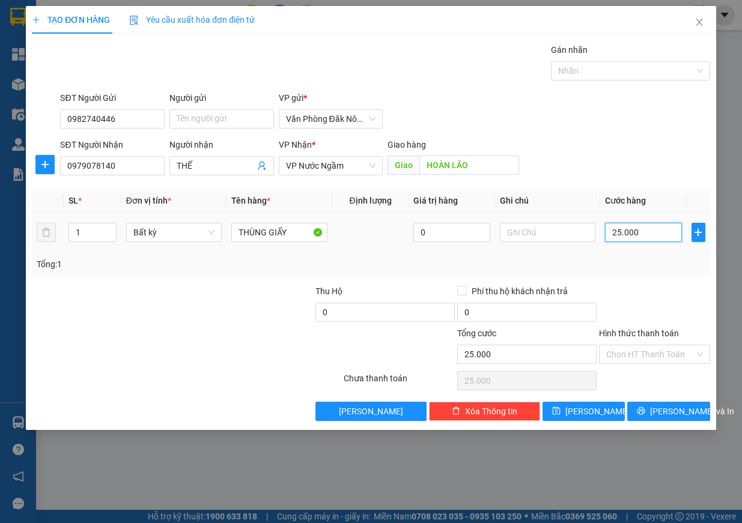
type input "250.000"
click at [630, 266] on div "Tổng: 1" at bounding box center [371, 264] width 669 height 13
click at [686, 409] on span "[PERSON_NAME] và In" at bounding box center [692, 411] width 84 height 13
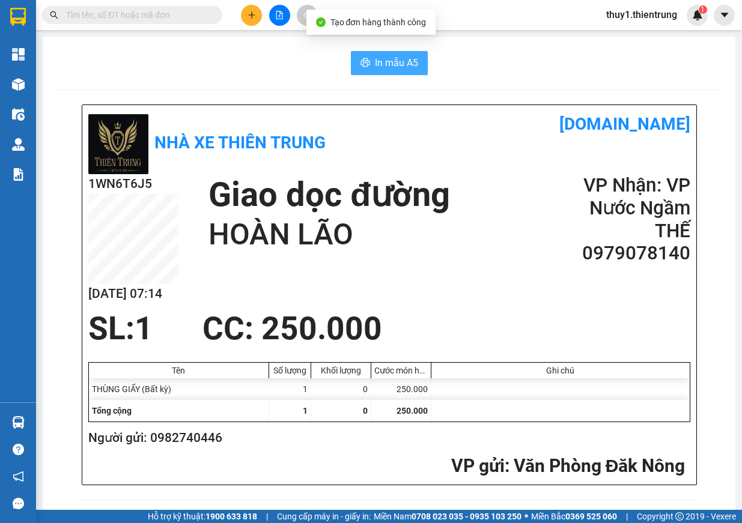
click at [391, 62] on span "In mẫu A5" at bounding box center [396, 62] width 43 height 15
click at [459, 308] on div "1WN6T6J5 13/09 07:14 Giao dọc đường HOÀN LÃO VP Nhận: VP Nước Ngầm THẾ 097907…" at bounding box center [389, 242] width 602 height 136
click at [454, 162] on div "Nhà xe Thiên Trung [DOMAIN_NAME]" at bounding box center [389, 142] width 602 height 63
click at [545, 154] on div "Nhà xe Thiên Trung [DOMAIN_NAME]" at bounding box center [389, 142] width 602 height 63
click at [456, 191] on div "Giao dọc đường HOÀN LÃO" at bounding box center [377, 214] width 337 height 80
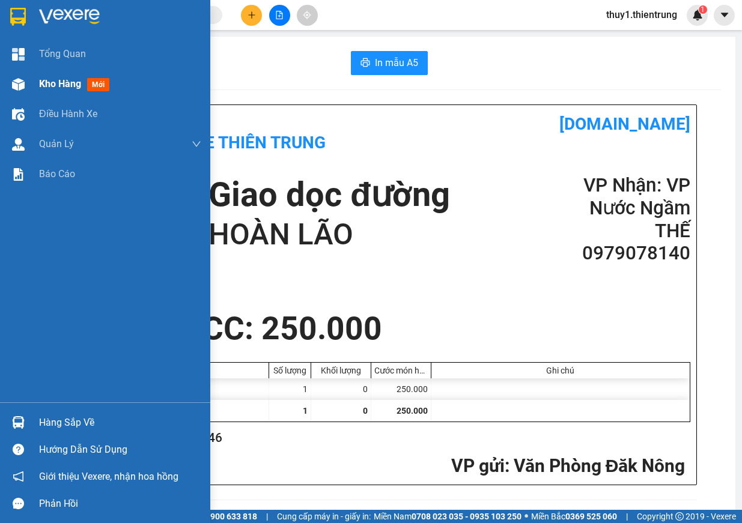
click at [20, 82] on img at bounding box center [18, 84] width 13 height 13
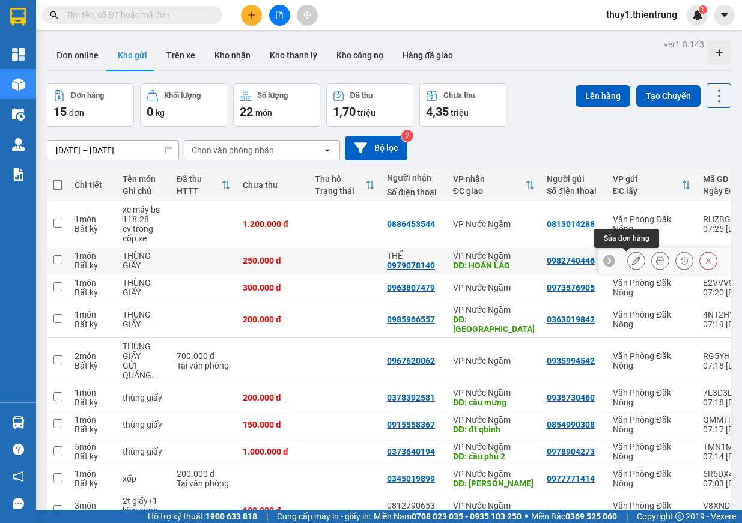
click at [632, 261] on button at bounding box center [636, 261] width 17 height 21
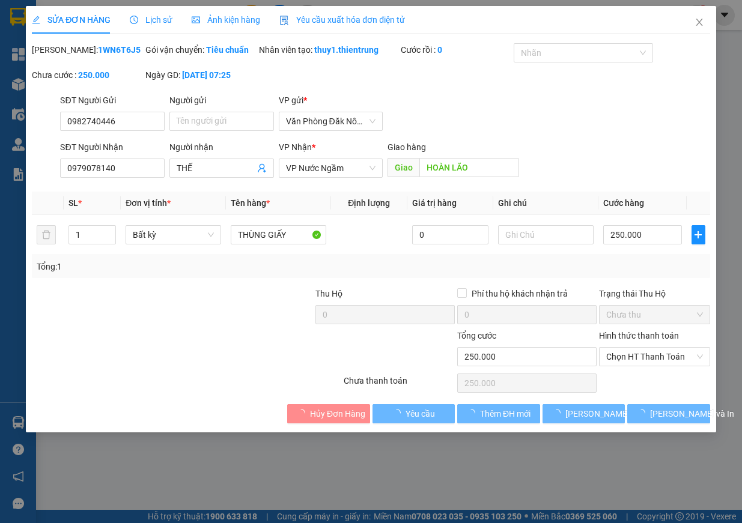
type input "0982740446"
type input "0979078140"
type input "THẾ"
type input "HOÀN LÃO"
type input "250.000"
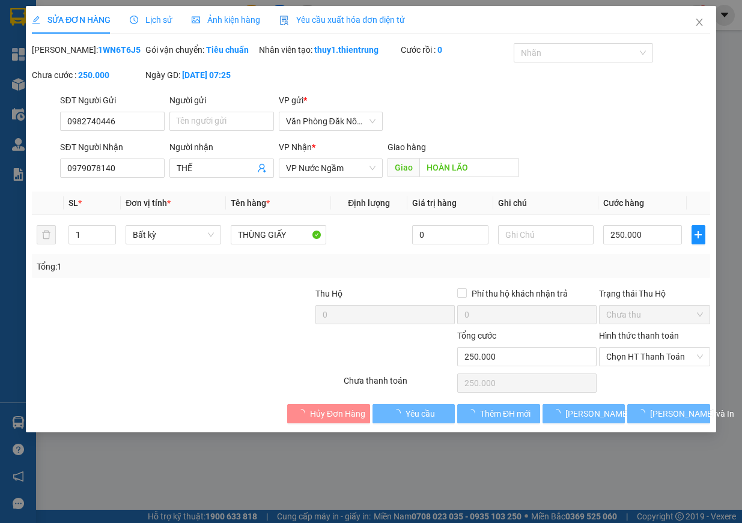
type input "250.000"
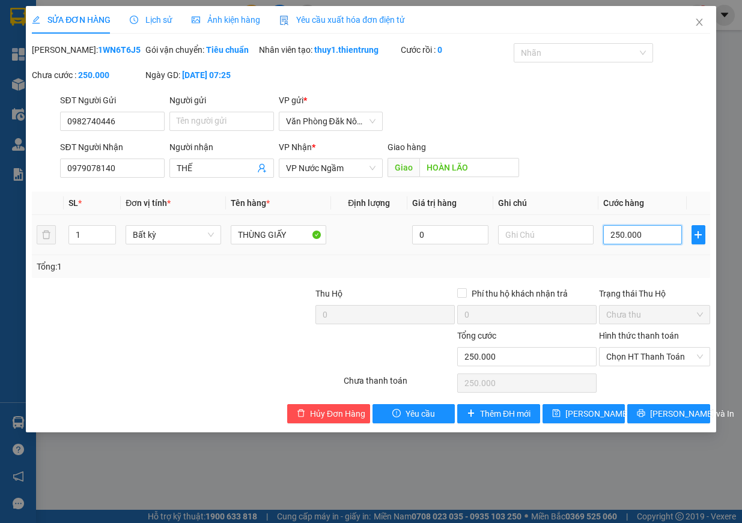
click at [653, 245] on input "250.000" at bounding box center [642, 234] width 79 height 19
type input "3"
type input "30"
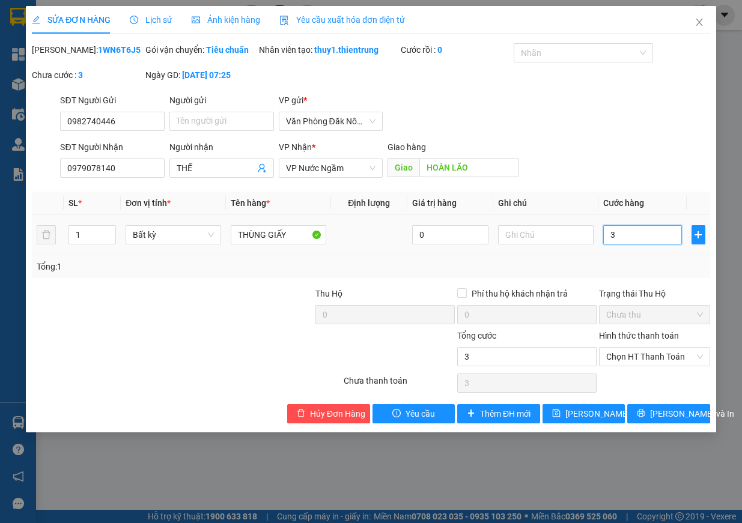
type input "30"
type input "300"
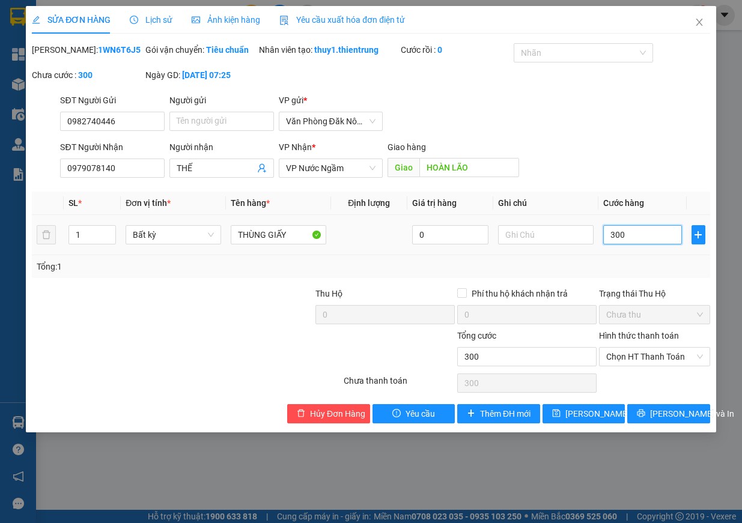
type input "3.000"
type input "30.000"
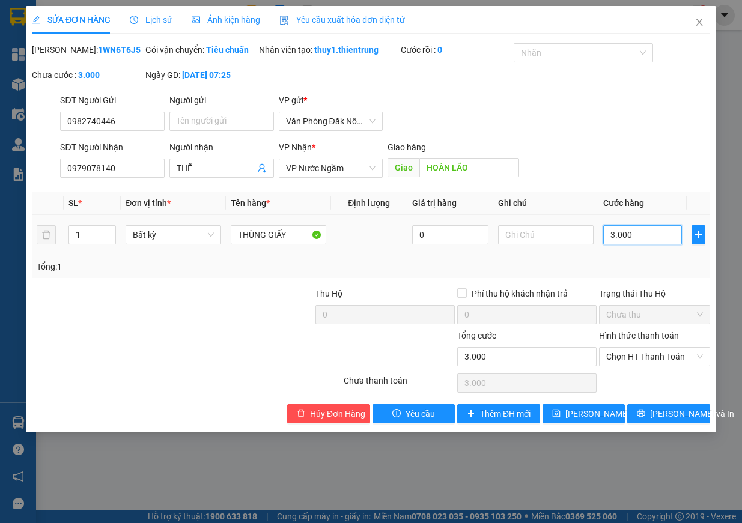
type input "30.000"
type input "300.000"
drag, startPoint x: 685, startPoint y: 422, endPoint x: 682, endPoint y: 415, distance: 7.5
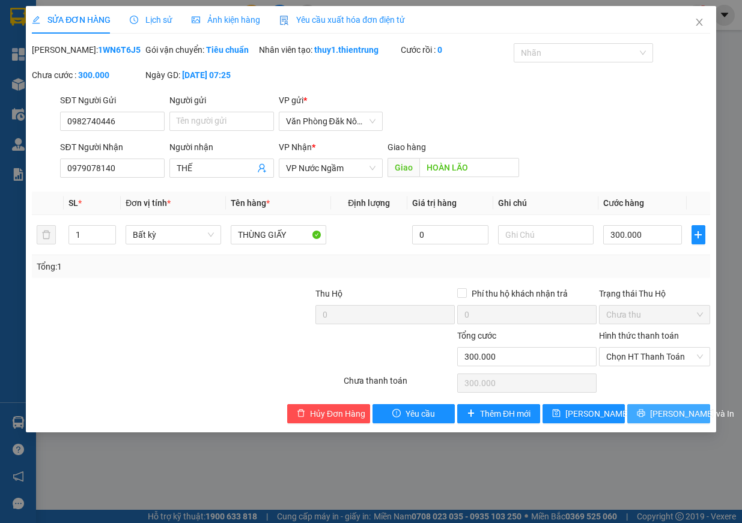
click at [685, 421] on span "[PERSON_NAME] và In" at bounding box center [692, 413] width 84 height 13
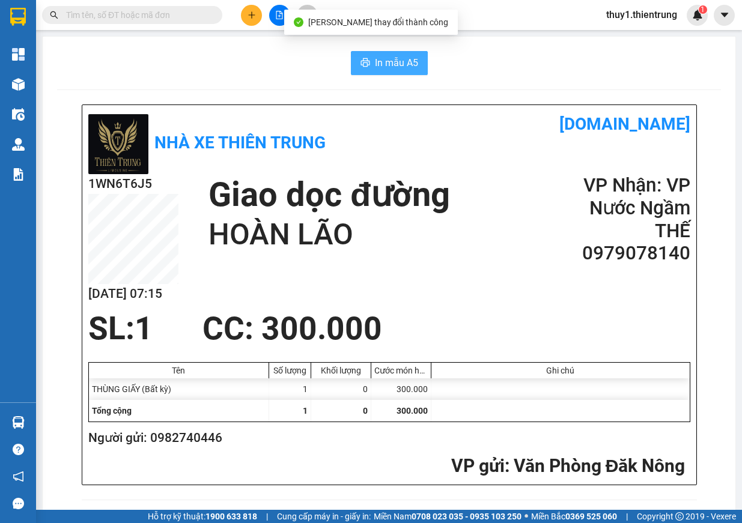
drag, startPoint x: 376, startPoint y: 63, endPoint x: 727, endPoint y: 243, distance: 394.1
click at [377, 64] on span "In mẫu A5" at bounding box center [396, 62] width 43 height 15
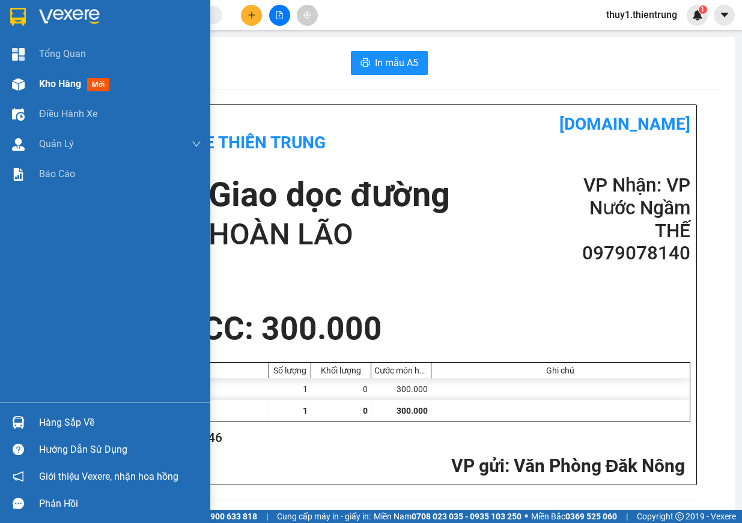
click at [23, 79] on img at bounding box center [18, 84] width 13 height 13
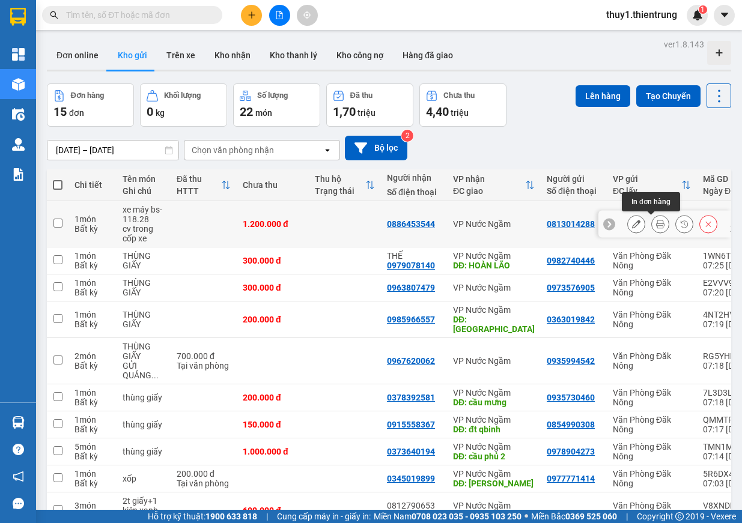
click at [656, 225] on icon at bounding box center [660, 224] width 8 height 8
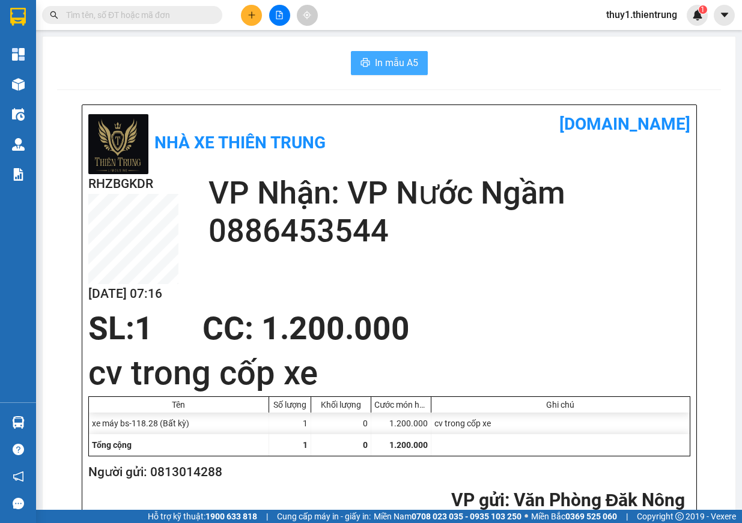
click at [397, 69] on span "In mẫu A5" at bounding box center [396, 62] width 43 height 15
click at [405, 55] on button "In mẫu A5" at bounding box center [389, 63] width 77 height 24
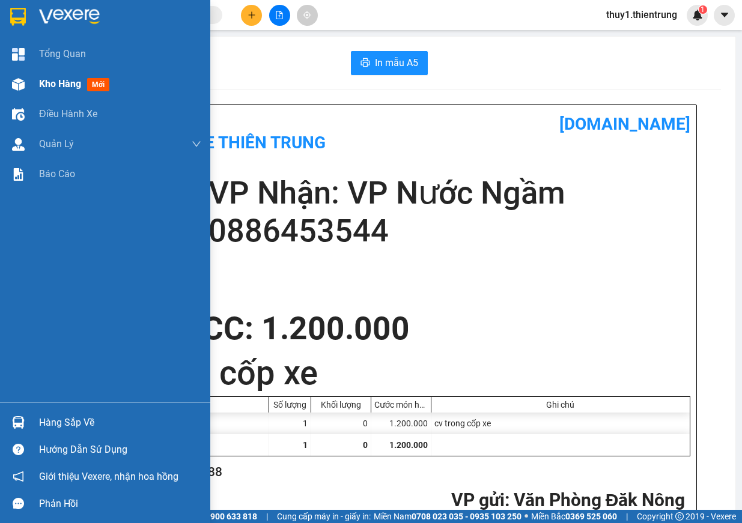
click at [20, 84] on img at bounding box center [18, 84] width 13 height 13
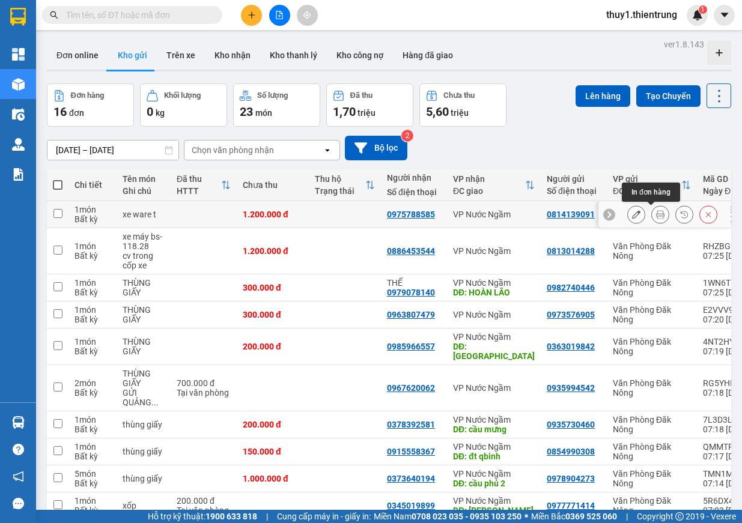
drag, startPoint x: 647, startPoint y: 207, endPoint x: 322, endPoint y: 221, distance: 325.4
click at [652, 207] on div at bounding box center [661, 215] width 18 height 18
click at [656, 216] on icon at bounding box center [660, 214] width 8 height 8
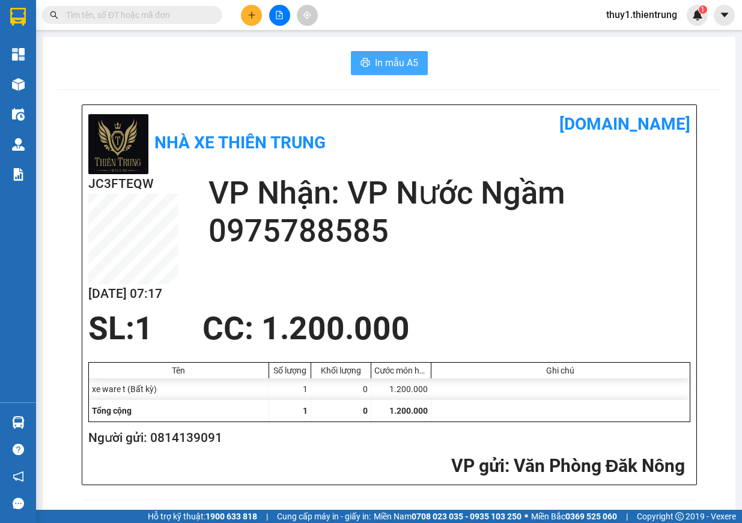
click at [369, 67] on button "In mẫu A5" at bounding box center [389, 63] width 77 height 24
click at [278, 16] on icon "file-add" at bounding box center [279, 15] width 7 height 8
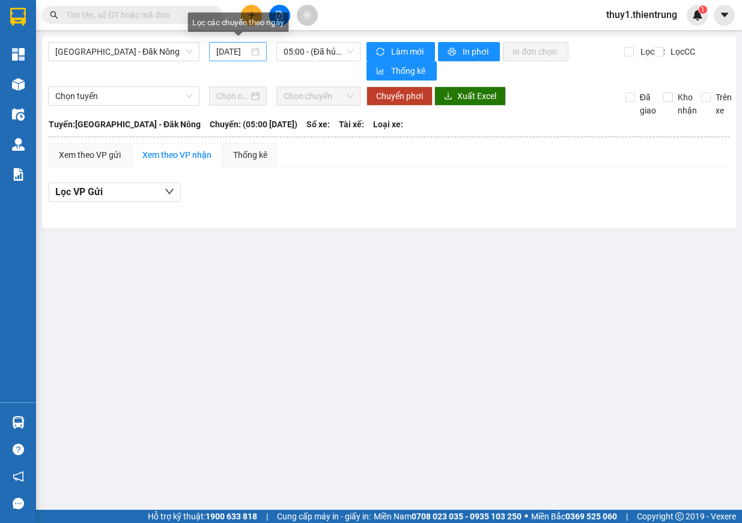
click at [230, 47] on input "13/09/2025" at bounding box center [232, 51] width 32 height 13
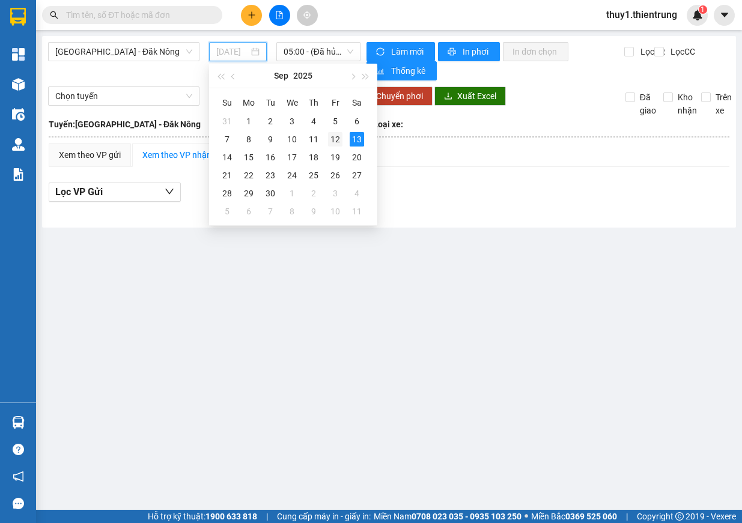
click at [341, 136] on div "12" at bounding box center [335, 139] width 14 height 14
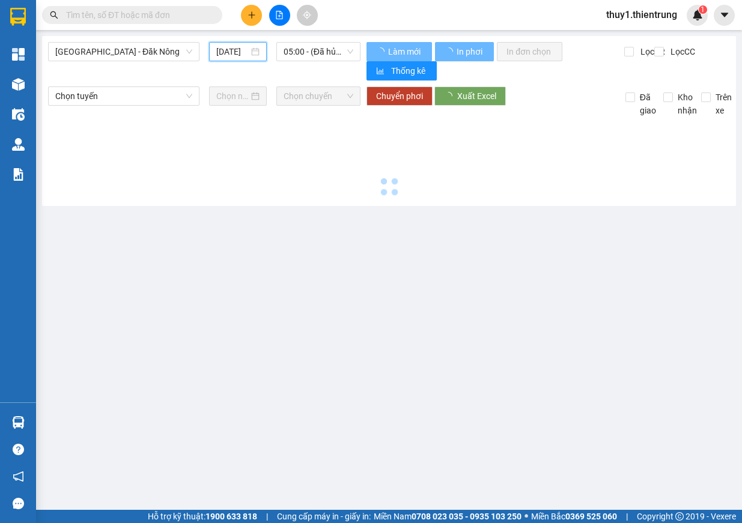
type input "12/09/2025"
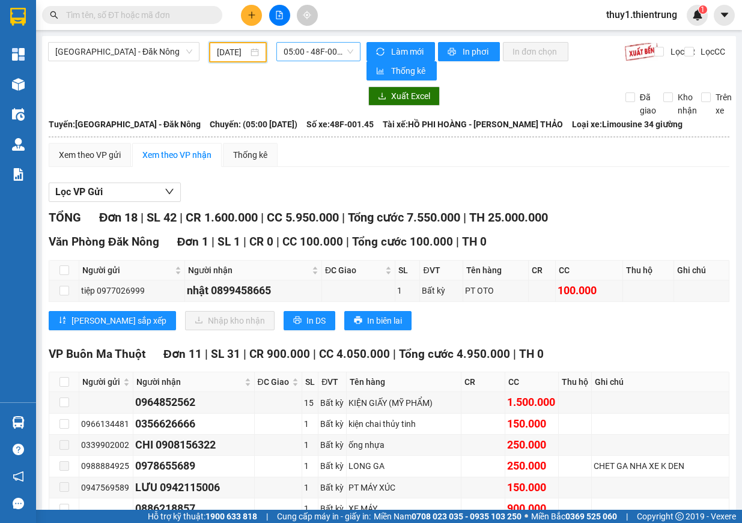
click at [317, 58] on span "05:00 - 48F-001.45" at bounding box center [319, 52] width 70 height 18
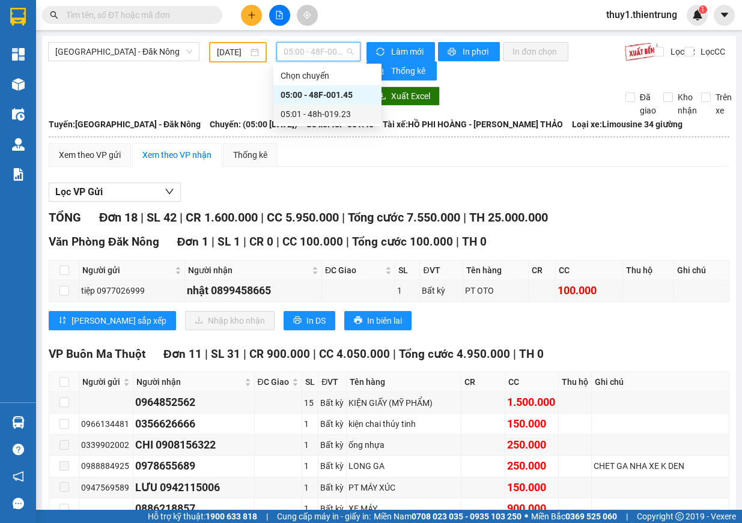
click at [324, 109] on div "05:01 - 48h-019.23" at bounding box center [328, 114] width 94 height 13
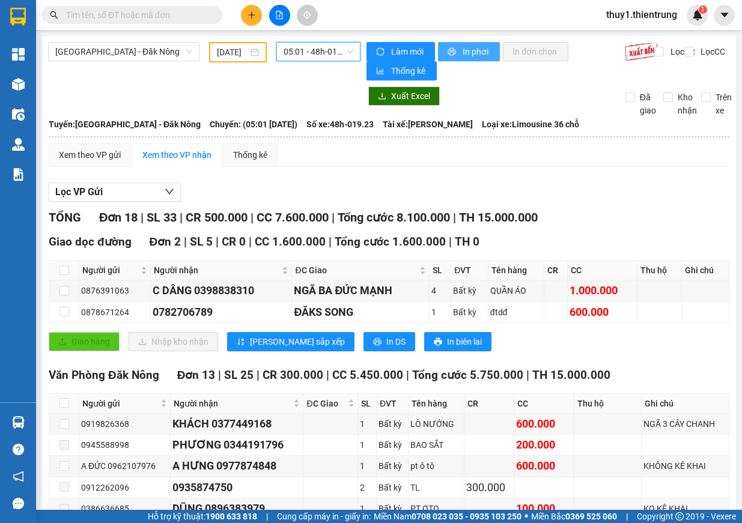
click at [475, 51] on span "In phơi" at bounding box center [477, 51] width 28 height 13
click at [257, 8] on button at bounding box center [251, 15] width 21 height 21
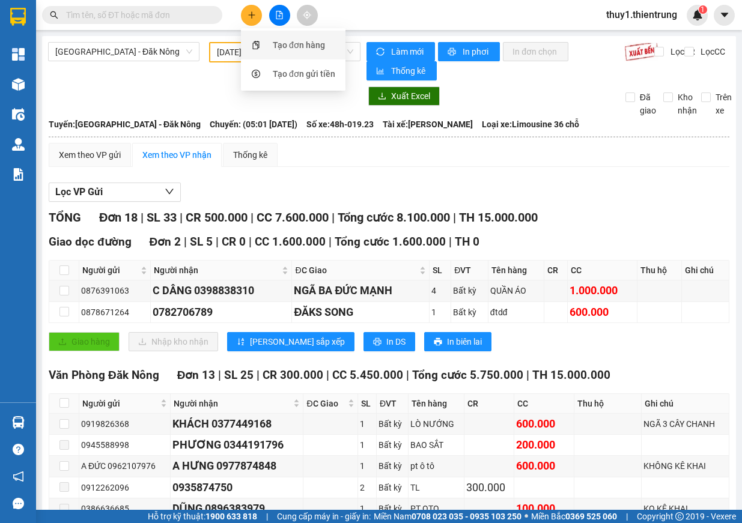
click at [280, 49] on div "Tạo đơn hàng" at bounding box center [299, 44] width 52 height 13
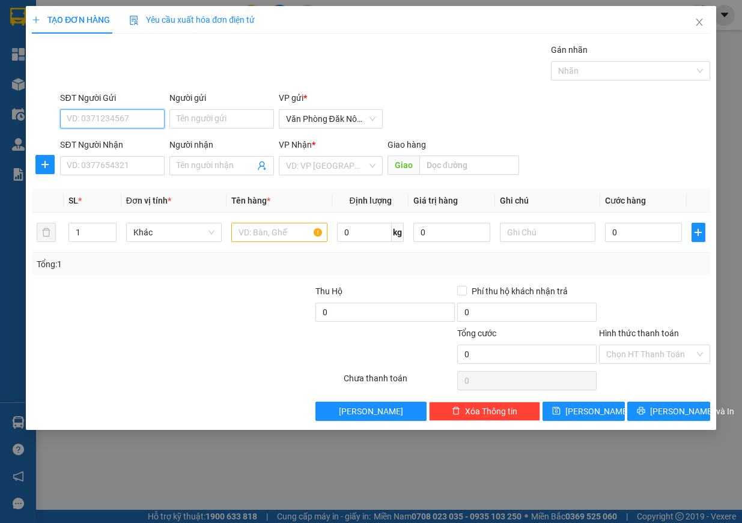
click at [113, 118] on input "SĐT Người Gửi" at bounding box center [112, 118] width 105 height 19
type input "0349023884"
click at [109, 164] on input "SĐT Người Nhận" at bounding box center [112, 165] width 105 height 19
type input "0987974068"
click at [248, 231] on input "text" at bounding box center [279, 232] width 96 height 19
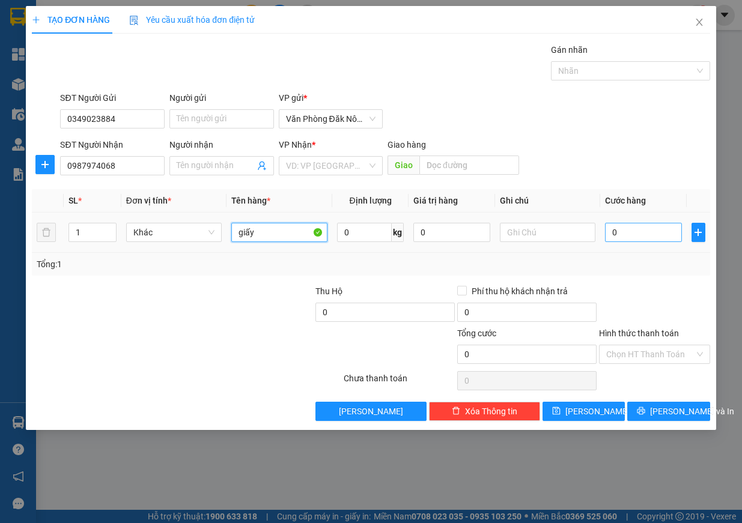
type input "giấy"
click at [629, 228] on input "0" at bounding box center [643, 232] width 77 height 19
type input "2"
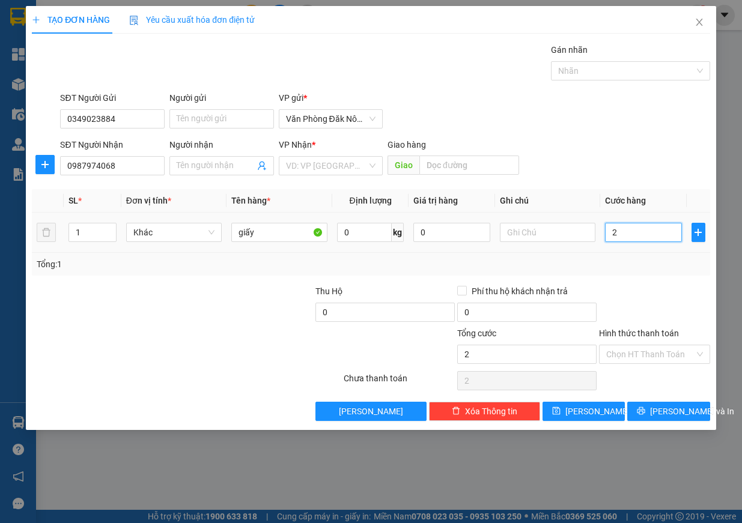
type input "25"
type input "250"
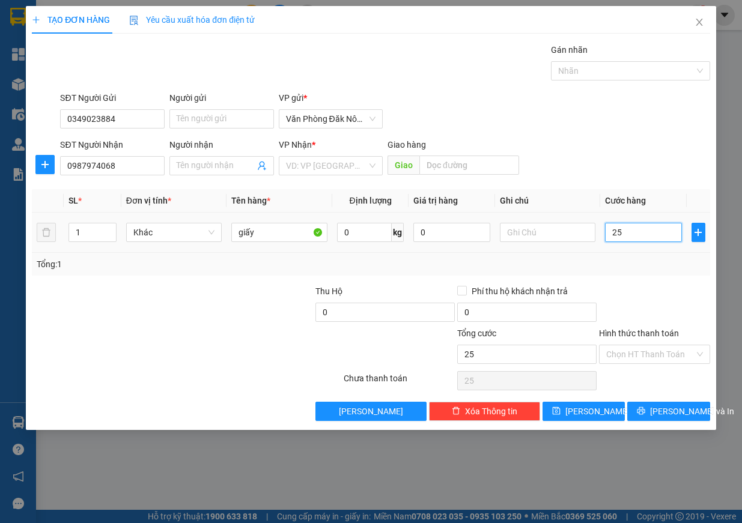
type input "250"
type input "2.500"
type input "25.000"
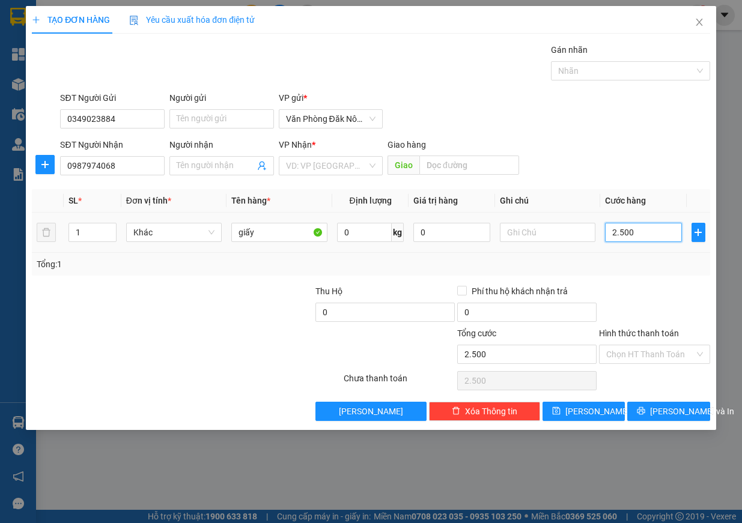
type input "25.000"
type input "250.000"
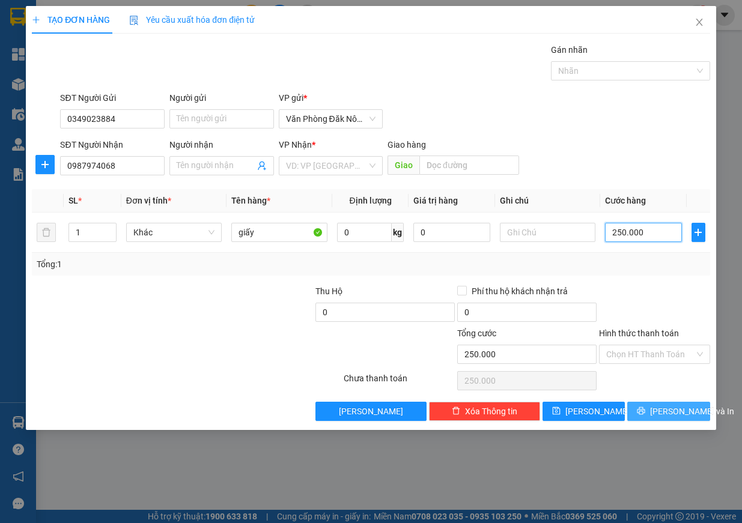
type input "250.000"
click at [649, 417] on button "[PERSON_NAME] và In" at bounding box center [668, 411] width 83 height 19
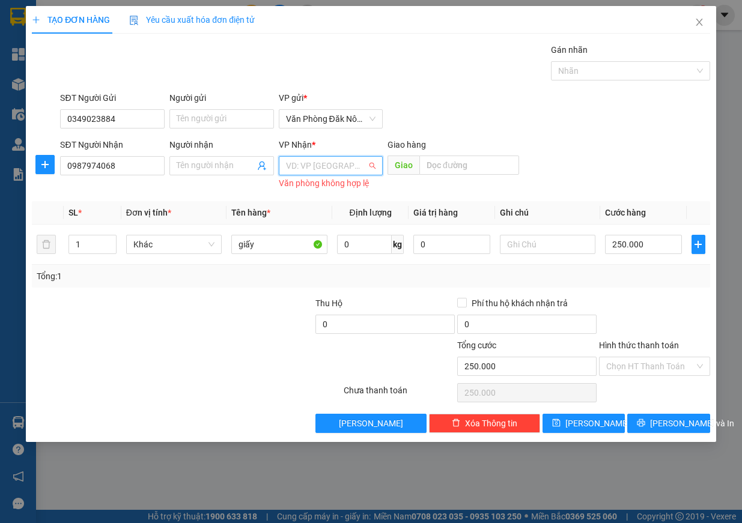
click at [332, 169] on input "search" at bounding box center [327, 166] width 82 height 18
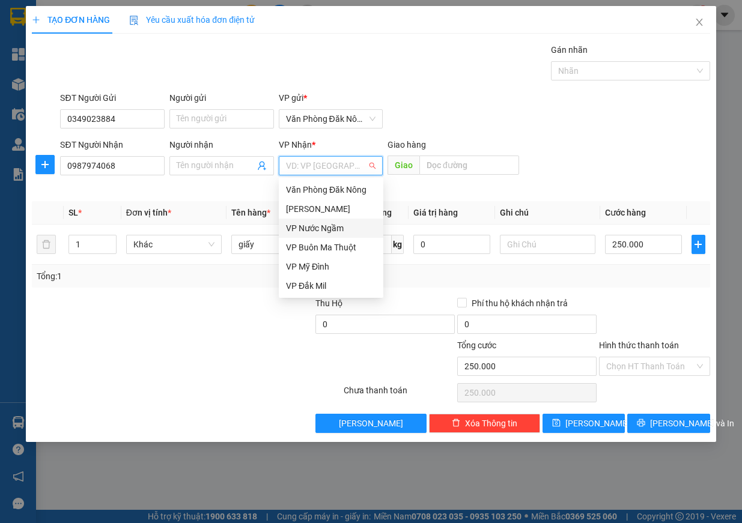
click at [334, 233] on div "VP Nước Ngầm" at bounding box center [331, 228] width 90 height 13
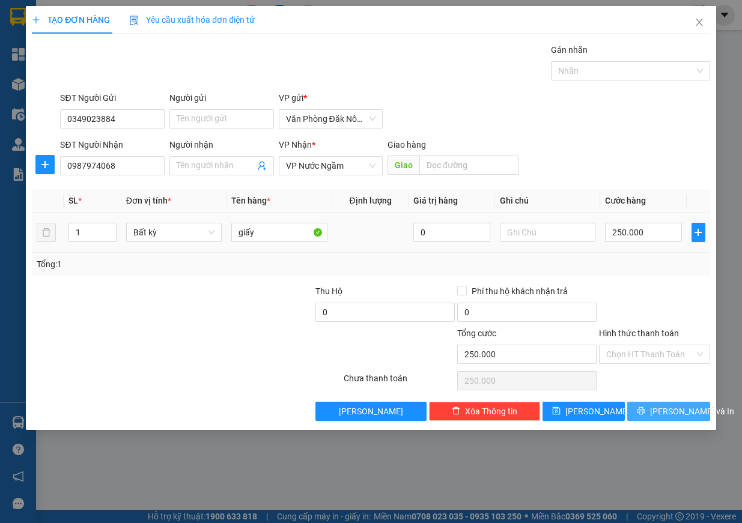
click at [681, 410] on span "[PERSON_NAME] và In" at bounding box center [692, 411] width 84 height 13
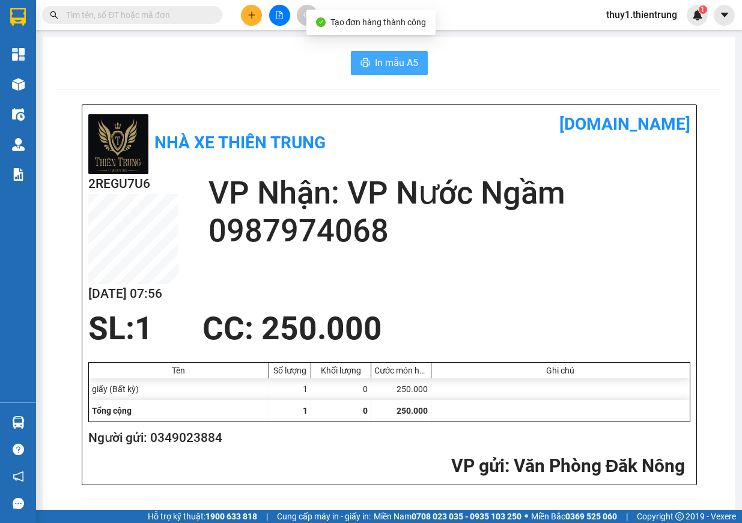
click at [363, 63] on icon "printer" at bounding box center [366, 63] width 10 height 10
